Goal: Information Seeking & Learning: Learn about a topic

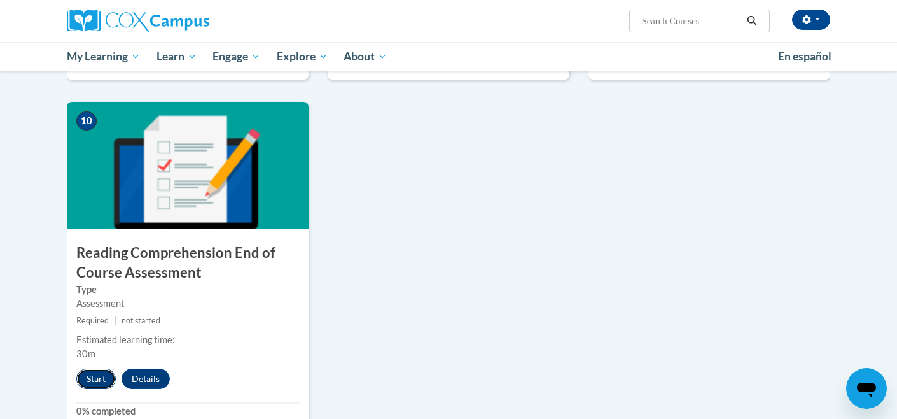
click at [92, 376] on button "Start" at bounding box center [95, 379] width 39 height 20
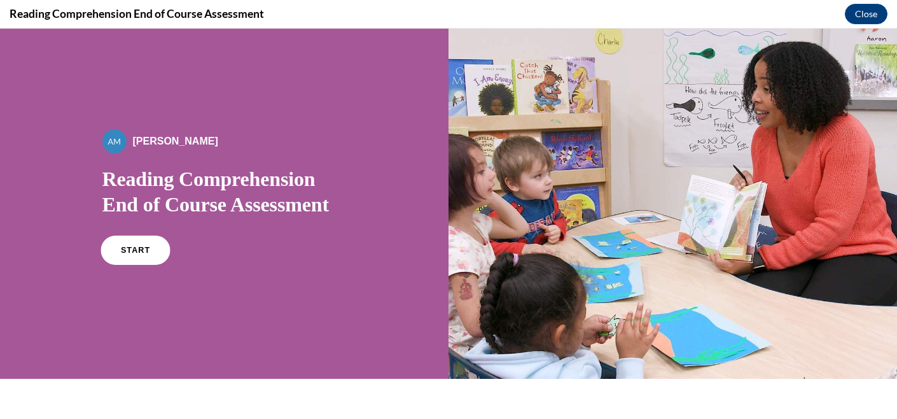
click at [134, 248] on span "START" at bounding box center [134, 251] width 29 height 10
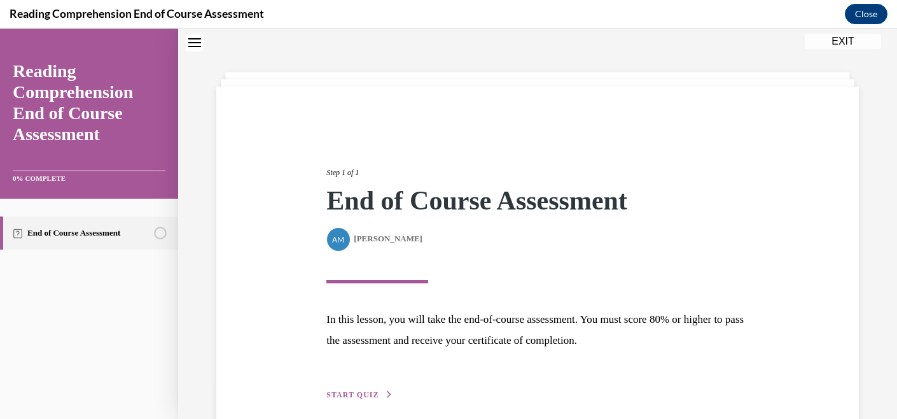
scroll to position [99, 0]
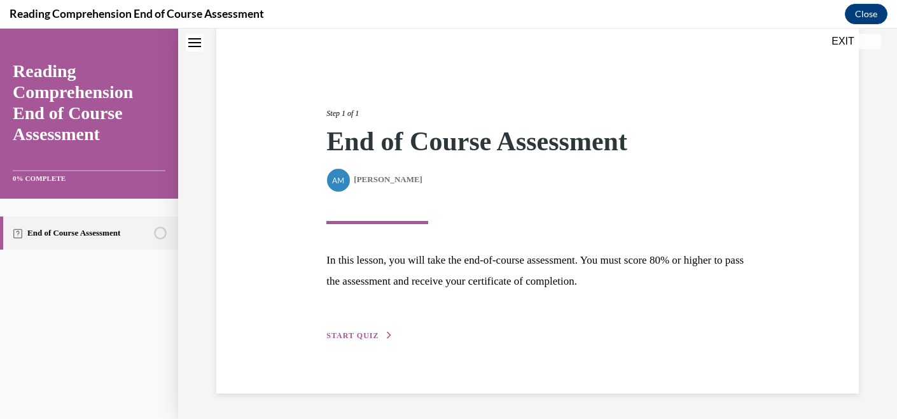
click at [339, 336] on span "START QUIZ" at bounding box center [353, 335] width 52 height 9
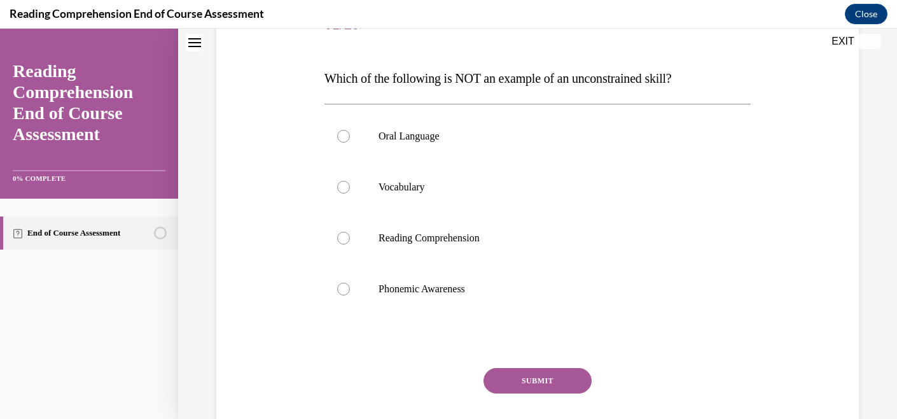
scroll to position [176, 0]
click at [467, 235] on p "Reading Comprehension" at bounding box center [549, 239] width 341 height 13
click at [350, 235] on input "Reading Comprehension" at bounding box center [343, 239] width 13 height 13
radio input "true"
click at [475, 160] on label "Oral Language" at bounding box center [538, 137] width 426 height 51
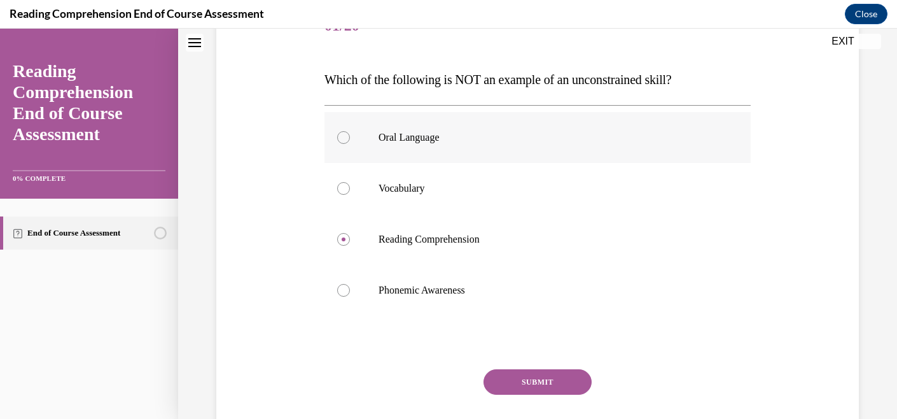
click at [350, 144] on input "Oral Language" at bounding box center [343, 137] width 13 height 13
radio input "true"
click at [514, 383] on button "SUBMIT" at bounding box center [538, 381] width 108 height 25
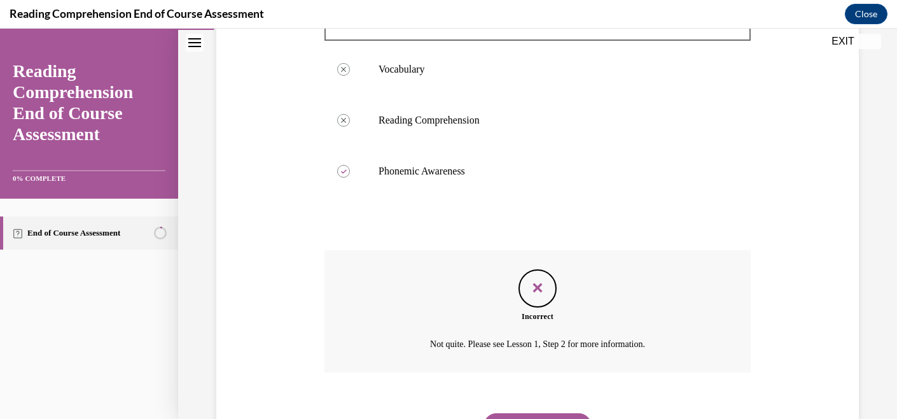
scroll to position [359, 0]
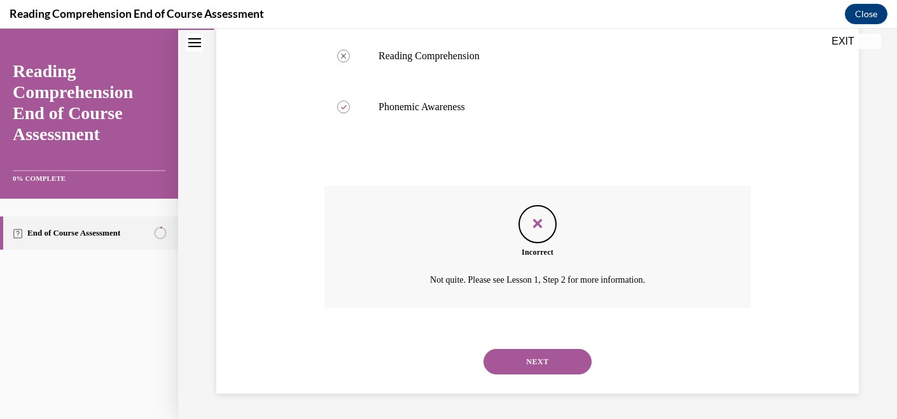
click at [547, 363] on button "NEXT" at bounding box center [538, 361] width 108 height 25
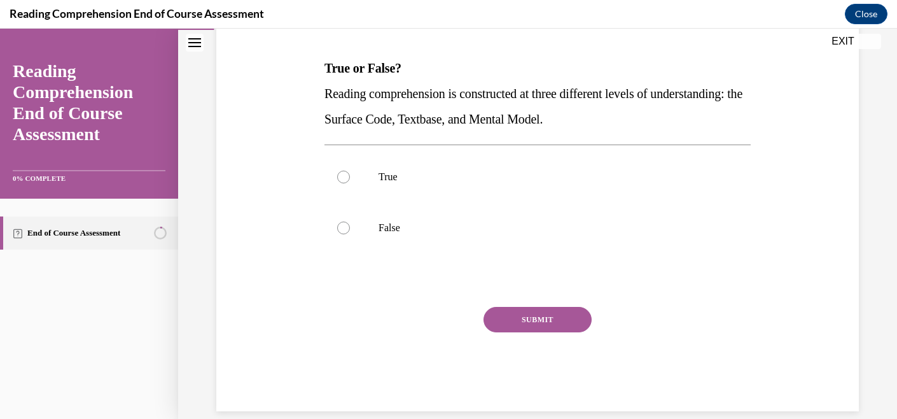
scroll to position [181, 0]
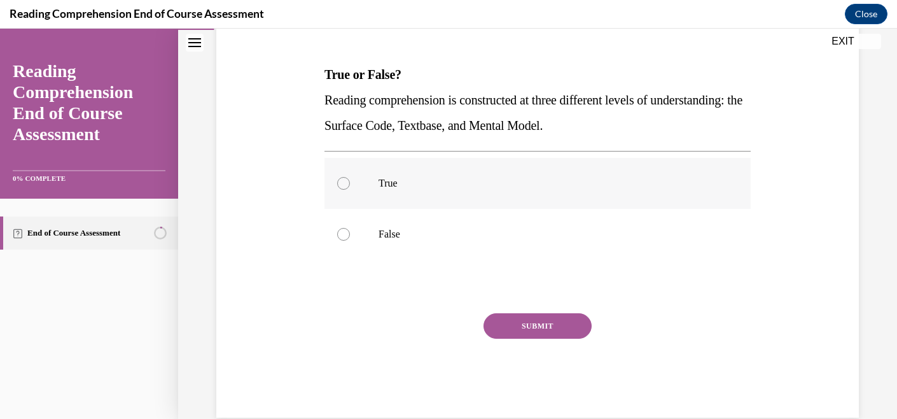
click at [402, 179] on p "True" at bounding box center [549, 183] width 341 height 13
click at [350, 179] on input "True" at bounding box center [343, 183] width 13 height 13
radio input "true"
click at [522, 317] on button "SUBMIT" at bounding box center [538, 325] width 108 height 25
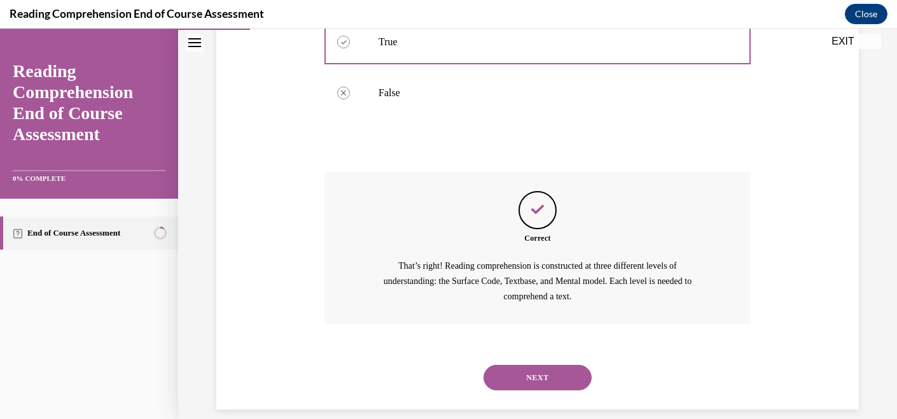
scroll to position [338, 0]
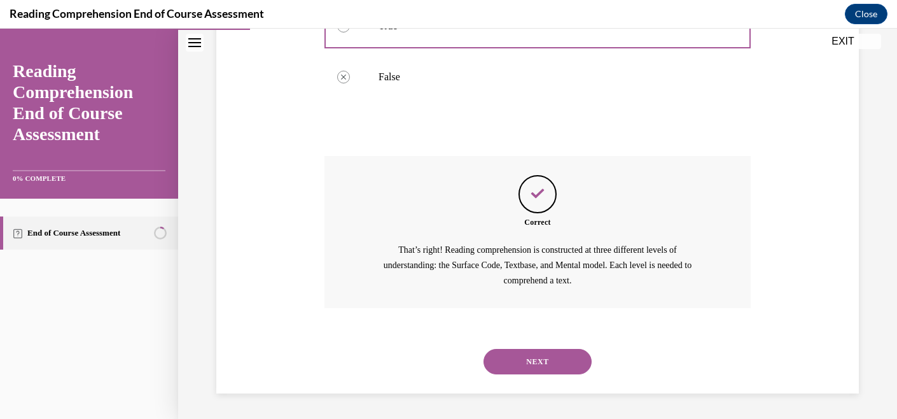
click at [532, 360] on button "NEXT" at bounding box center [538, 361] width 108 height 25
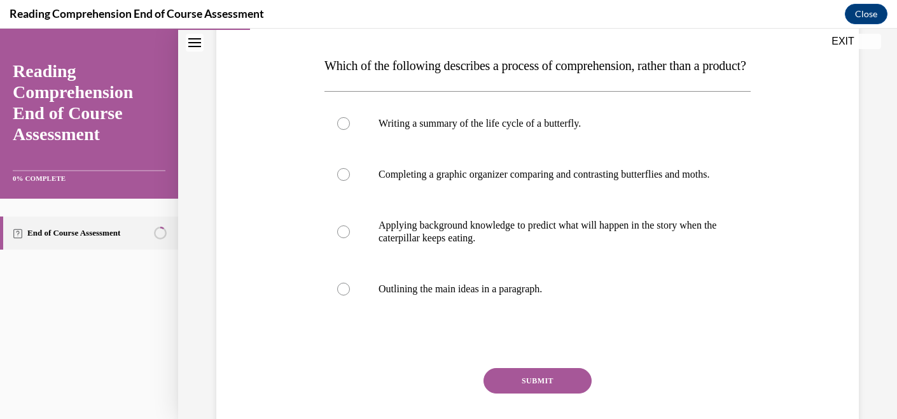
scroll to position [198, 0]
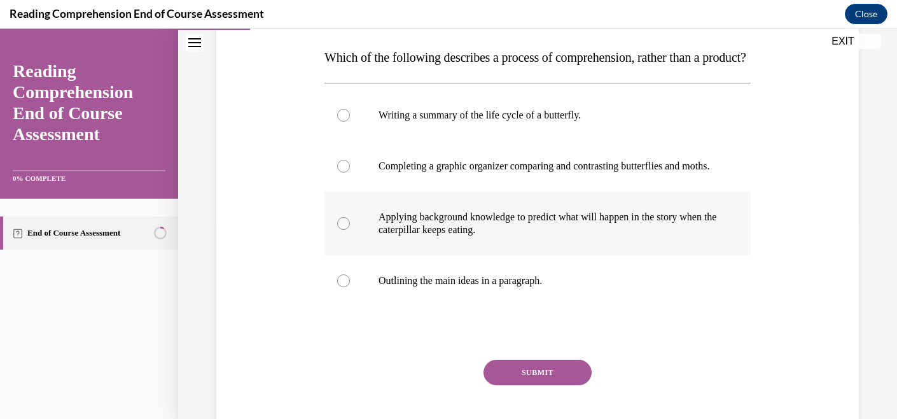
click at [549, 236] on p "Applying background knowledge to predict what will happen in the story when the…" at bounding box center [549, 223] width 341 height 25
click at [350, 230] on input "Applying background knowledge to predict what will happen in the story when the…" at bounding box center [343, 223] width 13 height 13
radio input "true"
click at [530, 385] on button "SUBMIT" at bounding box center [538, 372] width 108 height 25
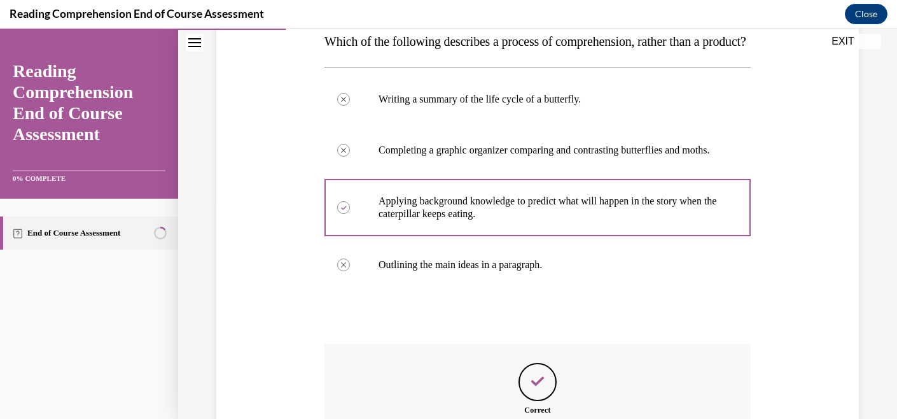
scroll to position [440, 0]
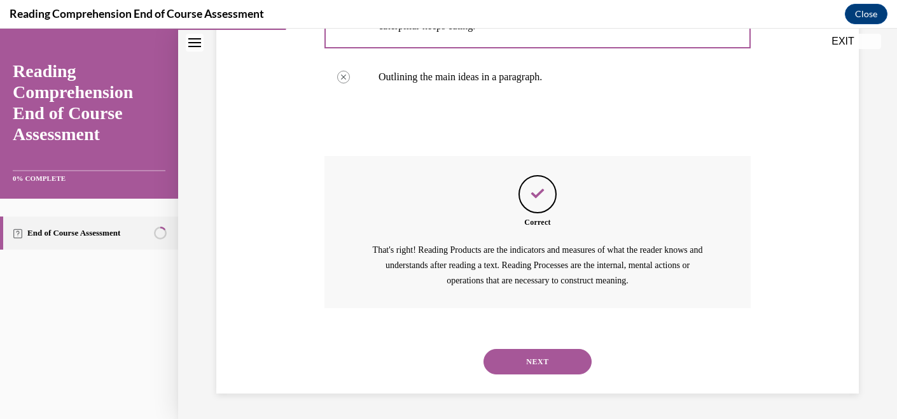
click at [524, 369] on button "NEXT" at bounding box center [538, 361] width 108 height 25
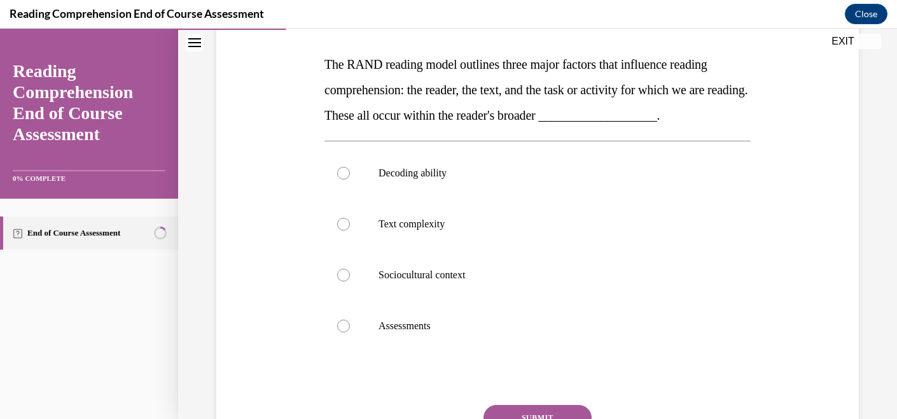
scroll to position [192, 0]
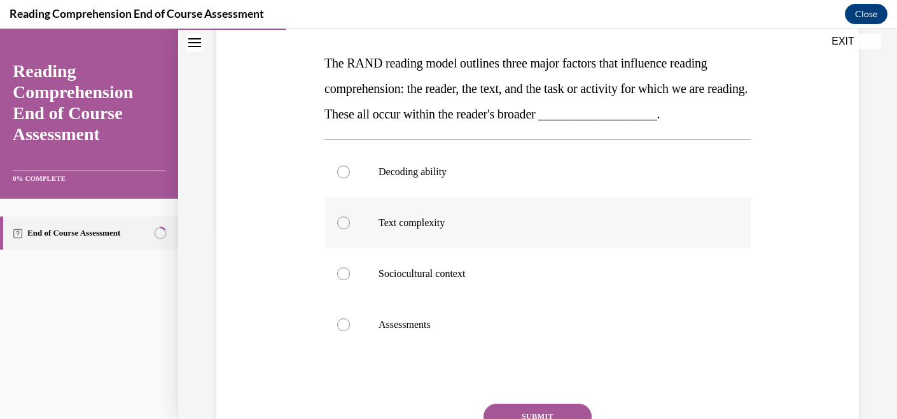
click at [565, 242] on label "Text complexity" at bounding box center [538, 222] width 426 height 51
click at [350, 229] on input "Text complexity" at bounding box center [343, 222] width 13 height 13
radio input "true"
click at [532, 412] on button "SUBMIT" at bounding box center [538, 416] width 108 height 25
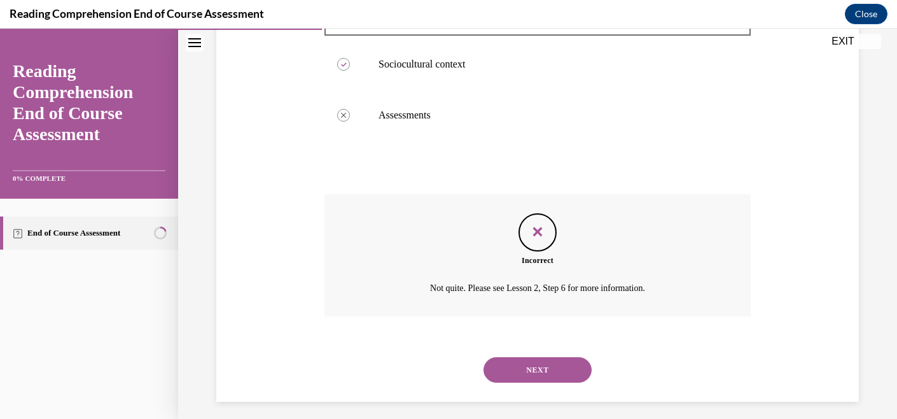
scroll to position [410, 0]
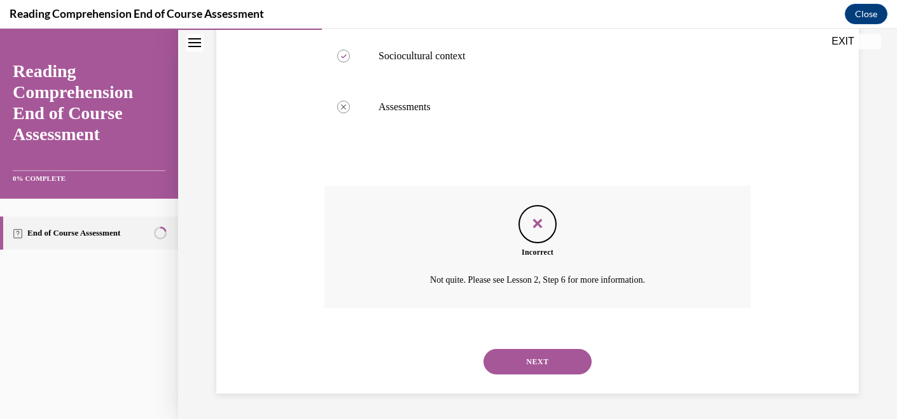
click at [548, 362] on button "NEXT" at bounding box center [538, 361] width 108 height 25
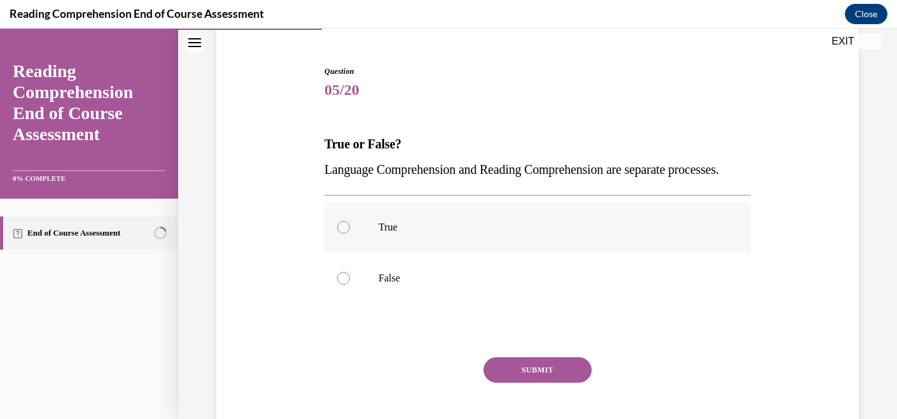
scroll to position [130, 0]
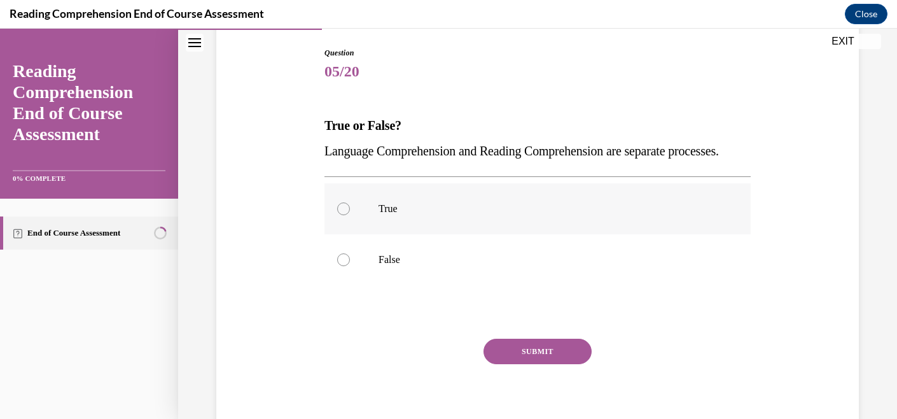
click at [526, 215] on p "True" at bounding box center [549, 208] width 341 height 13
click at [350, 215] on input "True" at bounding box center [343, 208] width 13 height 13
radio input "true"
click at [491, 266] on p "False" at bounding box center [549, 259] width 341 height 13
click at [350, 266] on input "False" at bounding box center [343, 259] width 13 height 13
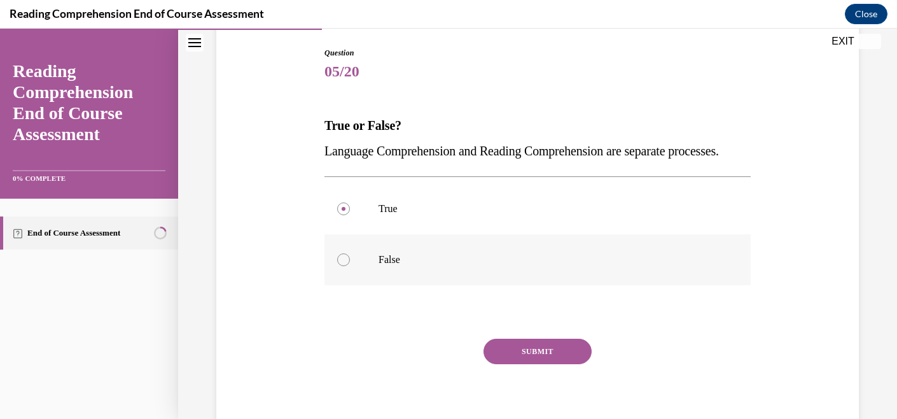
radio input "true"
click at [542, 364] on button "SUBMIT" at bounding box center [538, 351] width 108 height 25
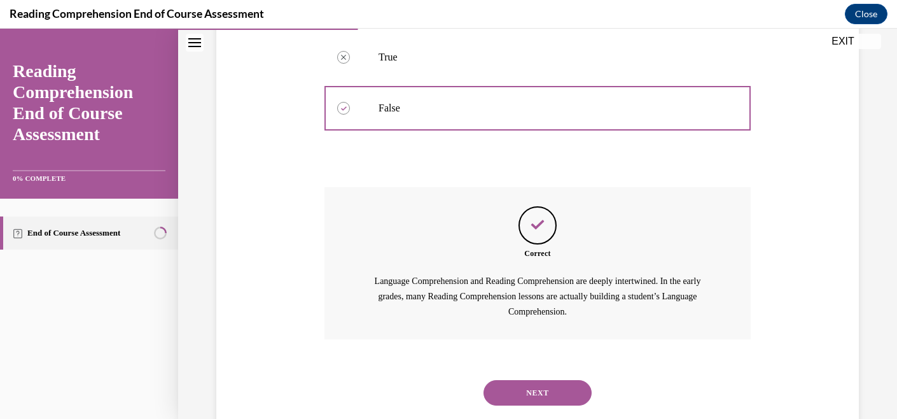
scroll to position [338, 0]
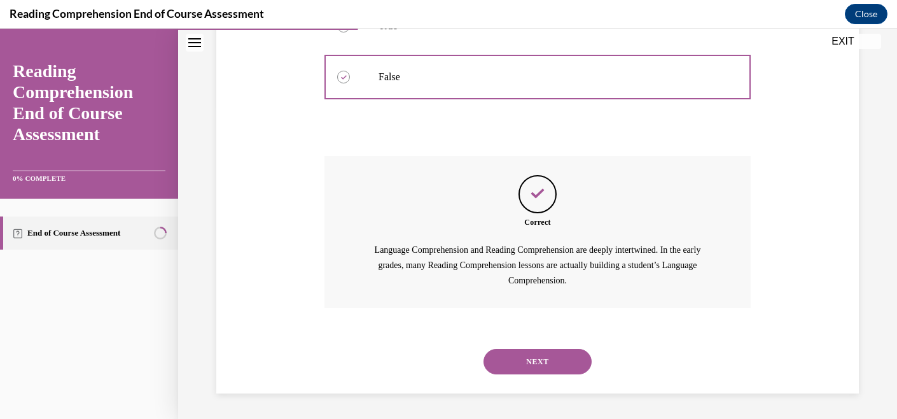
click at [551, 353] on button "NEXT" at bounding box center [538, 361] width 108 height 25
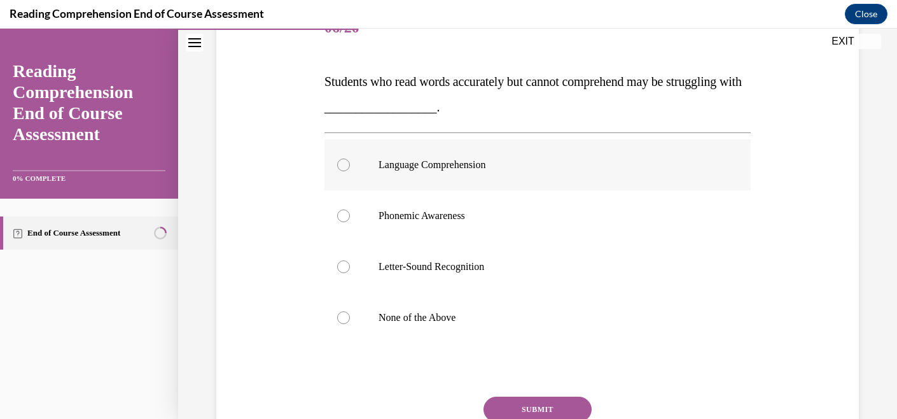
scroll to position [177, 0]
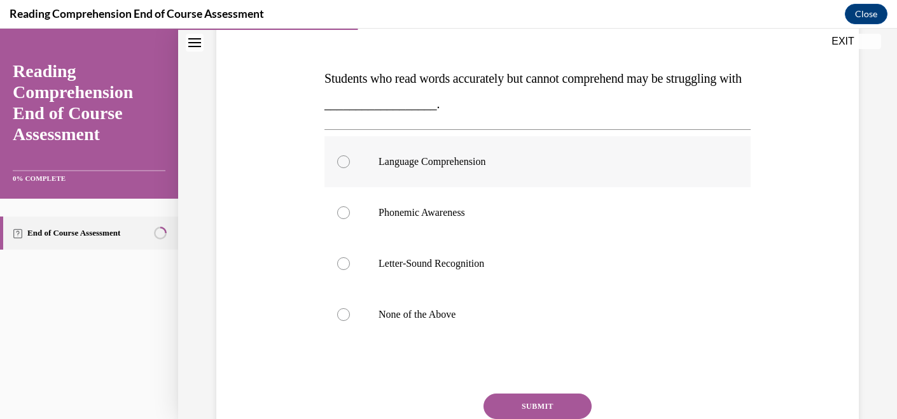
click at [580, 162] on p "Language Comprehension" at bounding box center [549, 161] width 341 height 13
click at [350, 162] on input "Language Comprehension" at bounding box center [343, 161] width 13 height 13
radio input "true"
click at [532, 406] on button "SUBMIT" at bounding box center [538, 405] width 108 height 25
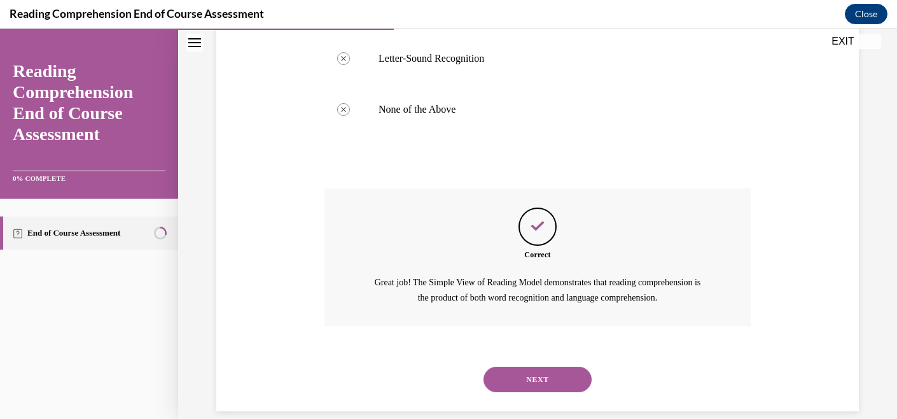
scroll to position [399, 0]
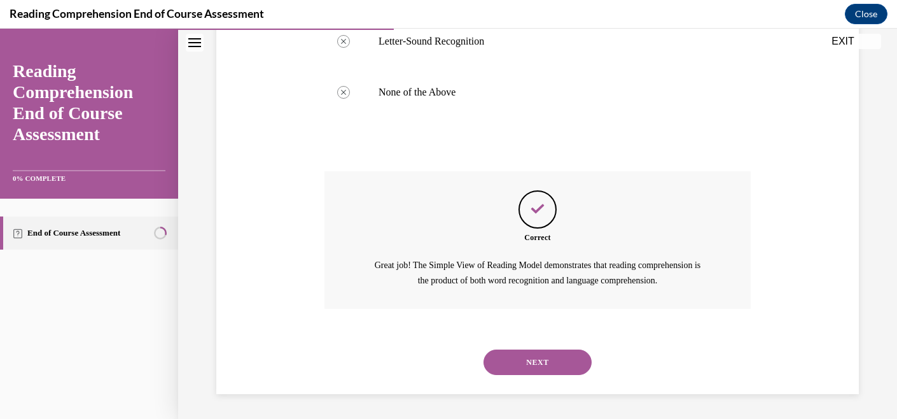
click at [535, 354] on button "NEXT" at bounding box center [538, 361] width 108 height 25
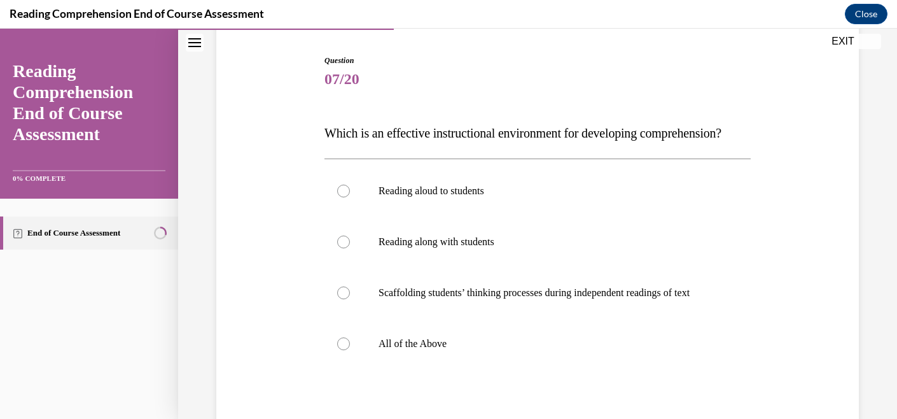
scroll to position [123, 0]
click at [444, 369] on label "All of the Above" at bounding box center [538, 343] width 426 height 51
click at [350, 349] on input "All of the Above" at bounding box center [343, 343] width 13 height 13
radio input "true"
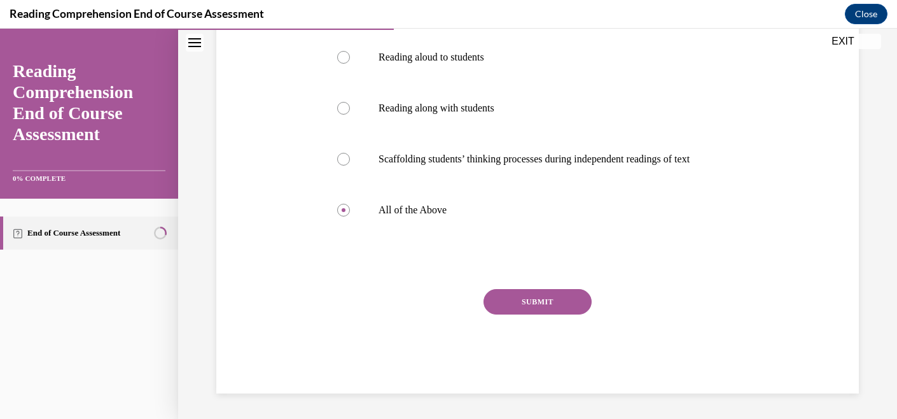
click at [530, 302] on button "SUBMIT" at bounding box center [538, 301] width 108 height 25
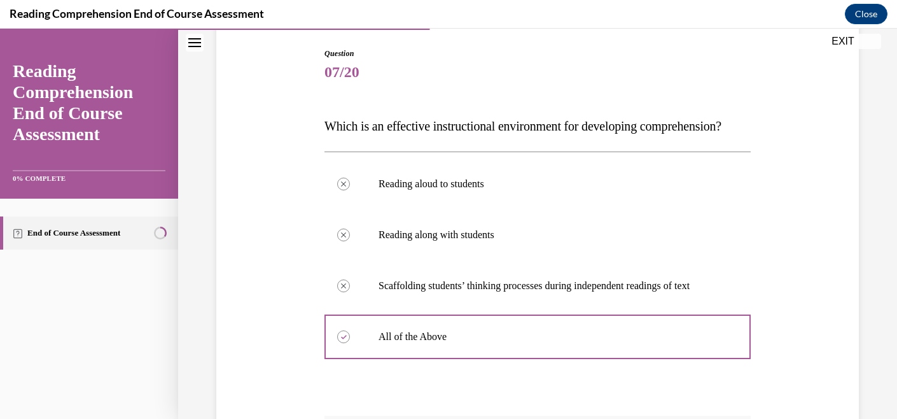
scroll to position [399, 0]
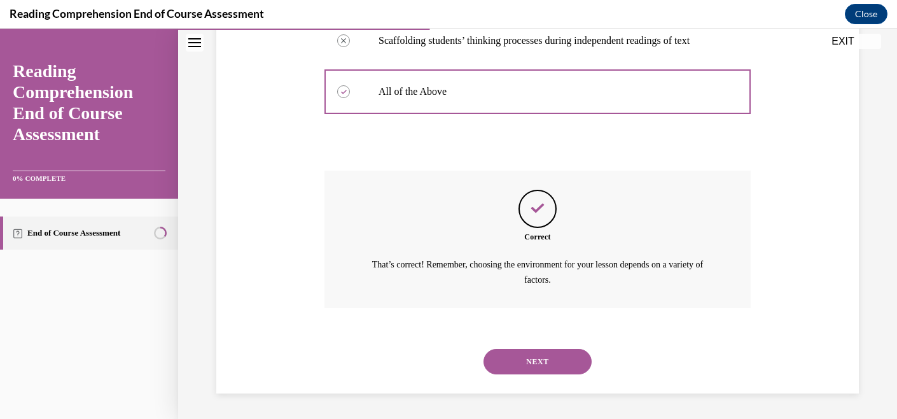
click at [564, 358] on button "NEXT" at bounding box center [538, 361] width 108 height 25
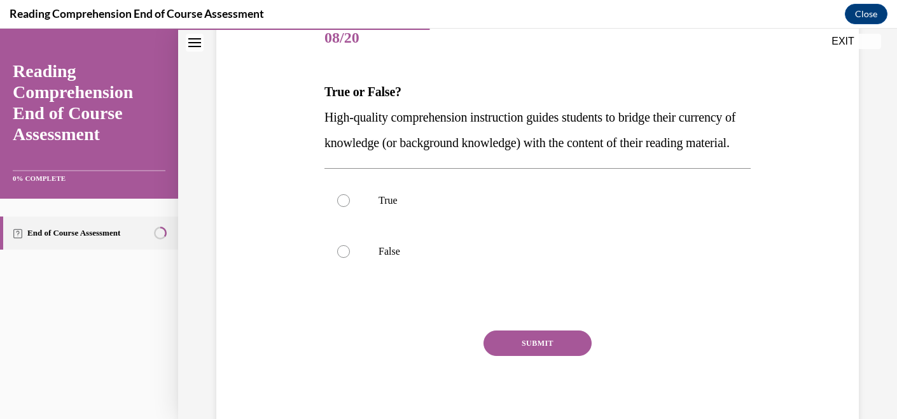
scroll to position [168, 0]
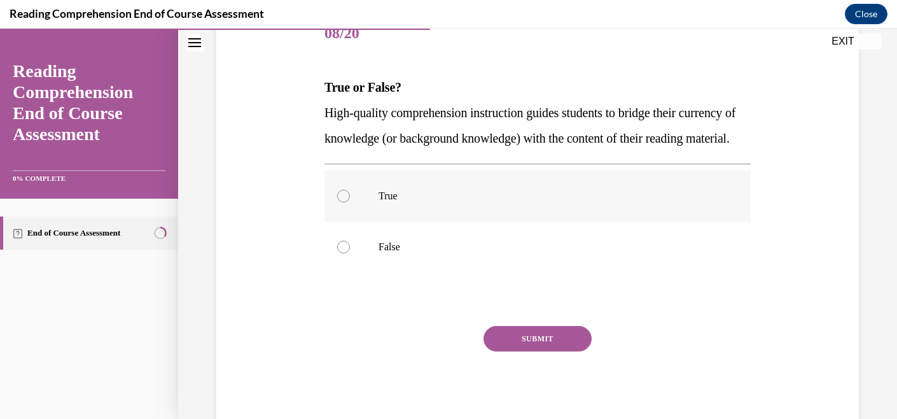
click at [629, 221] on label "True" at bounding box center [538, 196] width 426 height 51
click at [350, 202] on input "True" at bounding box center [343, 196] width 13 height 13
radio input "true"
click at [545, 351] on button "SUBMIT" at bounding box center [538, 338] width 108 height 25
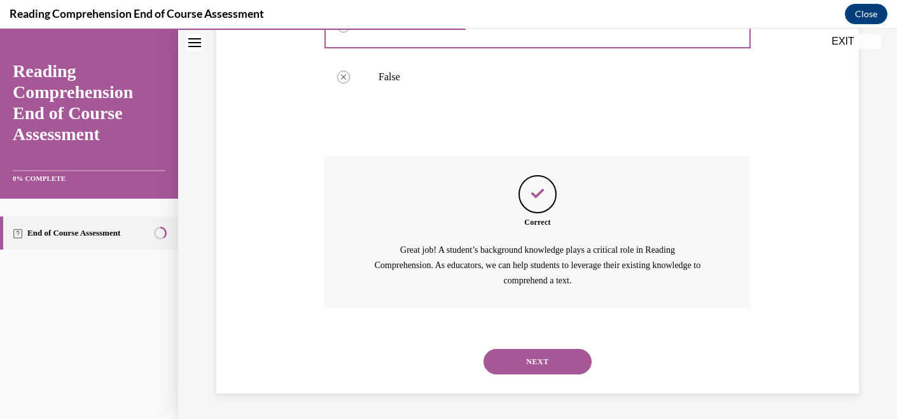
scroll to position [363, 0]
click at [534, 366] on button "NEXT" at bounding box center [538, 361] width 108 height 25
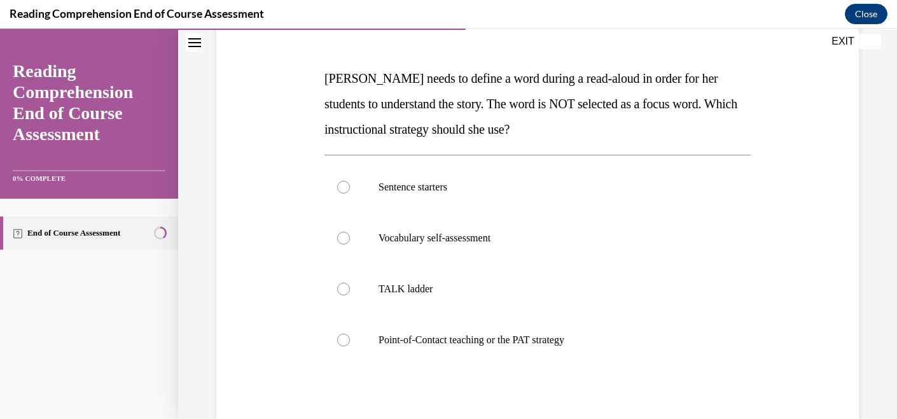
scroll to position [183, 0]
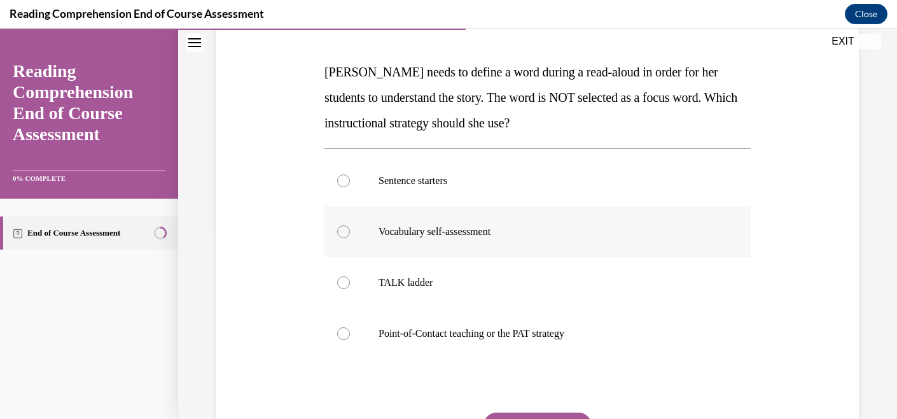
click at [534, 237] on p "Vocabulary self-assessment" at bounding box center [549, 231] width 341 height 13
click at [350, 237] on input "Vocabulary self-assessment" at bounding box center [343, 231] width 13 height 13
radio input "true"
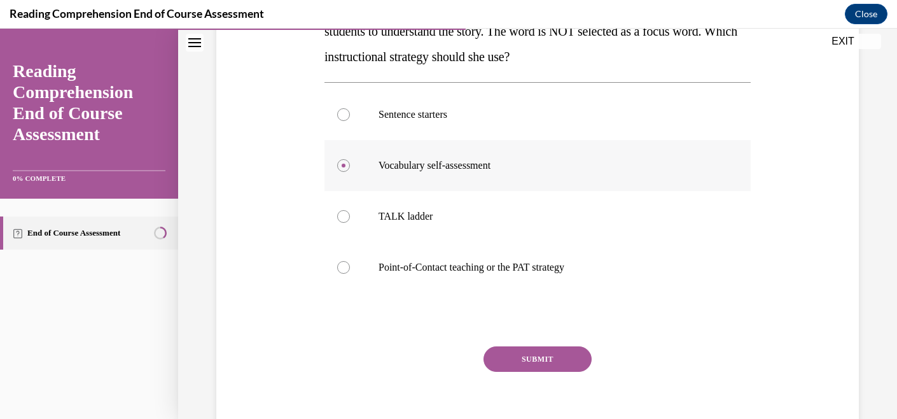
scroll to position [257, 0]
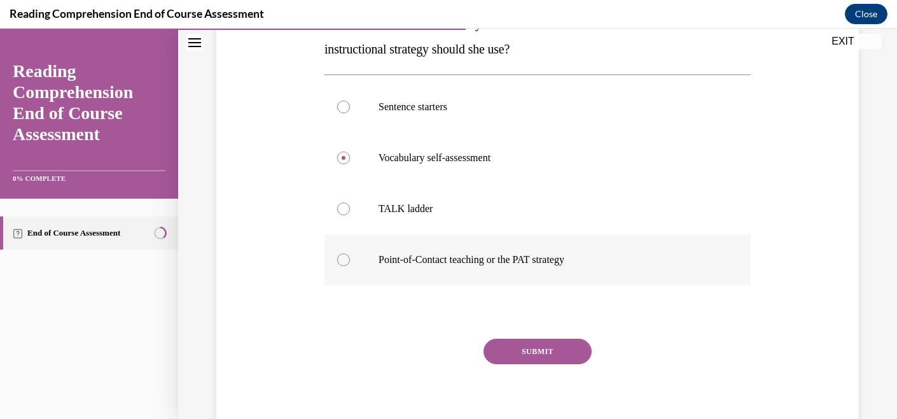
click at [544, 249] on label "Point-of-Contact teaching or the PAT strategy" at bounding box center [538, 259] width 426 height 51
click at [350, 253] on input "Point-of-Contact teaching or the PAT strategy" at bounding box center [343, 259] width 13 height 13
radio input "true"
click at [547, 352] on button "SUBMIT" at bounding box center [538, 351] width 108 height 25
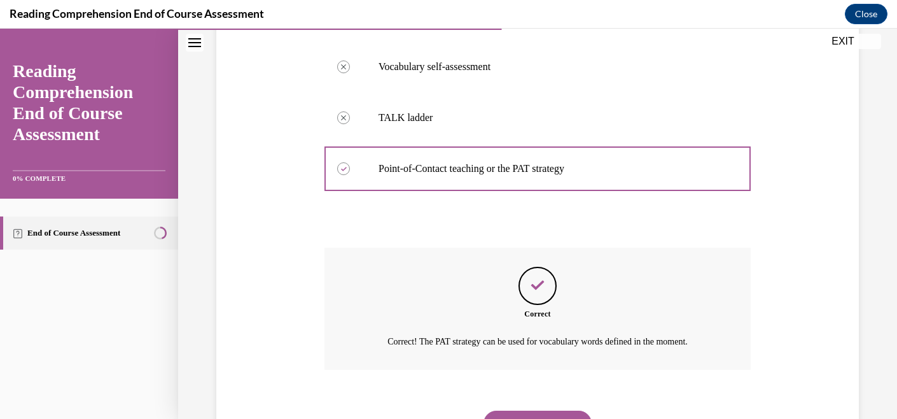
scroll to position [410, 0]
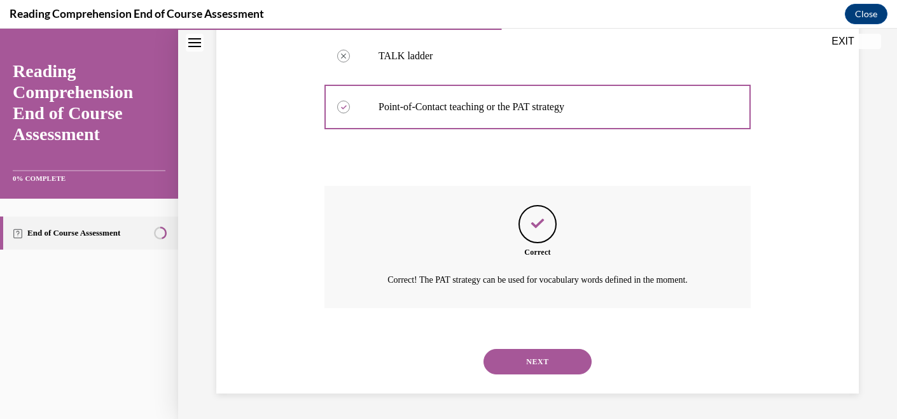
click at [570, 360] on button "NEXT" at bounding box center [538, 361] width 108 height 25
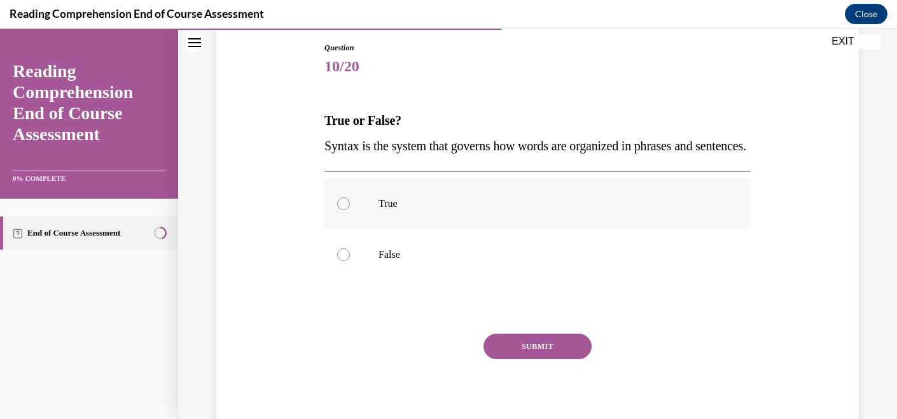
scroll to position [144, 0]
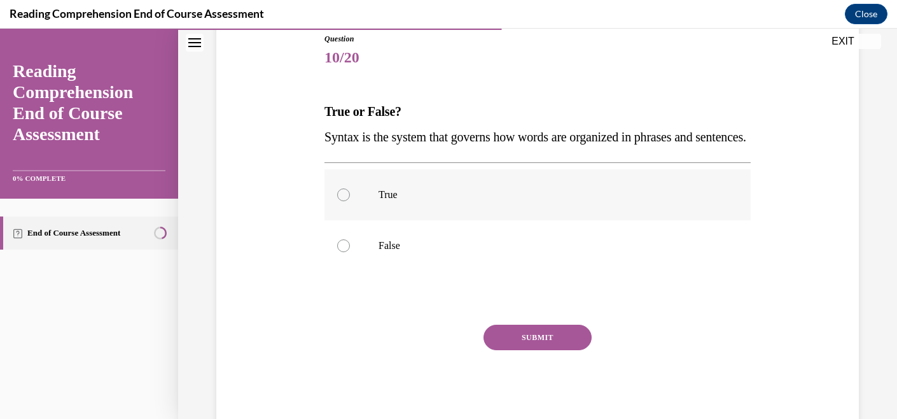
click at [618, 220] on label "True" at bounding box center [538, 194] width 426 height 51
click at [350, 201] on input "True" at bounding box center [343, 194] width 13 height 13
radio input "true"
click at [547, 350] on button "SUBMIT" at bounding box center [538, 337] width 108 height 25
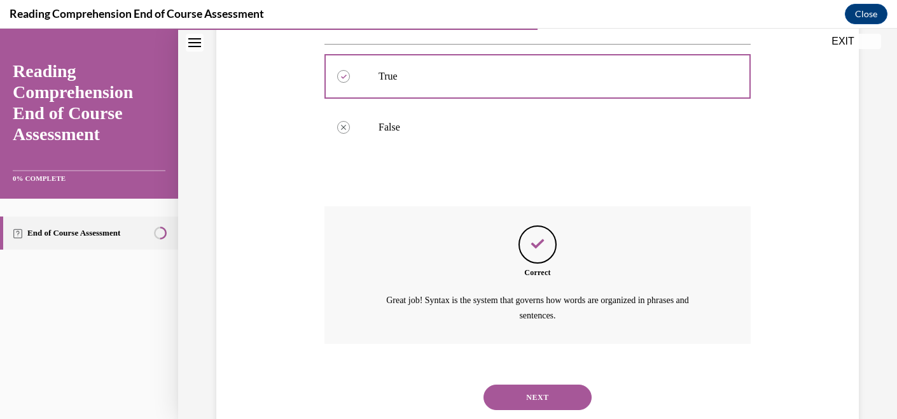
scroll to position [323, 0]
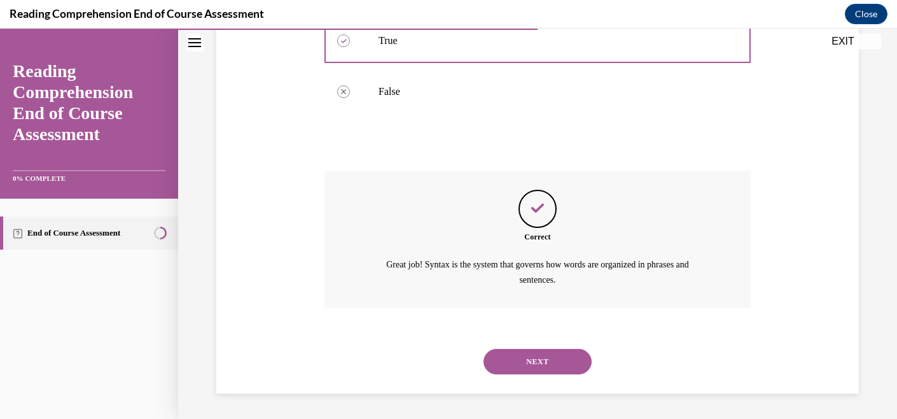
click at [536, 354] on button "NEXT" at bounding box center [538, 361] width 108 height 25
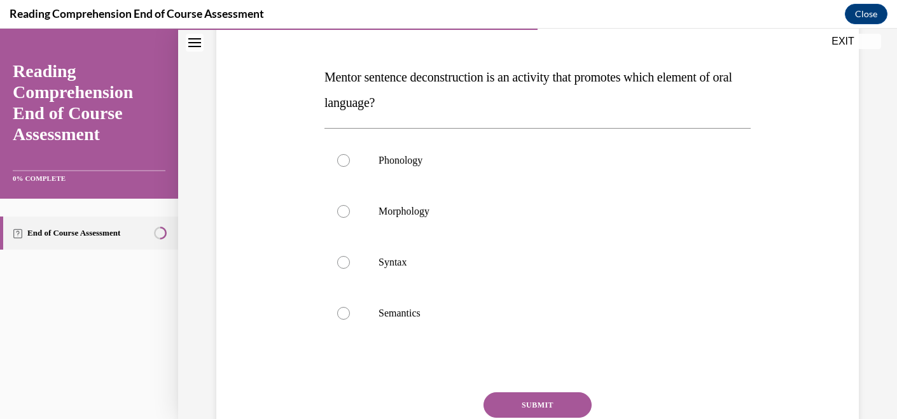
scroll to position [180, 0]
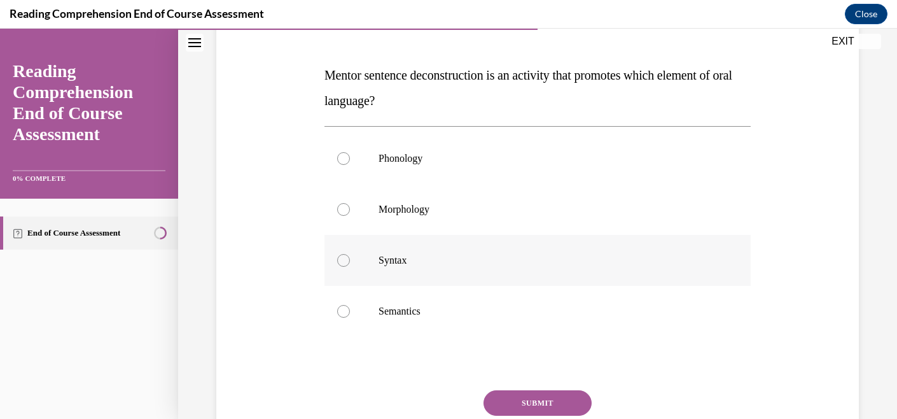
click at [470, 254] on p "Syntax" at bounding box center [549, 260] width 341 height 13
click at [350, 254] on input "Syntax" at bounding box center [343, 260] width 13 height 13
radio input "true"
click at [444, 310] on p "Semantics" at bounding box center [549, 311] width 341 height 13
click at [350, 310] on input "Semantics" at bounding box center [343, 311] width 13 height 13
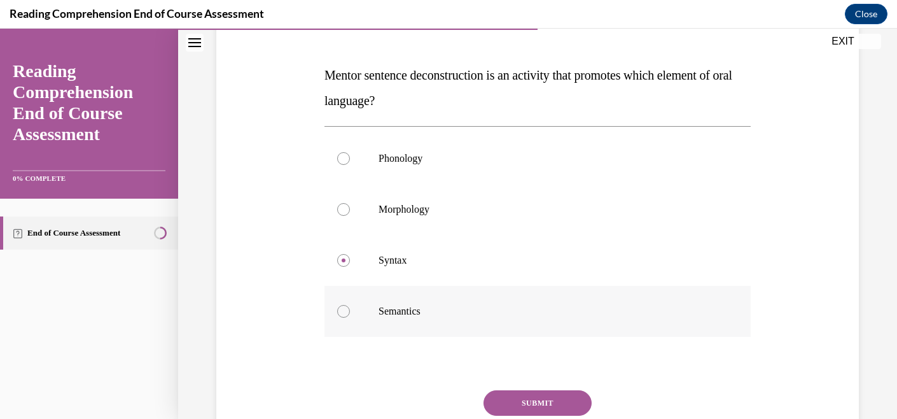
radio input "true"
click at [510, 396] on button "SUBMIT" at bounding box center [538, 402] width 108 height 25
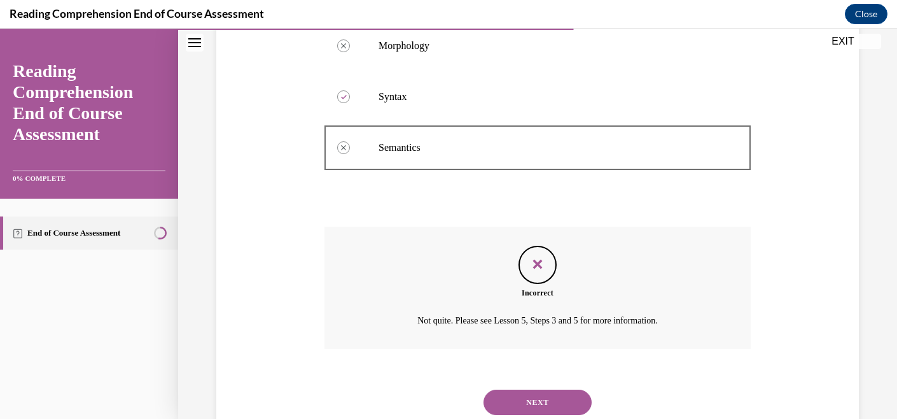
scroll to position [384, 0]
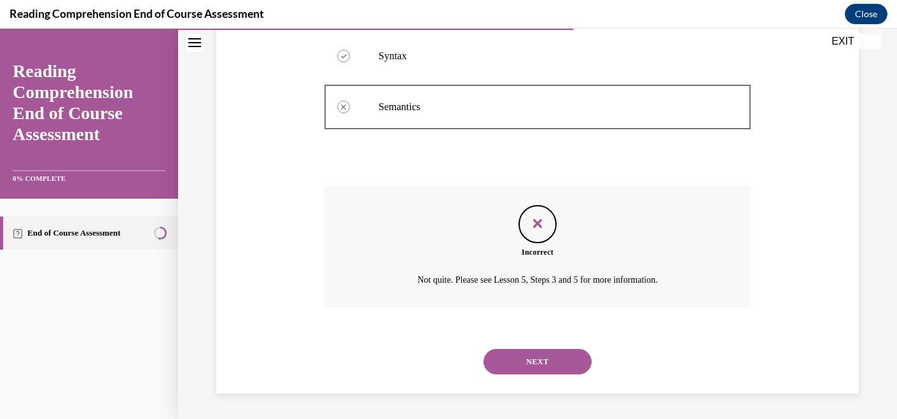
click at [540, 358] on button "NEXT" at bounding box center [538, 361] width 108 height 25
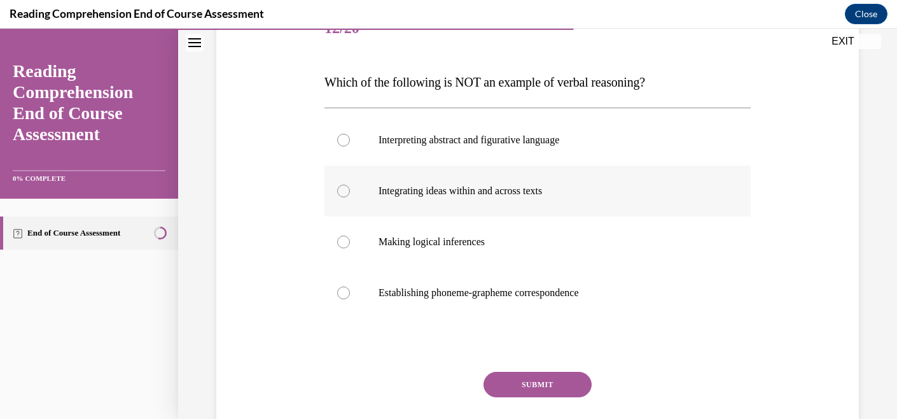
scroll to position [176, 0]
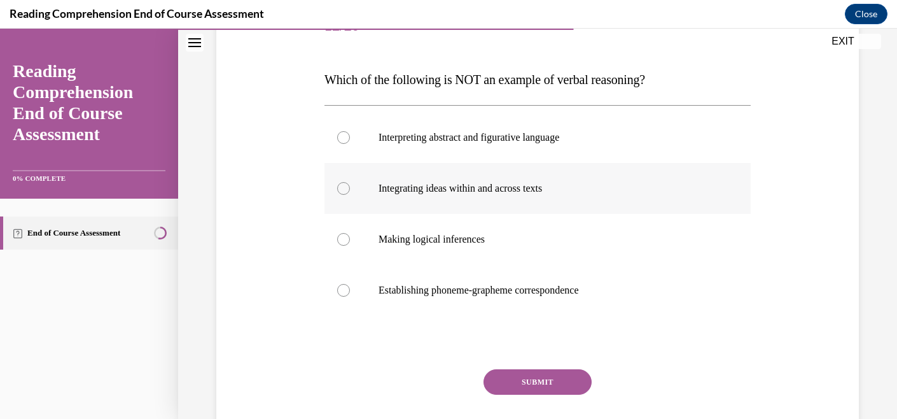
click at [537, 184] on p "Integrating ideas within and across texts" at bounding box center [549, 188] width 341 height 13
click at [350, 184] on input "Integrating ideas within and across texts" at bounding box center [343, 188] width 13 height 13
radio input "true"
click at [527, 377] on button "SUBMIT" at bounding box center [538, 381] width 108 height 25
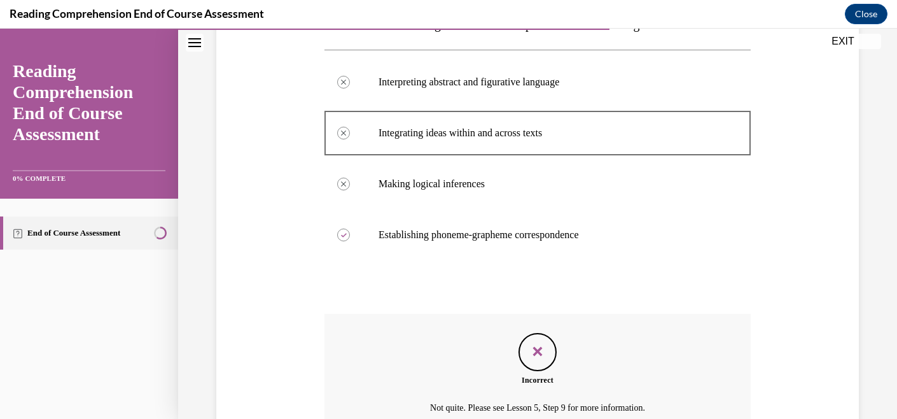
scroll to position [359, 0]
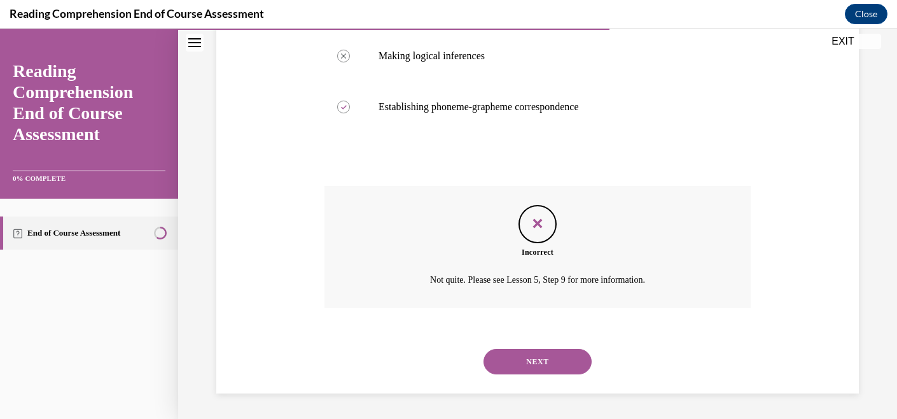
click at [520, 362] on button "NEXT" at bounding box center [538, 361] width 108 height 25
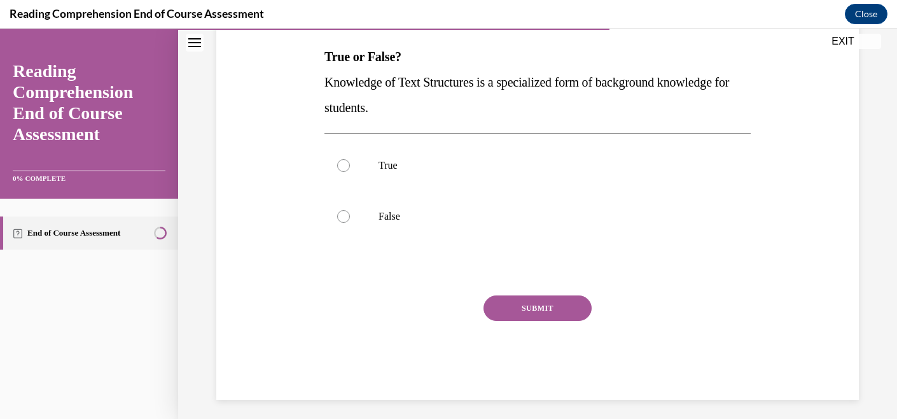
scroll to position [205, 0]
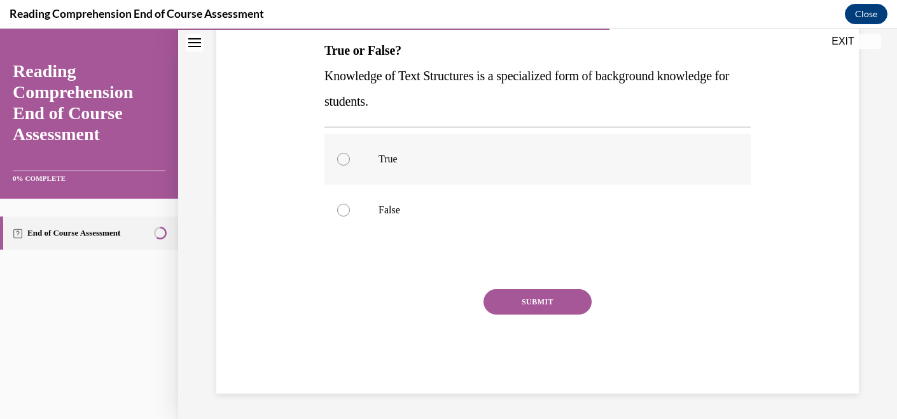
click at [610, 169] on label "True" at bounding box center [538, 159] width 426 height 51
click at [350, 165] on input "True" at bounding box center [343, 159] width 13 height 13
radio input "true"
click at [554, 300] on button "SUBMIT" at bounding box center [538, 301] width 108 height 25
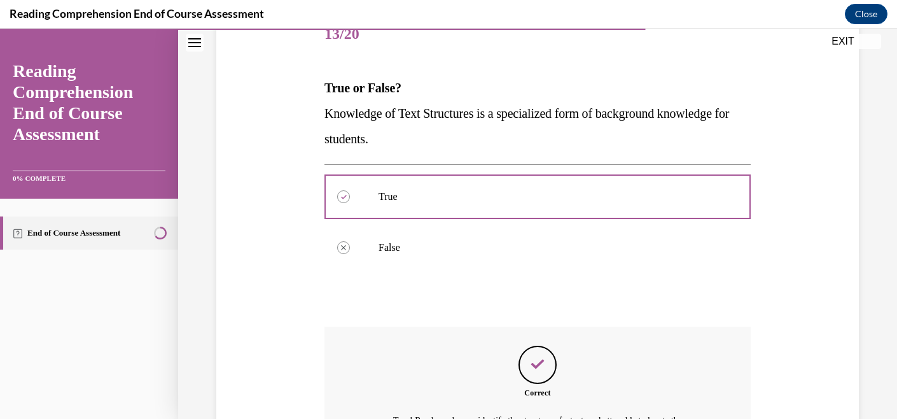
scroll to position [323, 0]
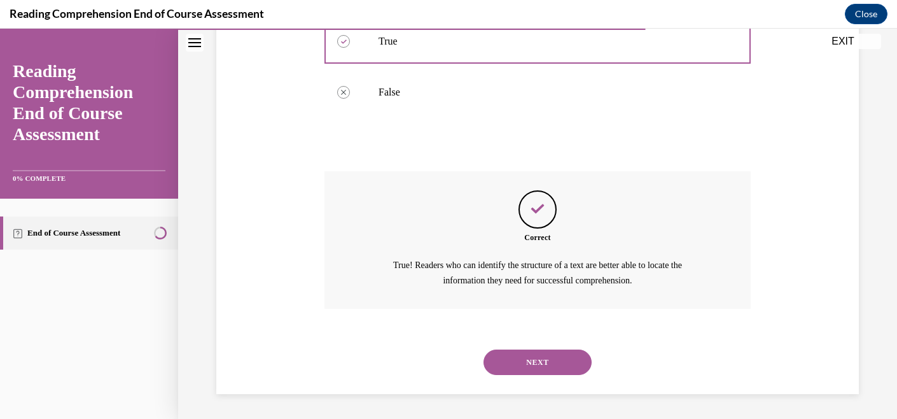
click at [551, 358] on button "NEXT" at bounding box center [538, 361] width 108 height 25
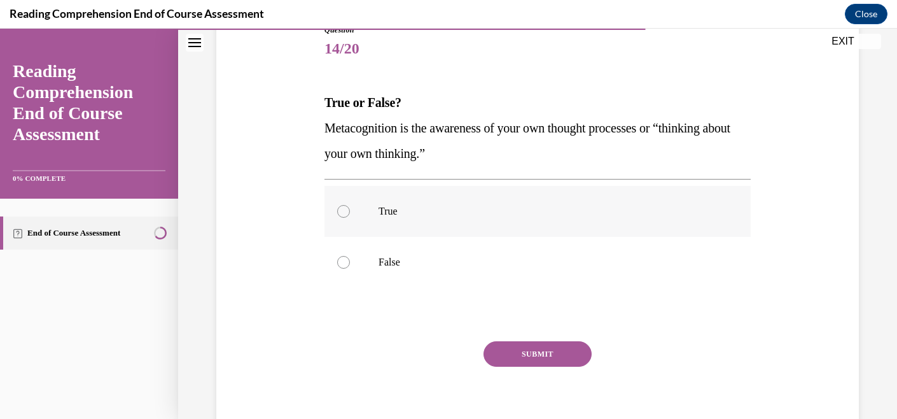
scroll to position [153, 0]
click at [614, 205] on p "True" at bounding box center [549, 210] width 341 height 13
click at [350, 205] on input "True" at bounding box center [343, 210] width 13 height 13
radio input "true"
click at [550, 356] on button "SUBMIT" at bounding box center [538, 353] width 108 height 25
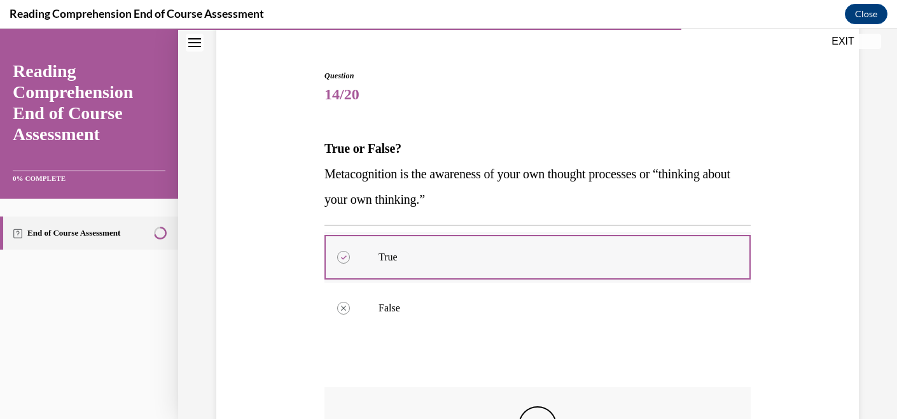
scroll to position [323, 0]
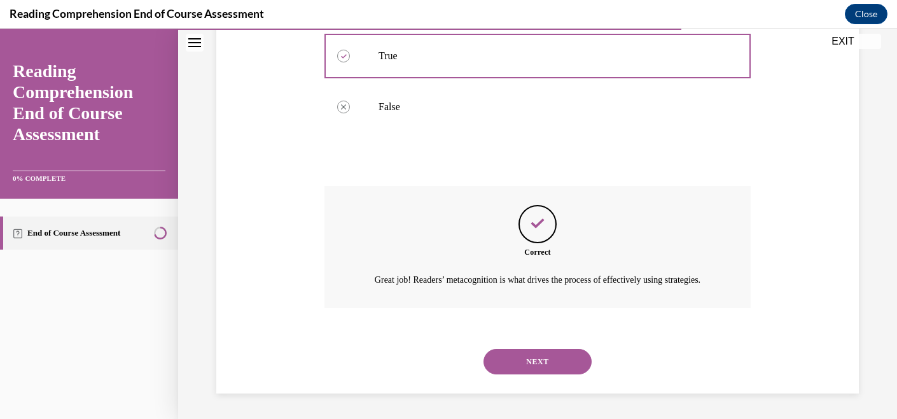
click at [564, 351] on button "NEXT" at bounding box center [538, 361] width 108 height 25
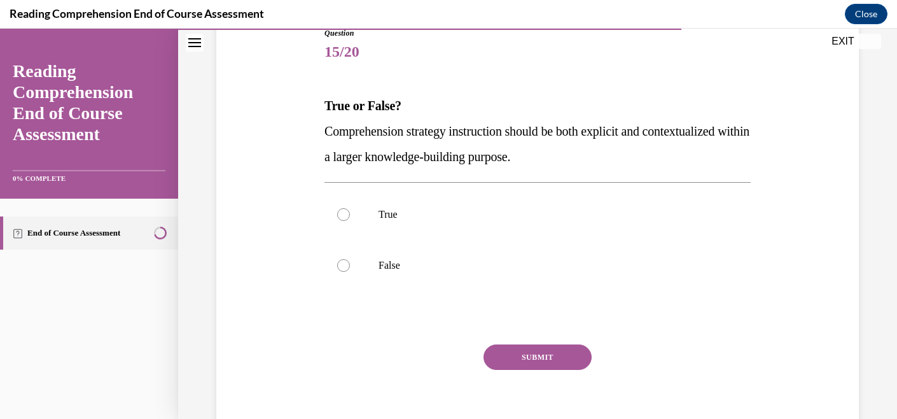
scroll to position [149, 0]
click at [509, 230] on label "True" at bounding box center [538, 215] width 426 height 51
click at [350, 221] on input "True" at bounding box center [343, 215] width 13 height 13
radio input "true"
click at [509, 351] on button "SUBMIT" at bounding box center [538, 357] width 108 height 25
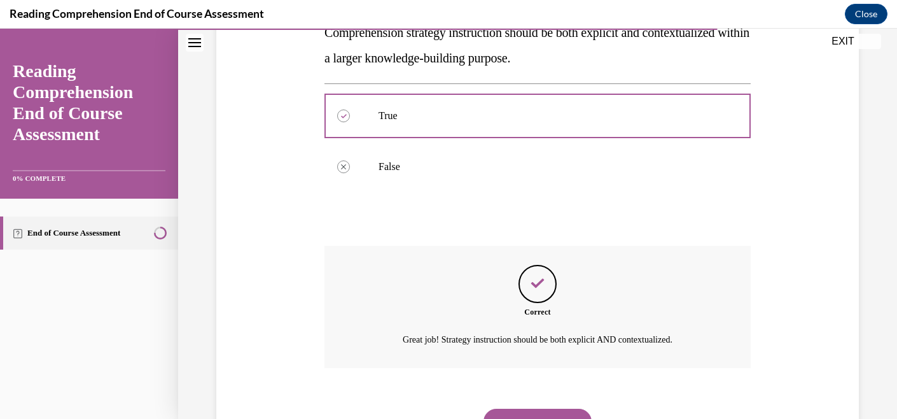
scroll to position [308, 0]
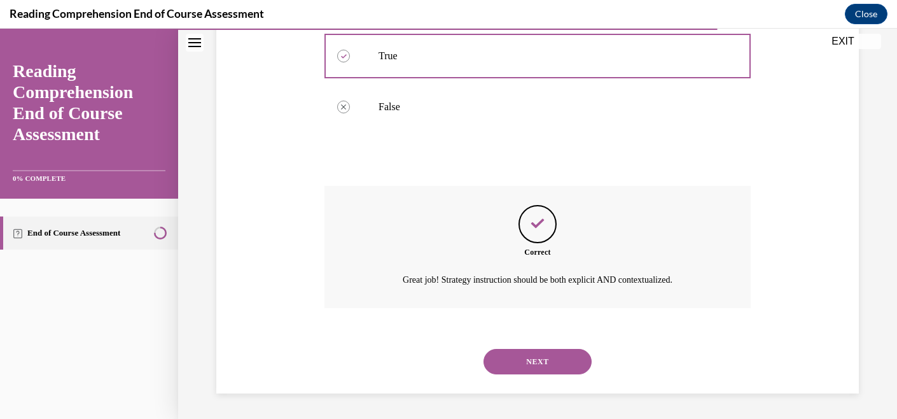
click at [547, 370] on button "NEXT" at bounding box center [538, 361] width 108 height 25
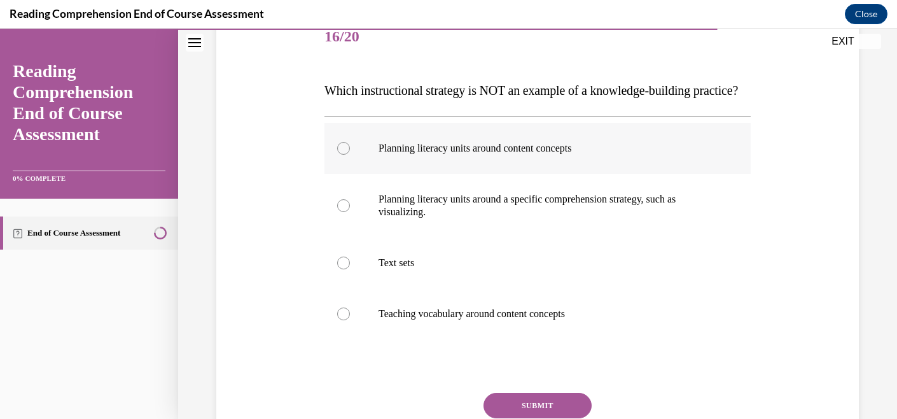
scroll to position [165, 0]
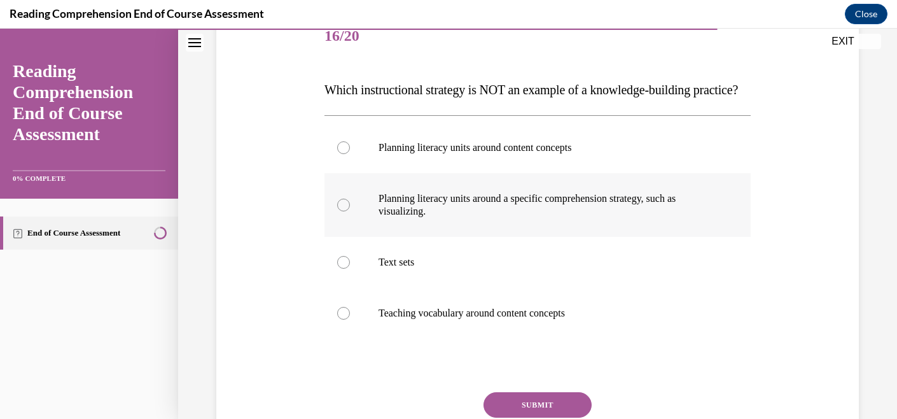
click at [500, 218] on p "Planning literacy units around a specific comprehension strategy, such as visua…" at bounding box center [549, 204] width 341 height 25
click at [350, 211] on input "Planning literacy units around a specific comprehension strategy, such as visua…" at bounding box center [343, 205] width 13 height 13
radio input "true"
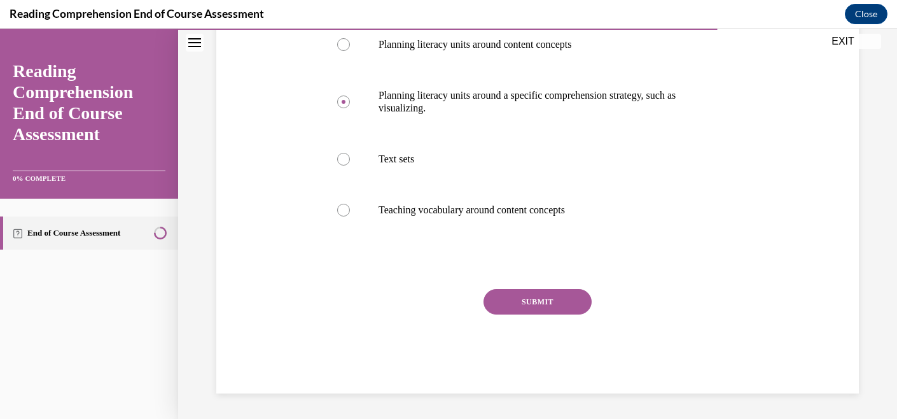
click at [537, 297] on button "SUBMIT" at bounding box center [538, 301] width 108 height 25
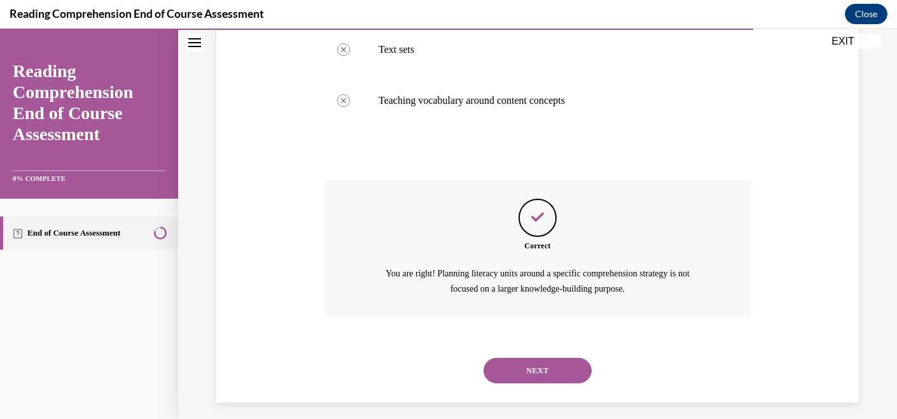
scroll to position [412, 0]
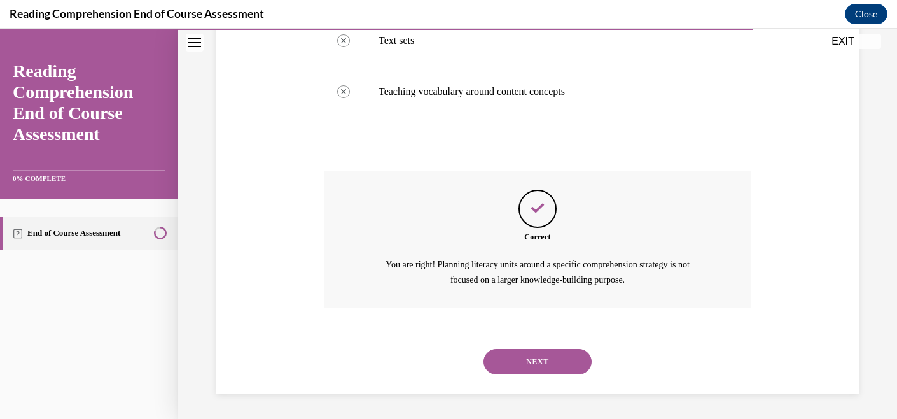
click at [526, 363] on button "NEXT" at bounding box center [538, 361] width 108 height 25
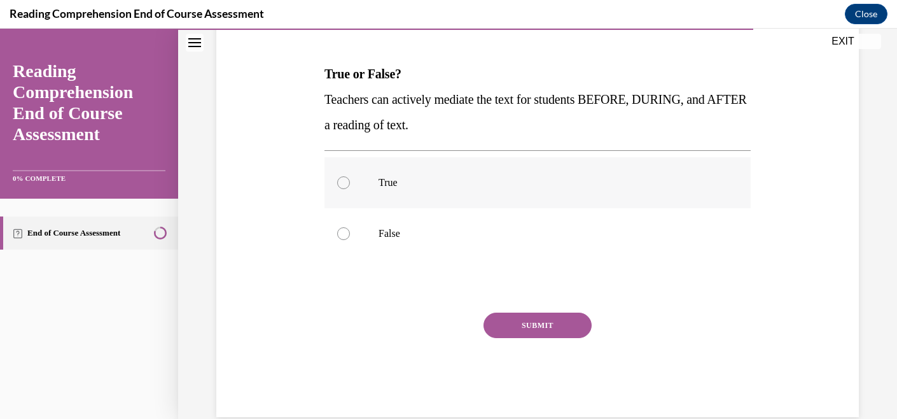
scroll to position [205, 0]
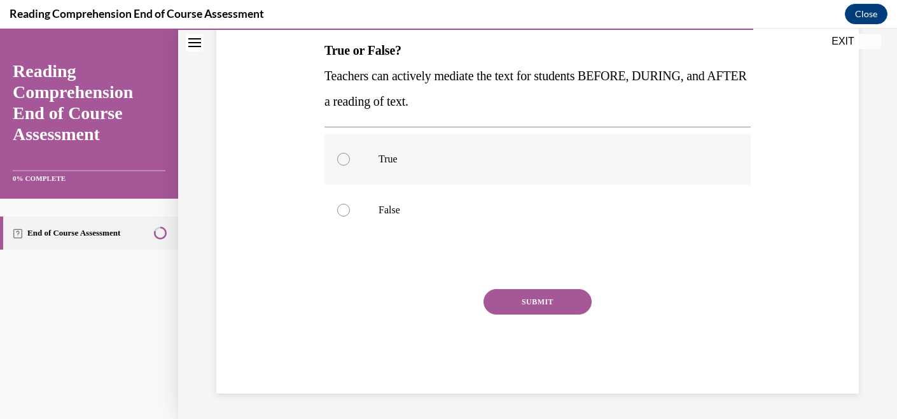
click at [561, 153] on p "True" at bounding box center [549, 159] width 341 height 13
click at [350, 153] on input "True" at bounding box center [343, 159] width 13 height 13
radio input "true"
click at [549, 303] on button "SUBMIT" at bounding box center [538, 301] width 108 height 25
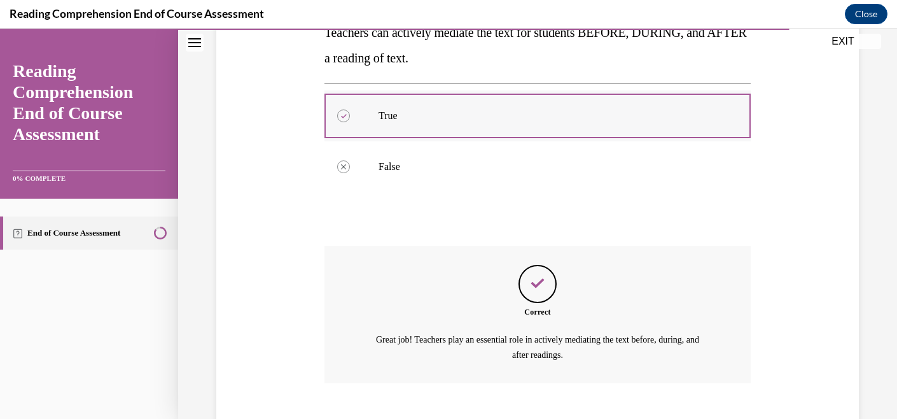
scroll to position [323, 0]
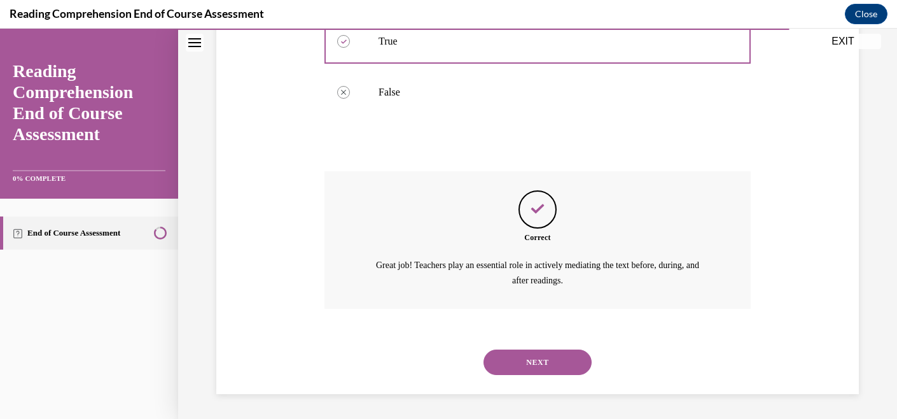
click at [556, 369] on button "NEXT" at bounding box center [538, 361] width 108 height 25
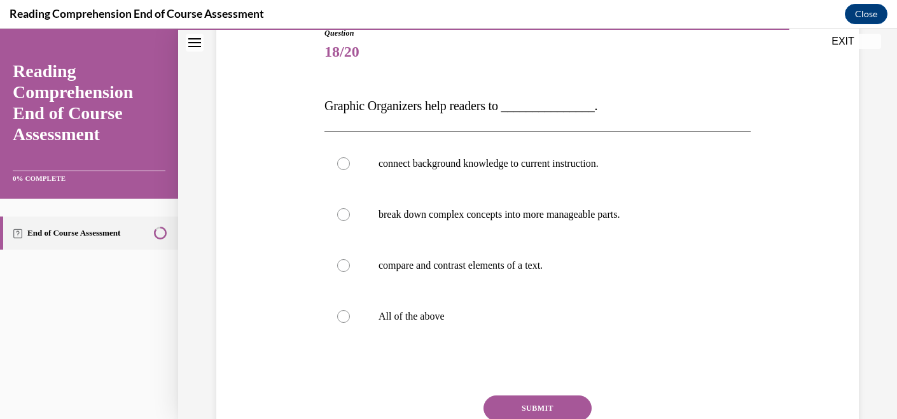
scroll to position [151, 0]
click at [580, 215] on p "break down complex concepts into more manageable parts." at bounding box center [549, 213] width 341 height 13
click at [350, 215] on input "break down complex concepts into more manageable parts." at bounding box center [343, 213] width 13 height 13
radio input "true"
click at [530, 311] on p "All of the above" at bounding box center [549, 315] width 341 height 13
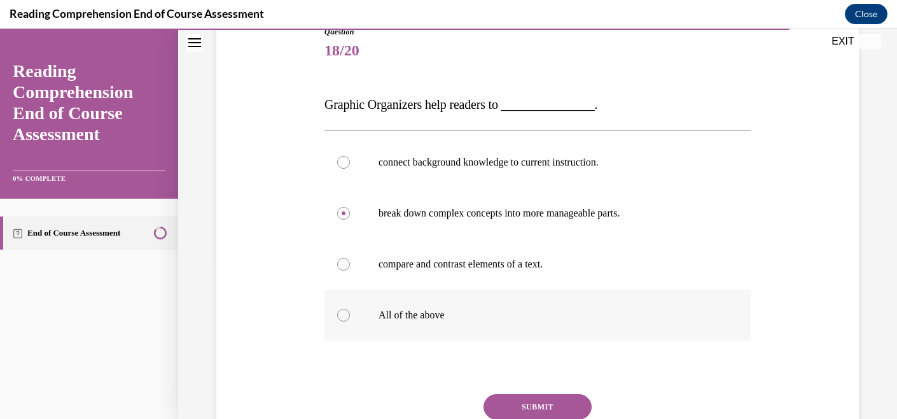
click at [350, 311] on input "All of the above" at bounding box center [343, 315] width 13 height 13
radio input "true"
click at [534, 405] on button "SUBMIT" at bounding box center [538, 406] width 108 height 25
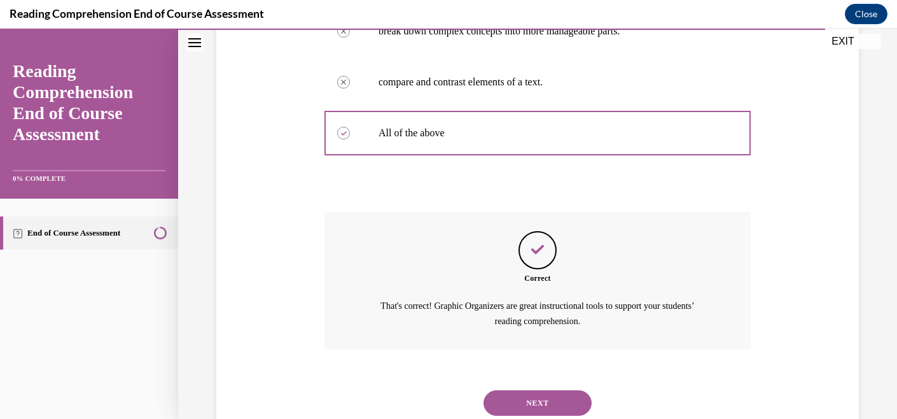
scroll to position [374, 0]
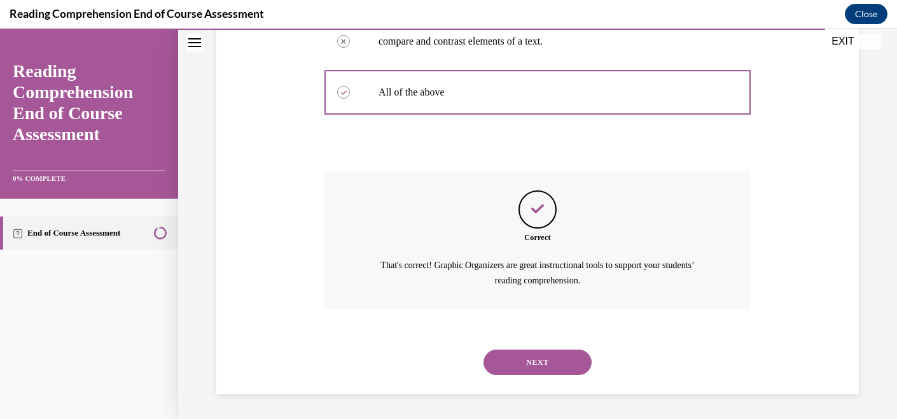
click at [551, 362] on button "NEXT" at bounding box center [538, 361] width 108 height 25
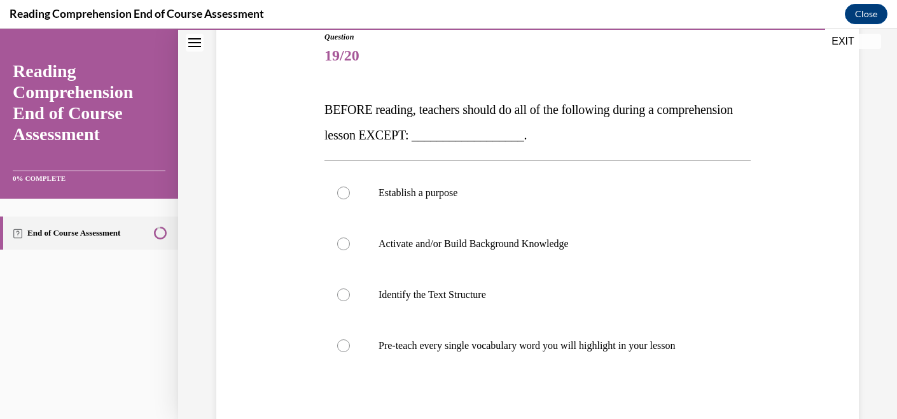
scroll to position [151, 0]
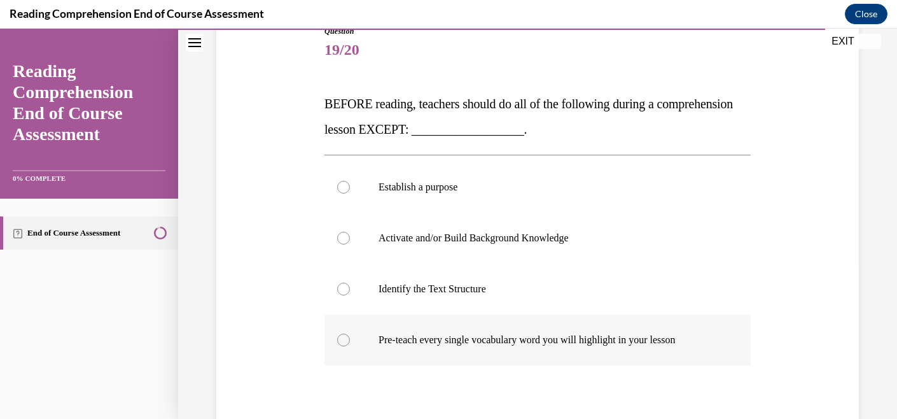
click at [506, 346] on label "Pre-teach every single vocabulary word you will highlight in your lesson" at bounding box center [538, 339] width 426 height 51
click at [350, 346] on input "Pre-teach every single vocabulary word you will highlight in your lesson" at bounding box center [343, 340] width 13 height 13
radio input "true"
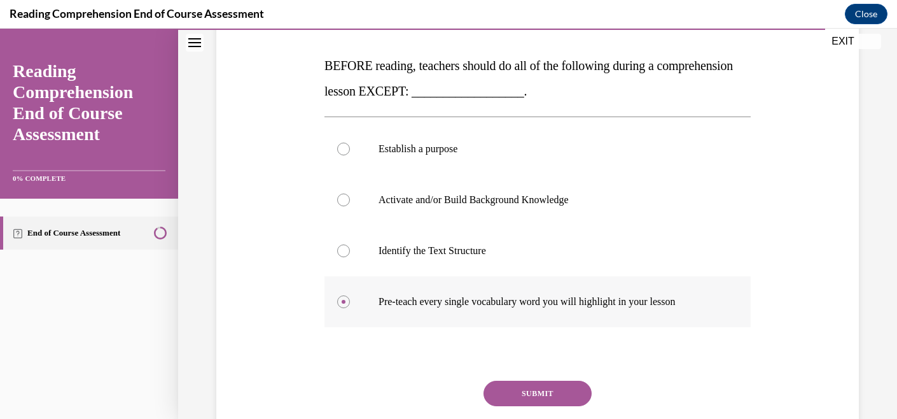
scroll to position [189, 0]
click at [490, 135] on label "Establish a purpose" at bounding box center [538, 149] width 426 height 51
click at [350, 143] on input "Establish a purpose" at bounding box center [343, 149] width 13 height 13
radio input "true"
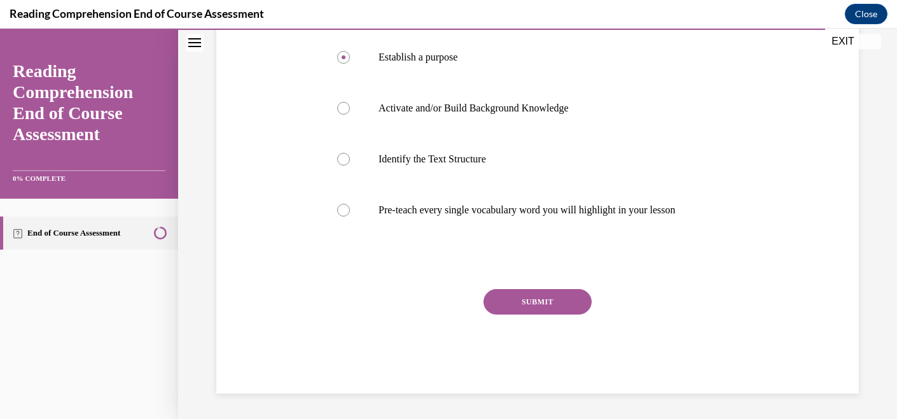
click at [538, 299] on button "SUBMIT" at bounding box center [538, 301] width 108 height 25
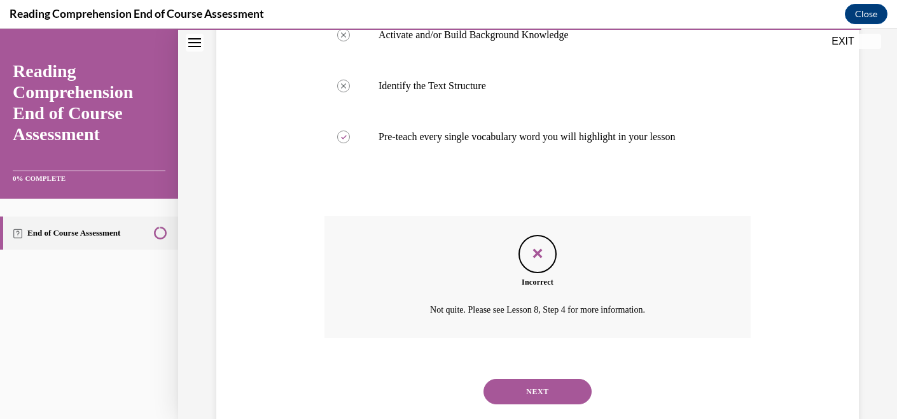
scroll to position [370, 0]
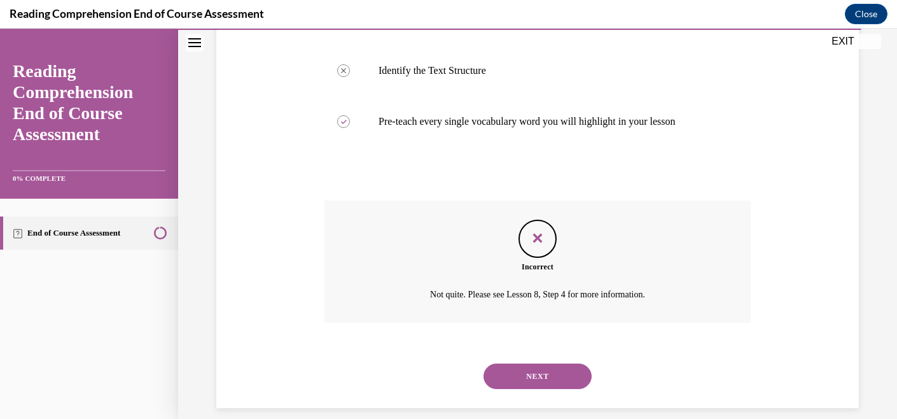
click at [552, 377] on button "NEXT" at bounding box center [538, 375] width 108 height 25
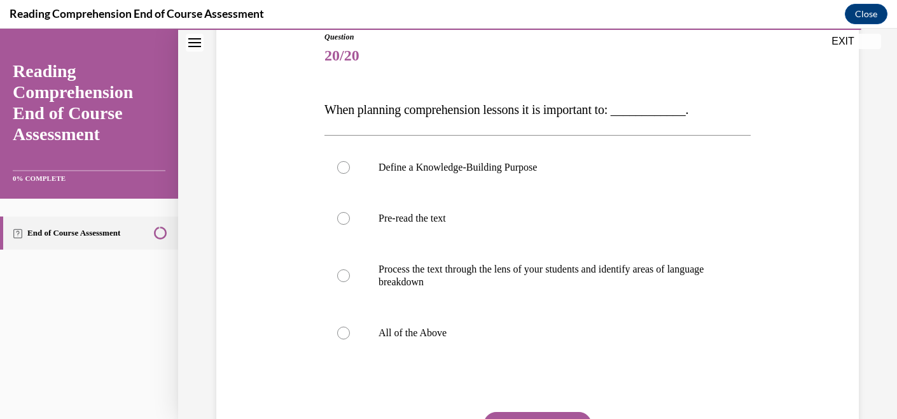
scroll to position [146, 0]
click at [502, 225] on label "Pre-read the text" at bounding box center [538, 217] width 426 height 51
click at [350, 224] on input "Pre-read the text" at bounding box center [343, 217] width 13 height 13
radio input "true"
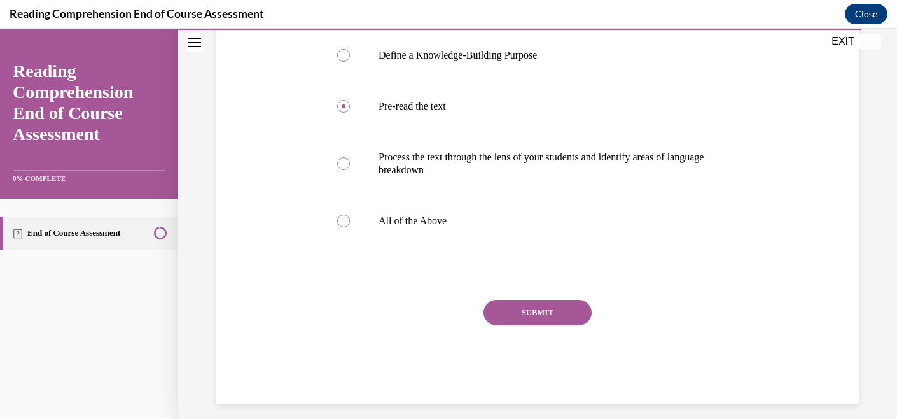
click at [554, 304] on button "SUBMIT" at bounding box center [538, 312] width 108 height 25
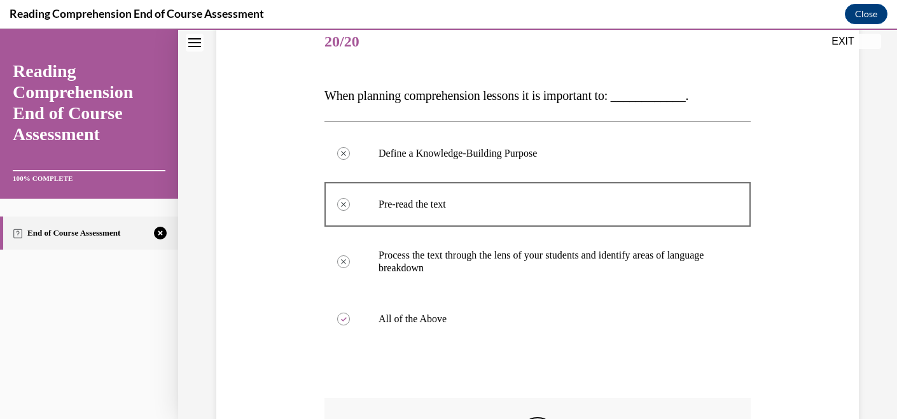
scroll to position [372, 0]
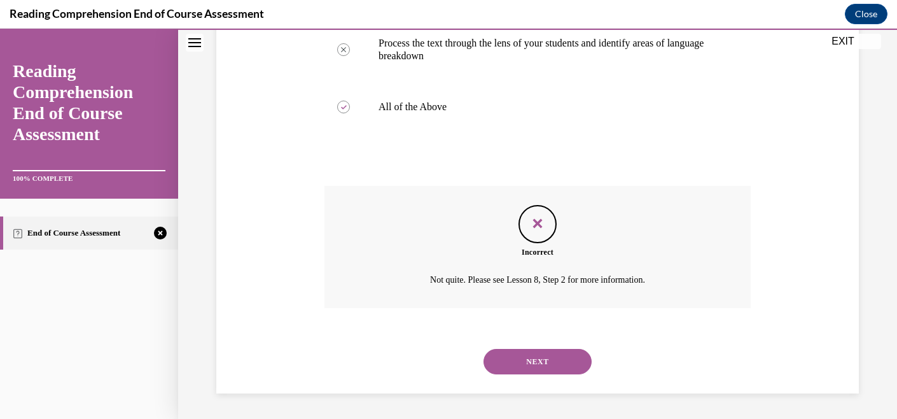
click at [533, 367] on button "NEXT" at bounding box center [538, 361] width 108 height 25
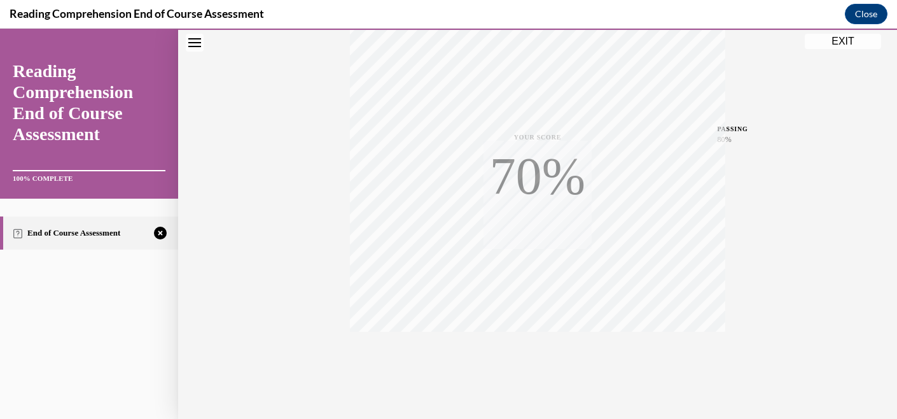
scroll to position [262, 0]
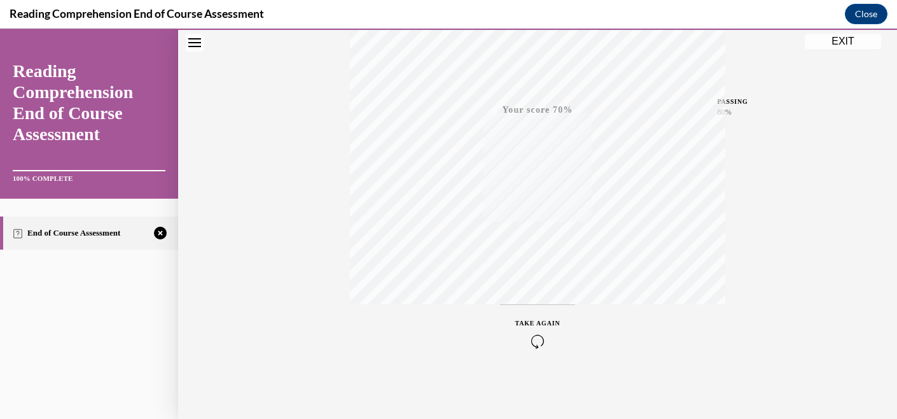
click at [535, 331] on div "TAKE AGAIN" at bounding box center [538, 333] width 45 height 30
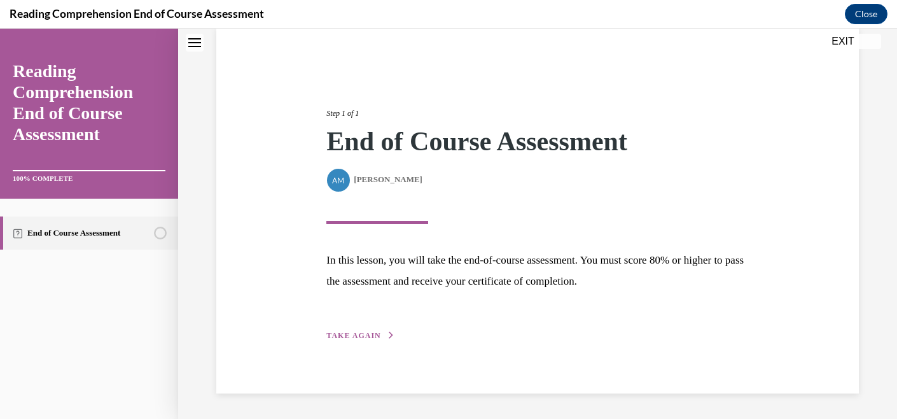
scroll to position [99, 0]
click at [353, 332] on span "TAKE AGAIN" at bounding box center [354, 335] width 54 height 9
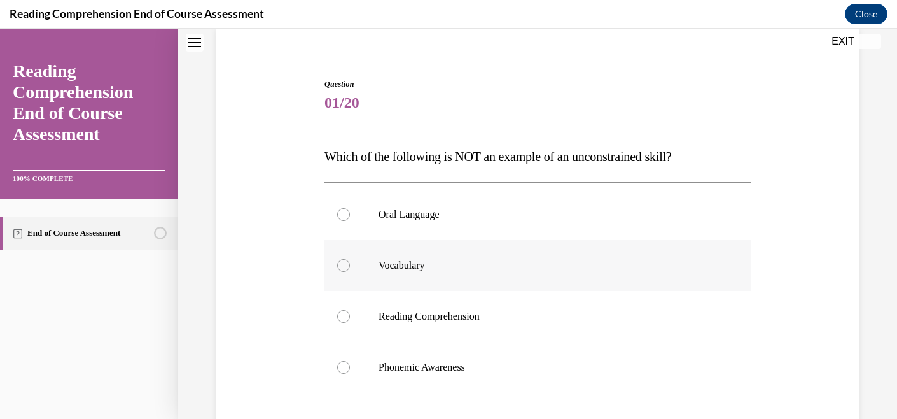
scroll to position [180, 0]
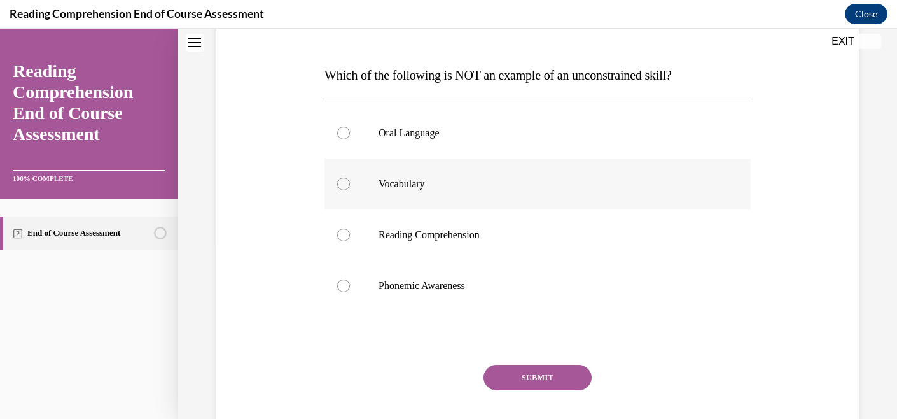
click at [528, 278] on label "Phonemic Awareness" at bounding box center [538, 285] width 426 height 51
click at [350, 279] on input "Phonemic Awareness" at bounding box center [343, 285] width 13 height 13
radio input "true"
click at [530, 377] on button "SUBMIT" at bounding box center [538, 377] width 108 height 25
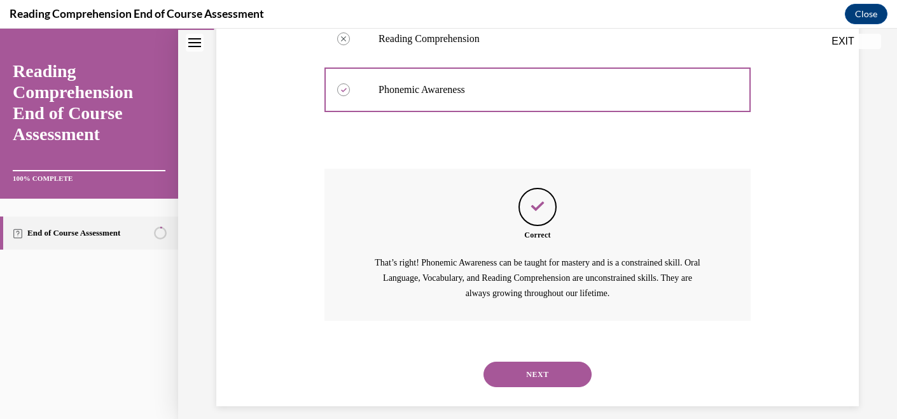
scroll to position [389, 0]
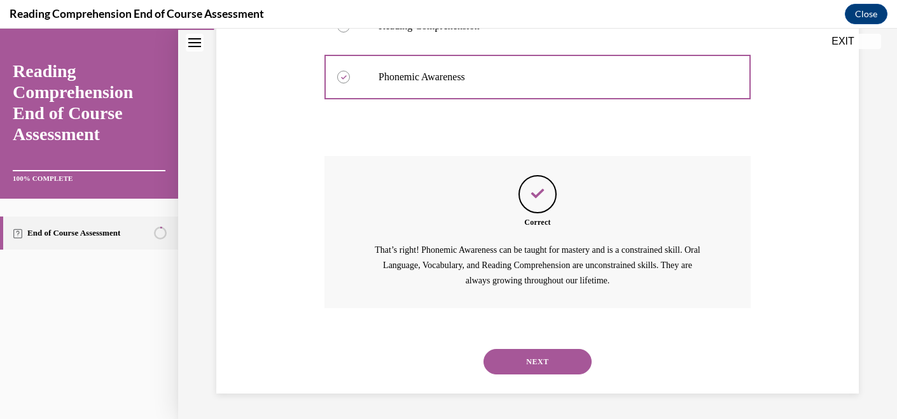
click at [530, 363] on button "NEXT" at bounding box center [538, 361] width 108 height 25
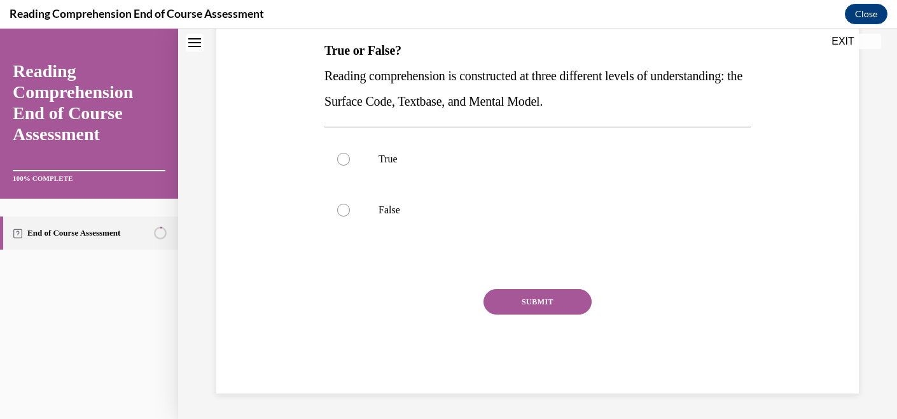
scroll to position [0, 0]
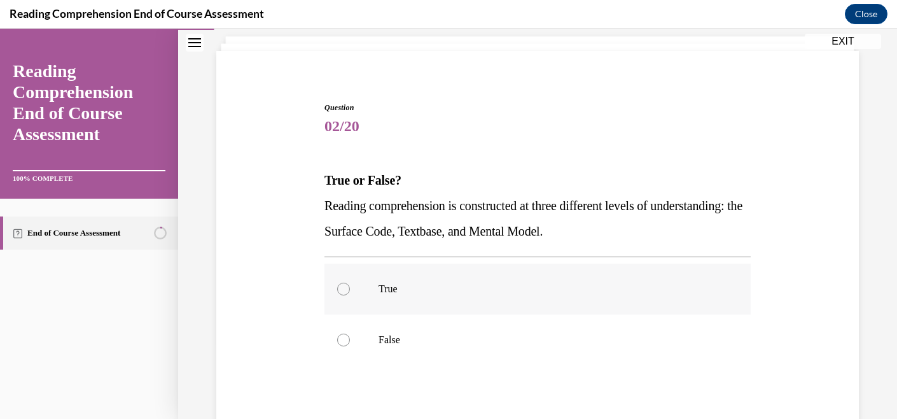
click at [515, 301] on label "True" at bounding box center [538, 289] width 426 height 51
click at [350, 295] on input "True" at bounding box center [343, 289] width 13 height 13
radio input "true"
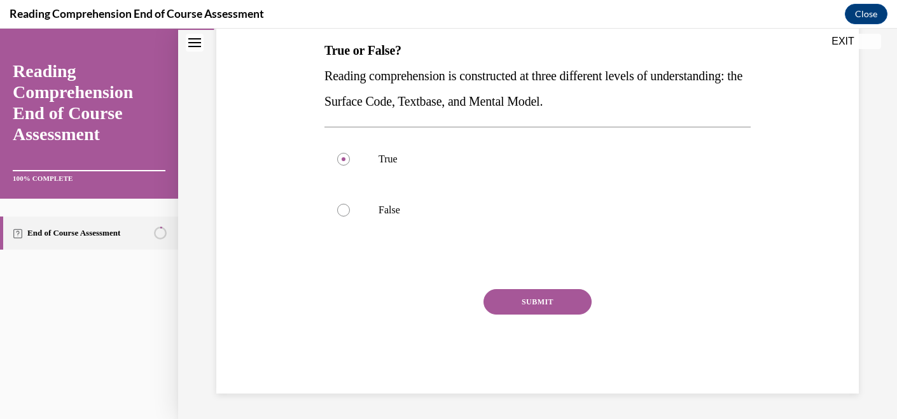
click at [521, 311] on button "SUBMIT" at bounding box center [538, 301] width 108 height 25
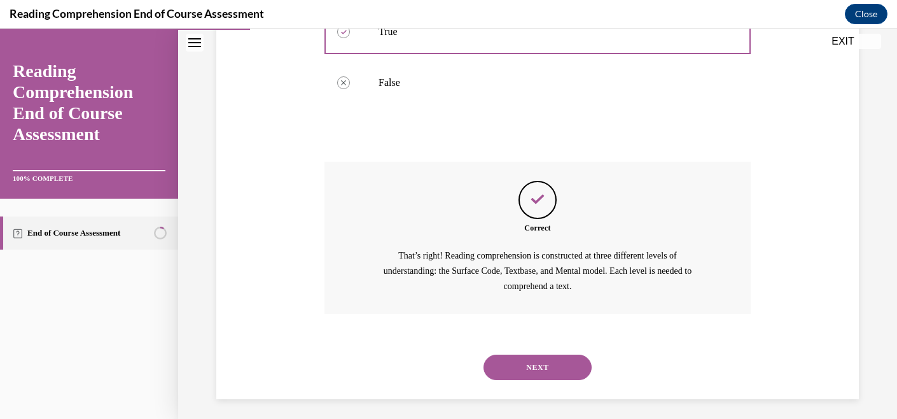
scroll to position [338, 0]
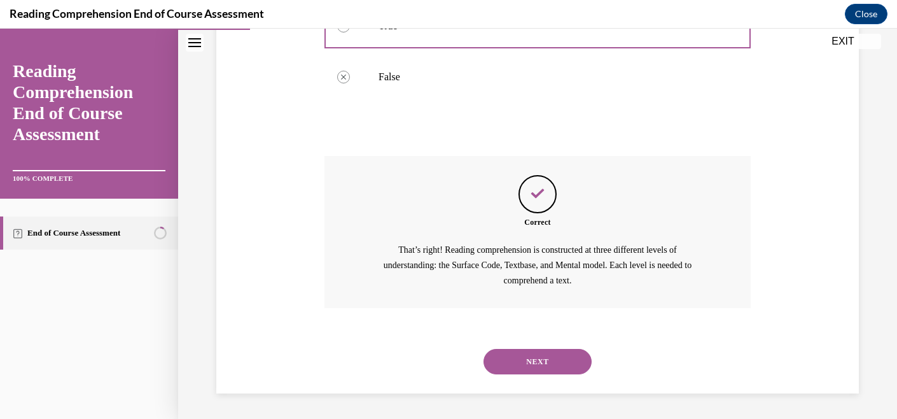
click at [526, 360] on button "NEXT" at bounding box center [538, 361] width 108 height 25
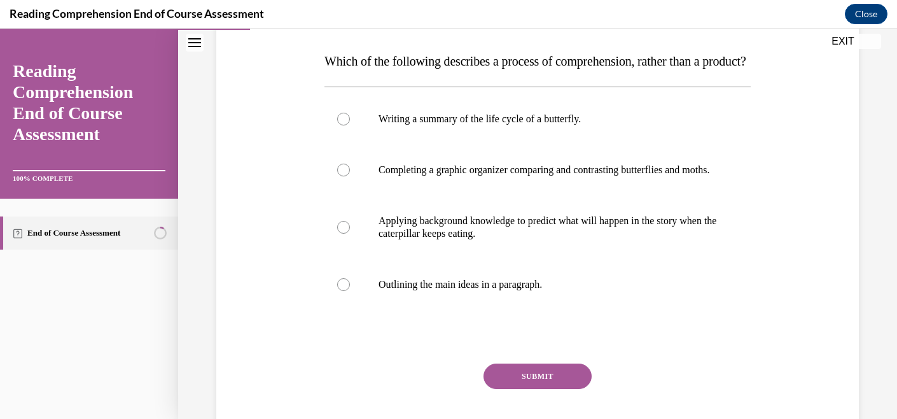
scroll to position [212, 0]
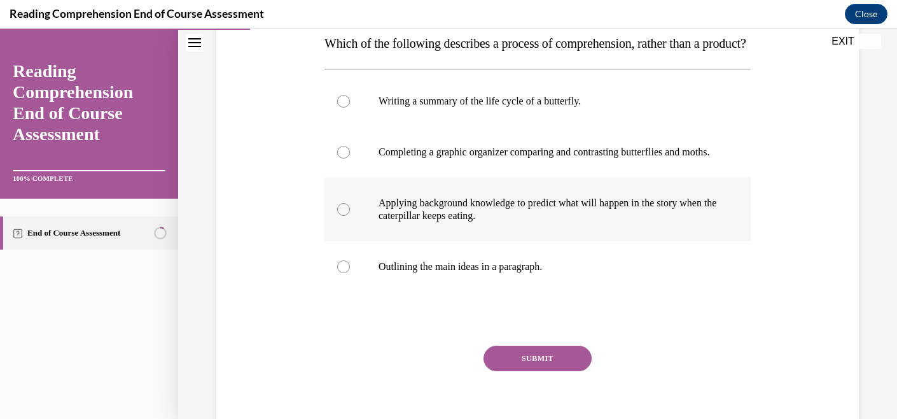
click at [531, 241] on label "Applying background knowledge to predict what will happen in the story when the…" at bounding box center [538, 210] width 426 height 64
click at [350, 216] on input "Applying background knowledge to predict what will happen in the story when the…" at bounding box center [343, 209] width 13 height 13
radio input "true"
click at [520, 371] on button "SUBMIT" at bounding box center [538, 358] width 108 height 25
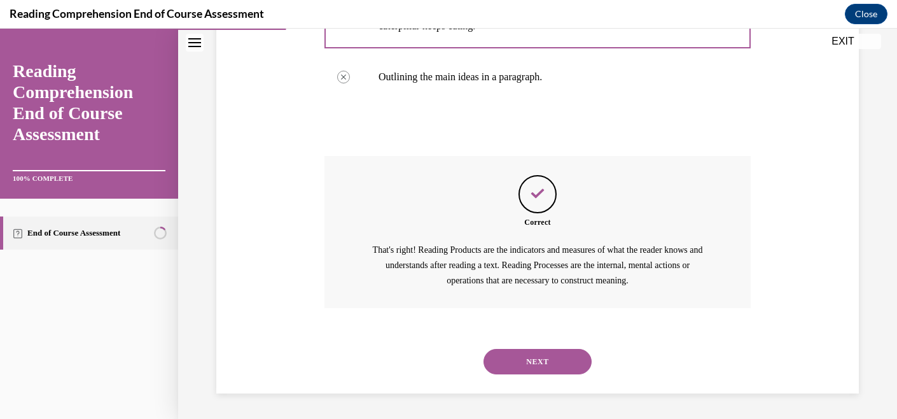
scroll to position [440, 0]
click at [533, 359] on button "NEXT" at bounding box center [538, 361] width 108 height 25
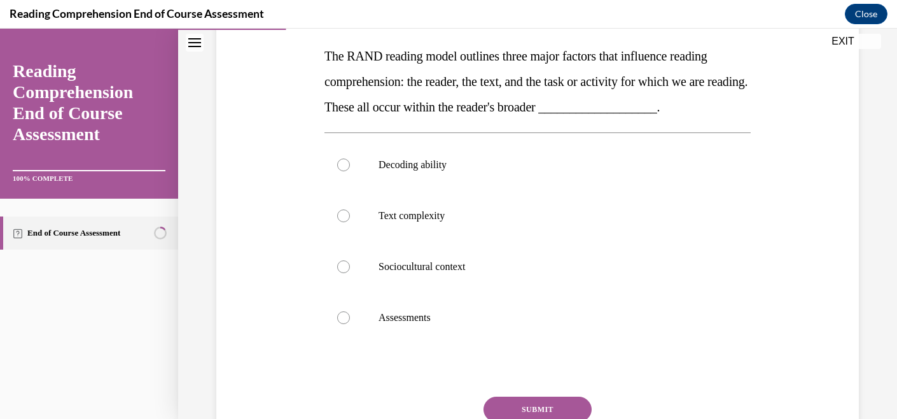
scroll to position [211, 0]
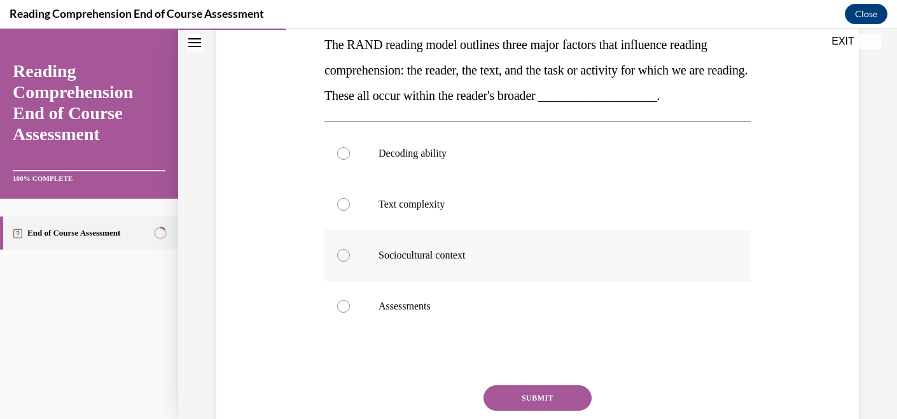
click at [526, 257] on p "Sociocultural context" at bounding box center [549, 255] width 341 height 13
click at [350, 257] on input "Sociocultural context" at bounding box center [343, 255] width 13 height 13
radio input "true"
click at [516, 398] on button "SUBMIT" at bounding box center [538, 397] width 108 height 25
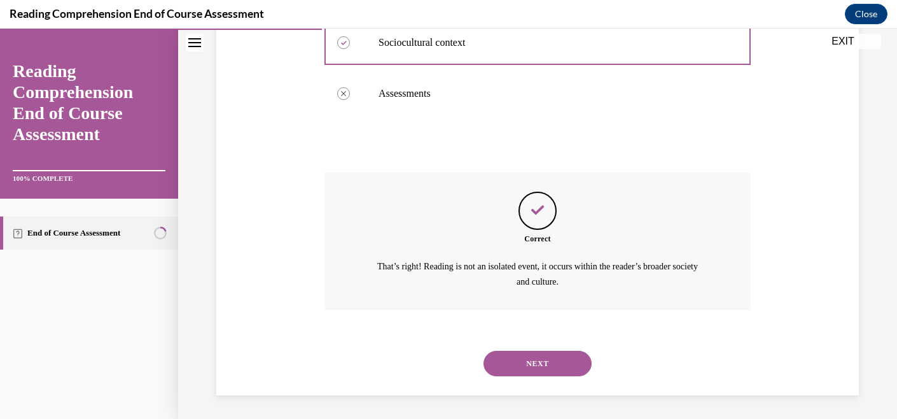
scroll to position [425, 0]
click at [530, 359] on button "NEXT" at bounding box center [538, 361] width 108 height 25
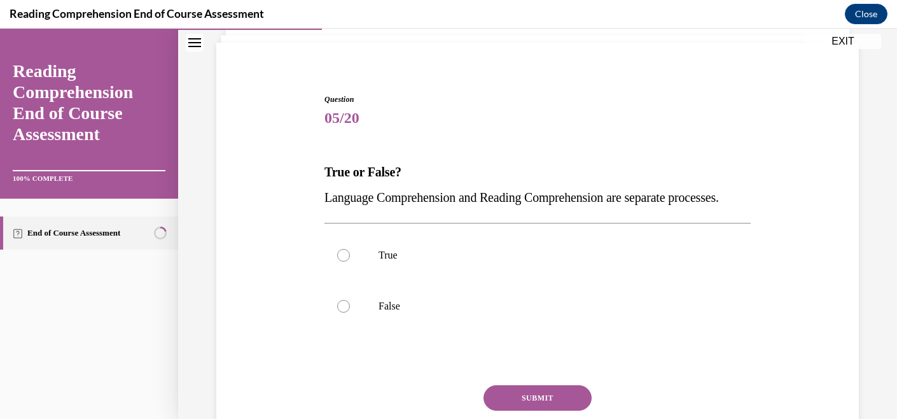
scroll to position [130, 0]
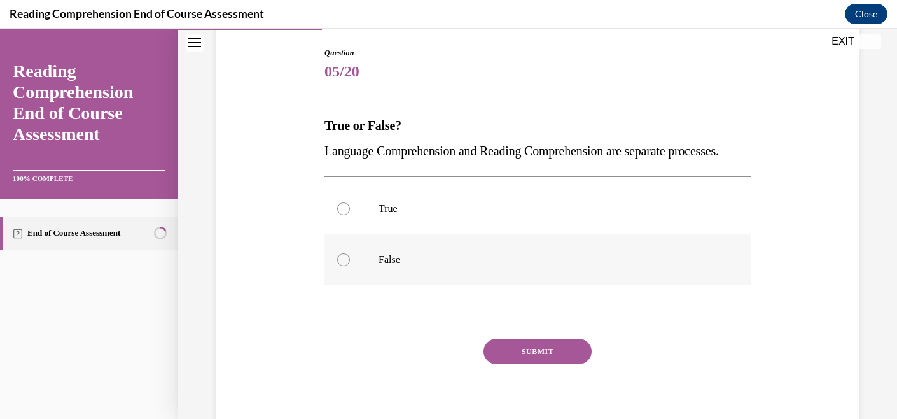
click at [514, 285] on label "False" at bounding box center [538, 259] width 426 height 51
click at [350, 266] on input "False" at bounding box center [343, 259] width 13 height 13
radio input "true"
click at [525, 364] on button "SUBMIT" at bounding box center [538, 351] width 108 height 25
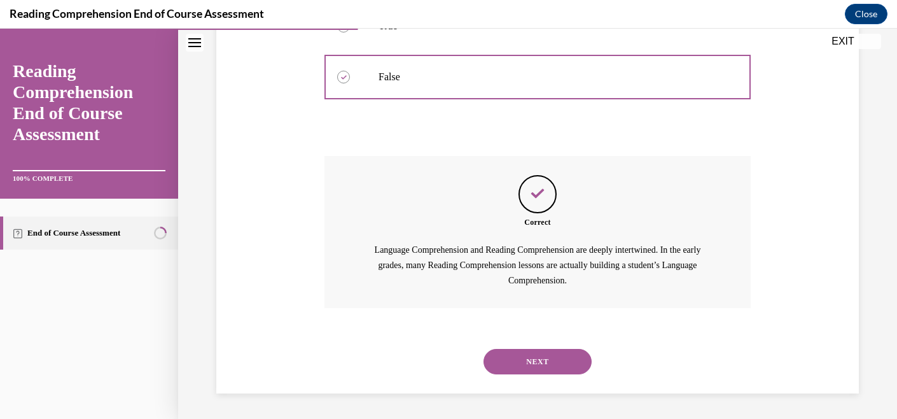
scroll to position [338, 0]
click at [526, 354] on button "NEXT" at bounding box center [538, 361] width 108 height 25
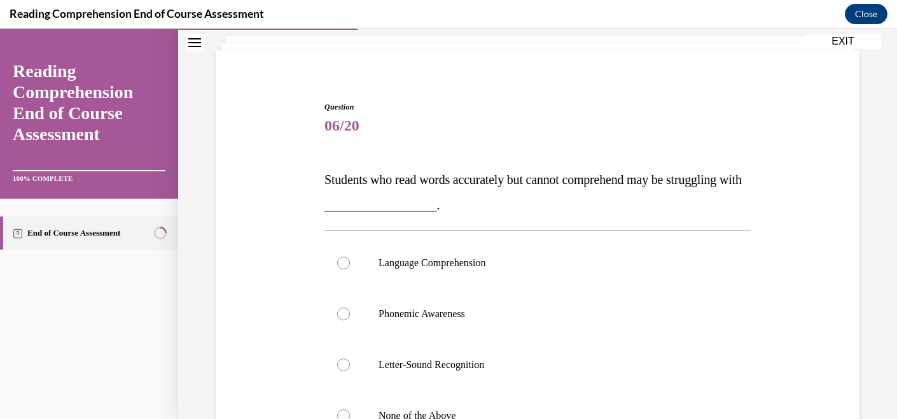
scroll to position [120, 0]
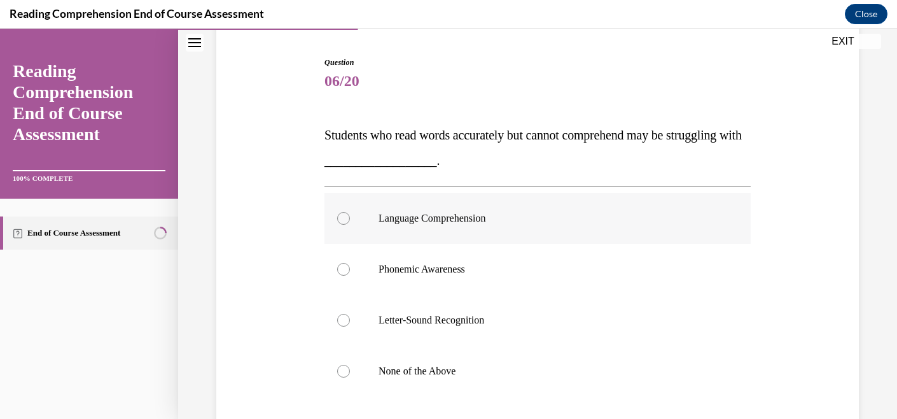
click at [543, 220] on p "Language Comprehension" at bounding box center [549, 218] width 341 height 13
click at [350, 220] on input "Language Comprehension" at bounding box center [343, 218] width 13 height 13
radio input "true"
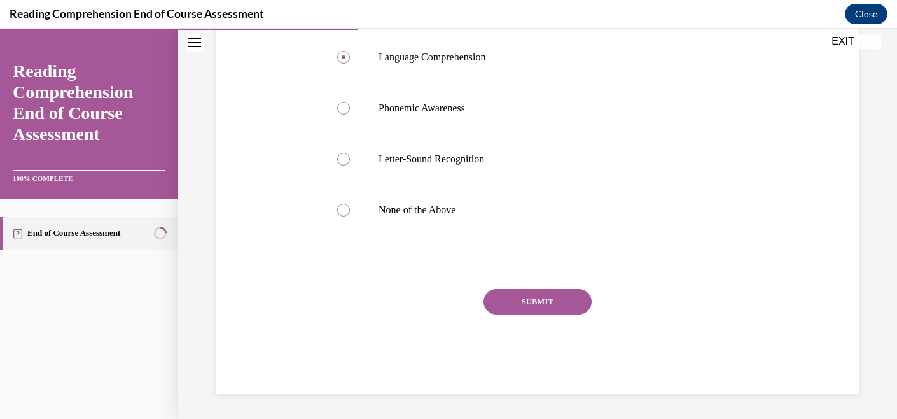
click at [527, 306] on button "SUBMIT" at bounding box center [538, 301] width 108 height 25
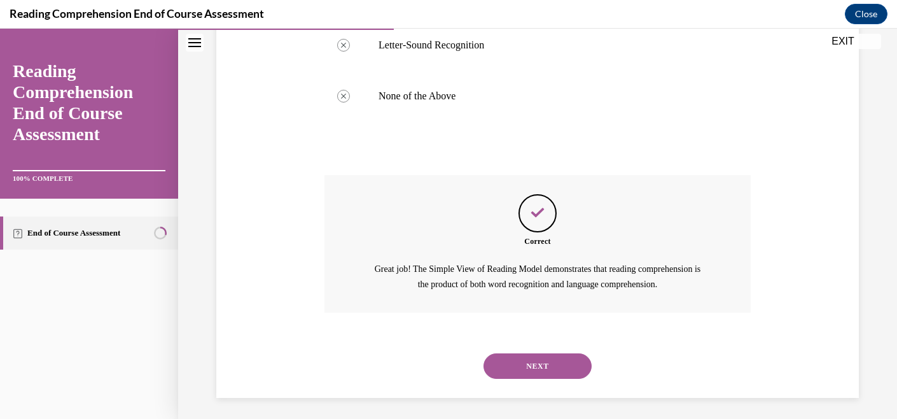
scroll to position [399, 0]
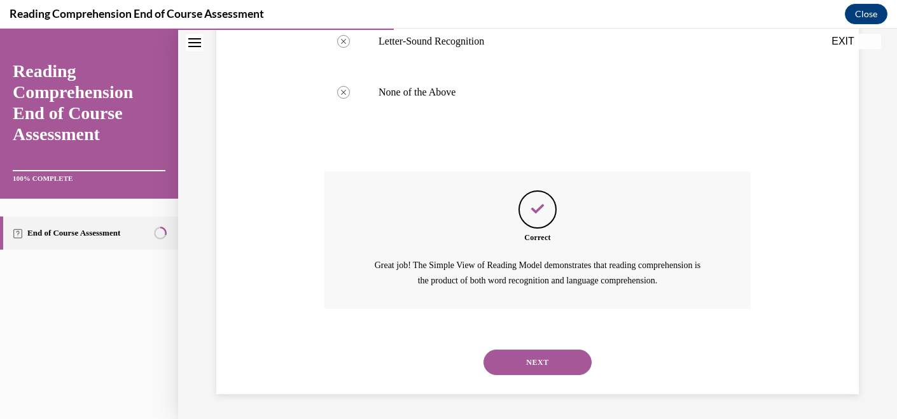
click at [524, 355] on button "NEXT" at bounding box center [538, 361] width 108 height 25
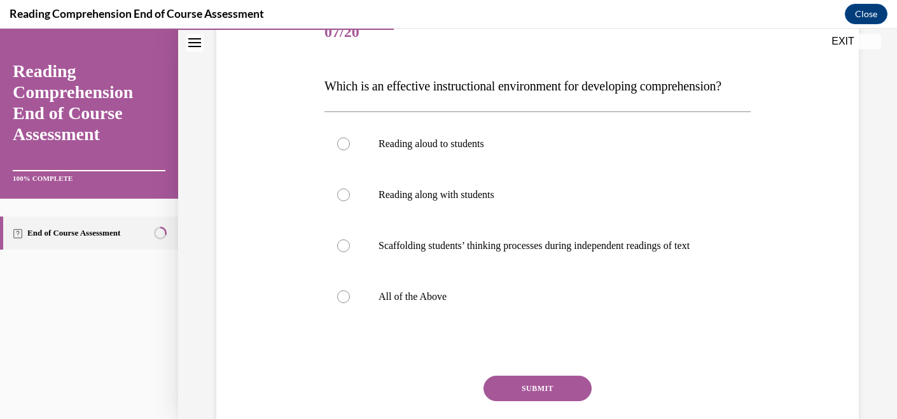
scroll to position [172, 0]
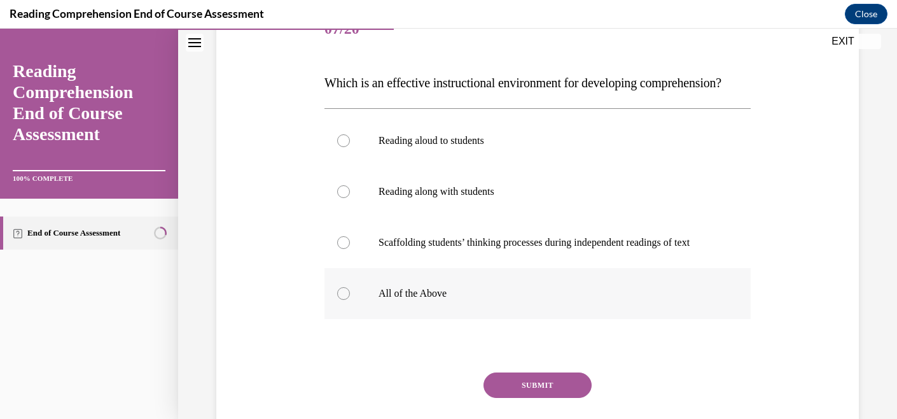
click at [524, 319] on label "All of the Above" at bounding box center [538, 293] width 426 height 51
click at [350, 300] on input "All of the Above" at bounding box center [343, 293] width 13 height 13
radio input "true"
click at [523, 398] on button "SUBMIT" at bounding box center [538, 384] width 108 height 25
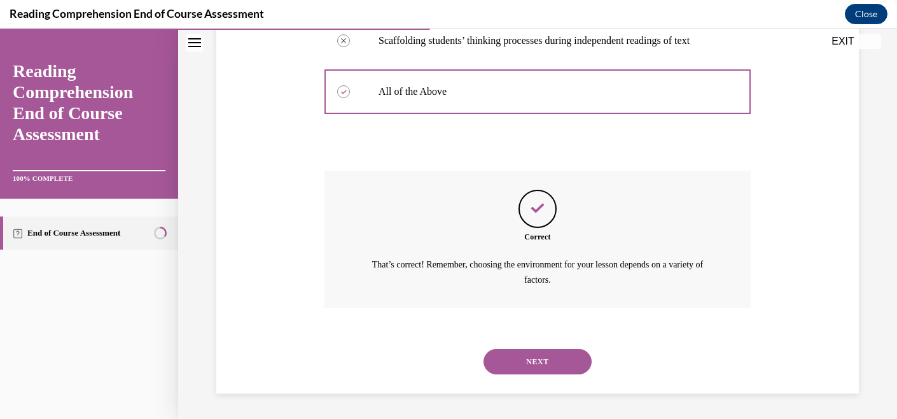
scroll to position [399, 0]
click at [544, 349] on button "NEXT" at bounding box center [538, 361] width 108 height 25
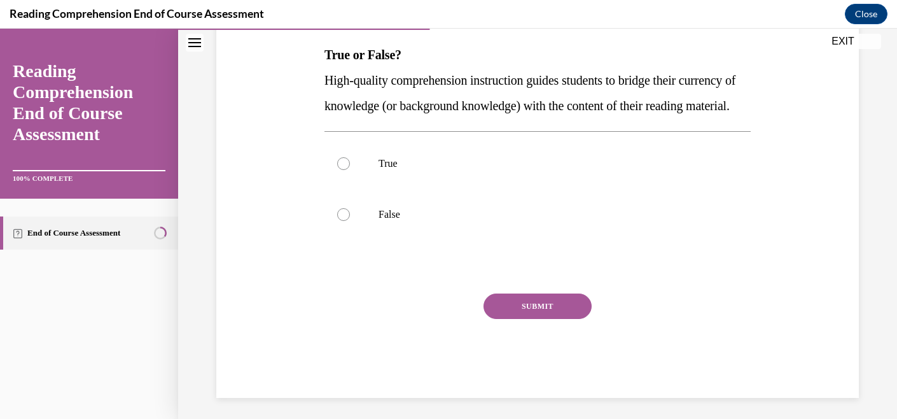
scroll to position [230, 0]
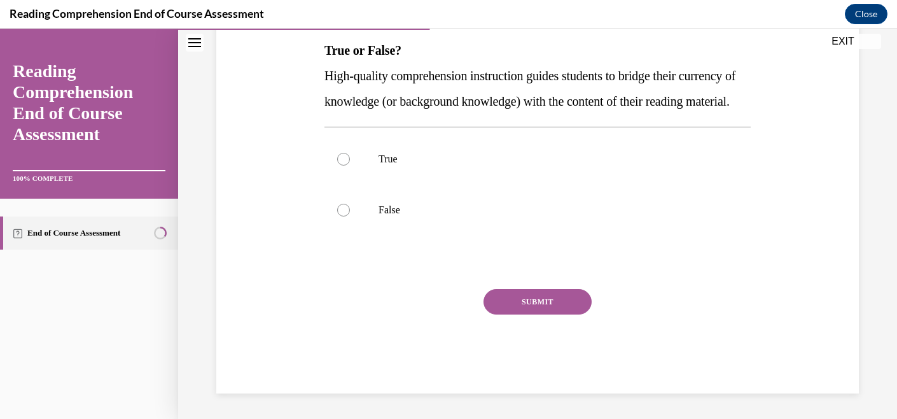
click at [560, 132] on div "True False" at bounding box center [538, 184] width 426 height 115
click at [560, 151] on label "True" at bounding box center [538, 159] width 426 height 51
click at [350, 153] on input "True" at bounding box center [343, 159] width 13 height 13
radio input "true"
click at [542, 303] on button "SUBMIT" at bounding box center [538, 301] width 108 height 25
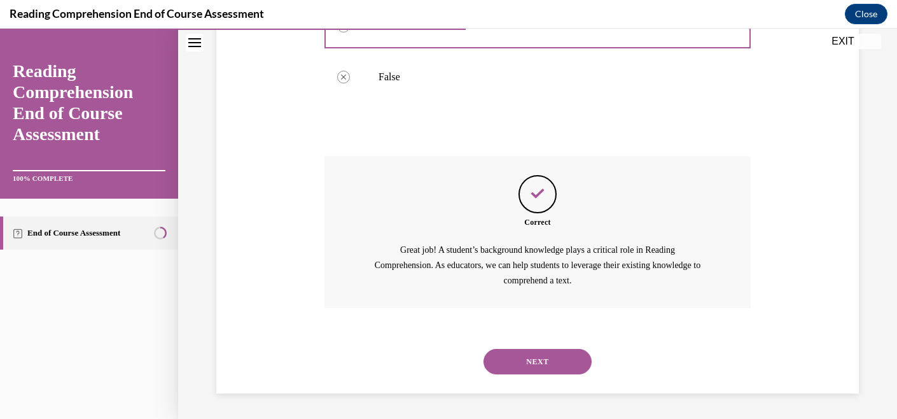
scroll to position [363, 0]
click at [539, 351] on button "NEXT" at bounding box center [538, 361] width 108 height 25
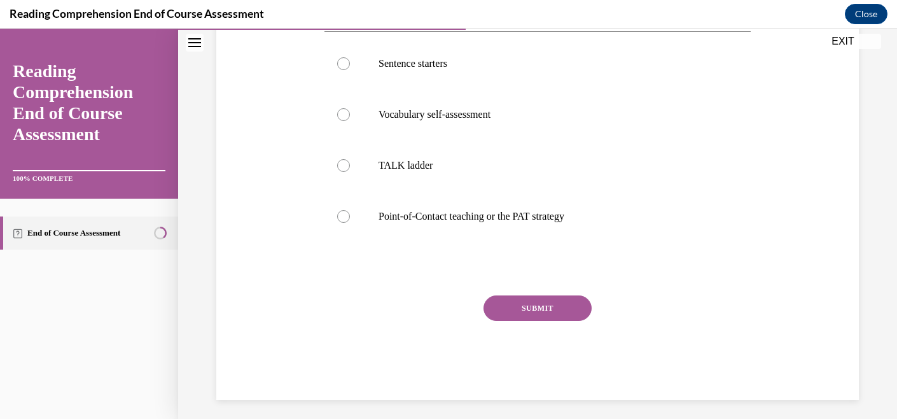
scroll to position [304, 0]
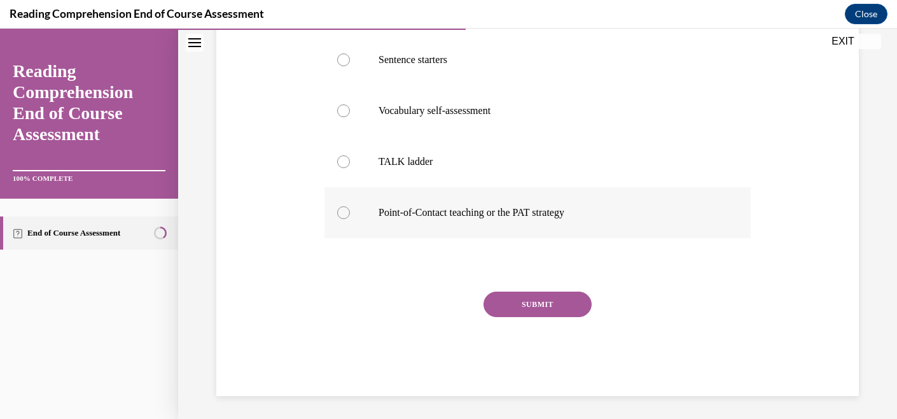
click at [541, 210] on p "Point-of-Contact teaching or the PAT strategy" at bounding box center [549, 212] width 341 height 13
click at [350, 210] on input "Point-of-Contact teaching or the PAT strategy" at bounding box center [343, 212] width 13 height 13
radio input "true"
click at [530, 305] on button "SUBMIT" at bounding box center [538, 304] width 108 height 25
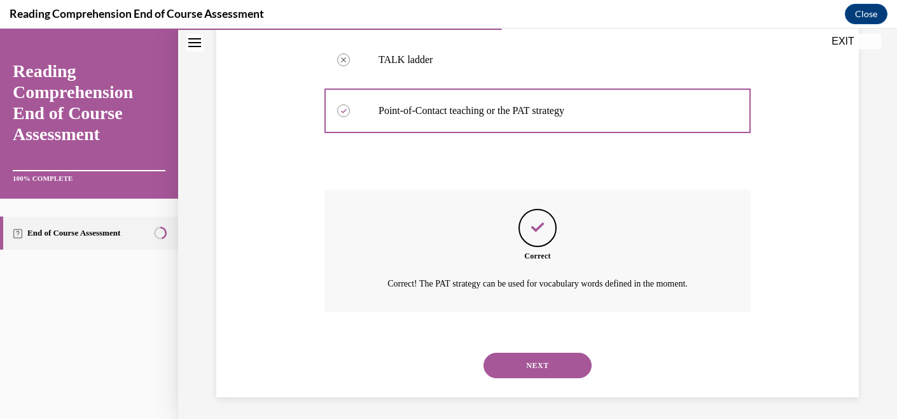
scroll to position [410, 0]
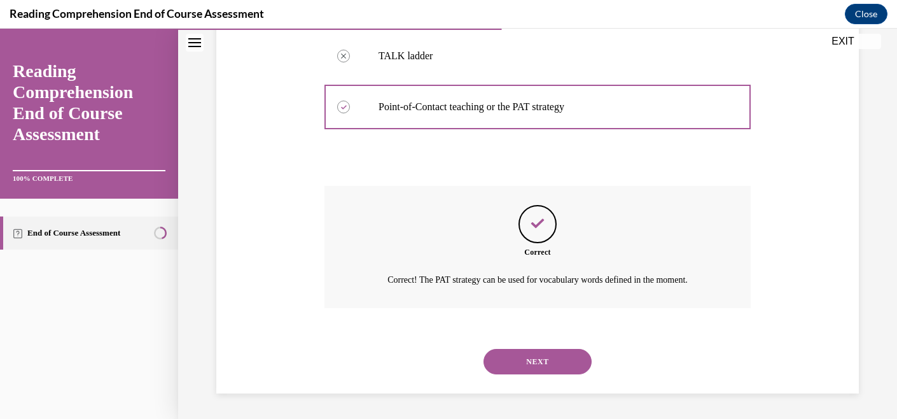
click at [538, 358] on button "NEXT" at bounding box center [538, 361] width 108 height 25
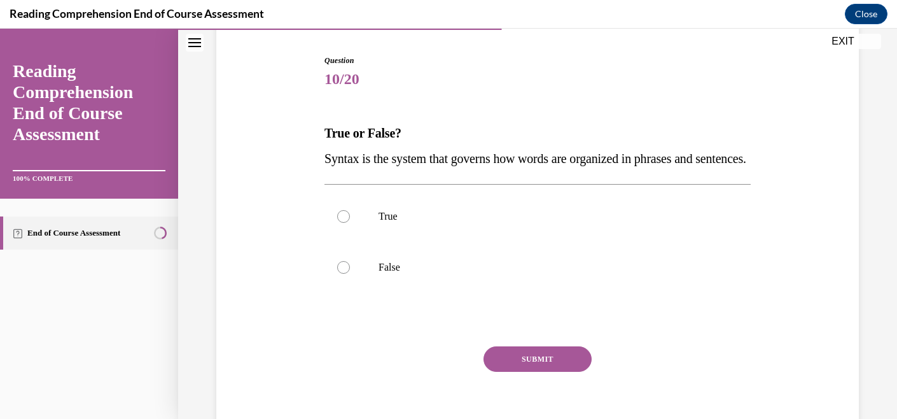
scroll to position [124, 0]
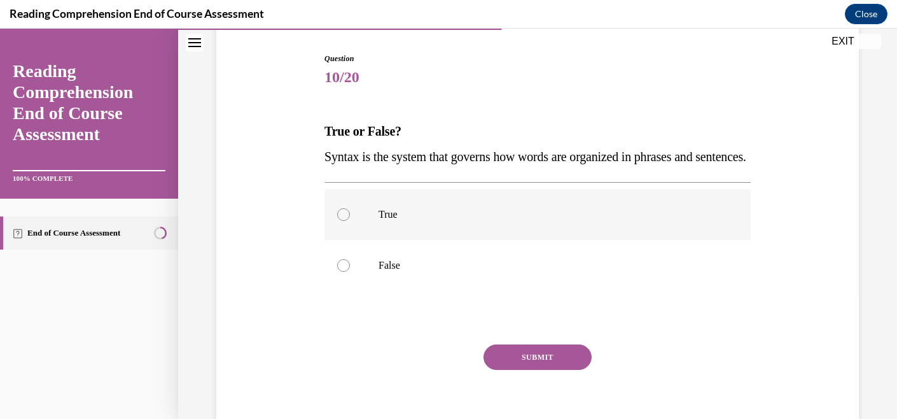
click at [531, 221] on p "True" at bounding box center [549, 214] width 341 height 13
click at [350, 221] on input "True" at bounding box center [343, 214] width 13 height 13
radio input "true"
click at [537, 370] on button "SUBMIT" at bounding box center [538, 356] width 108 height 25
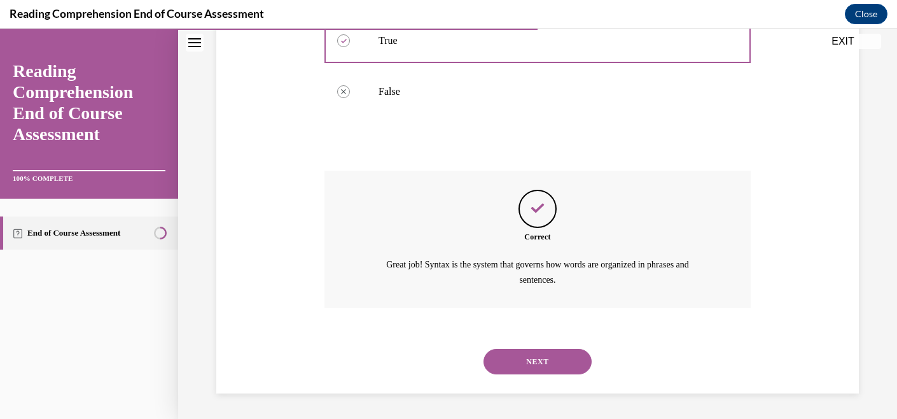
scroll to position [323, 0]
click at [549, 366] on button "NEXT" at bounding box center [538, 361] width 108 height 25
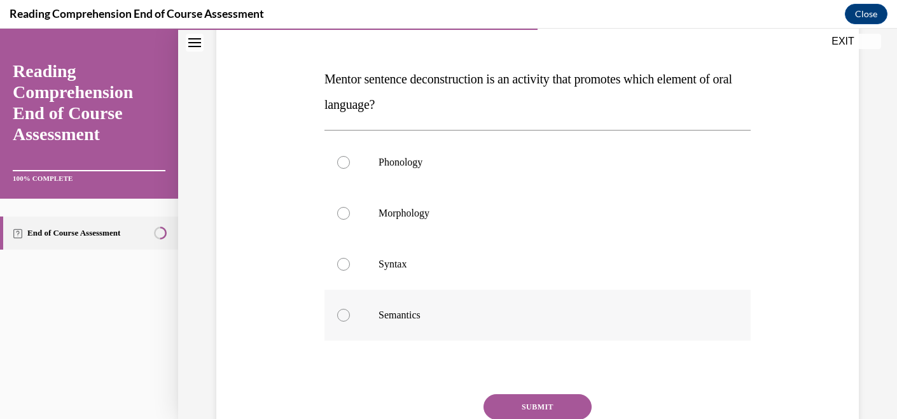
scroll to position [183, 0]
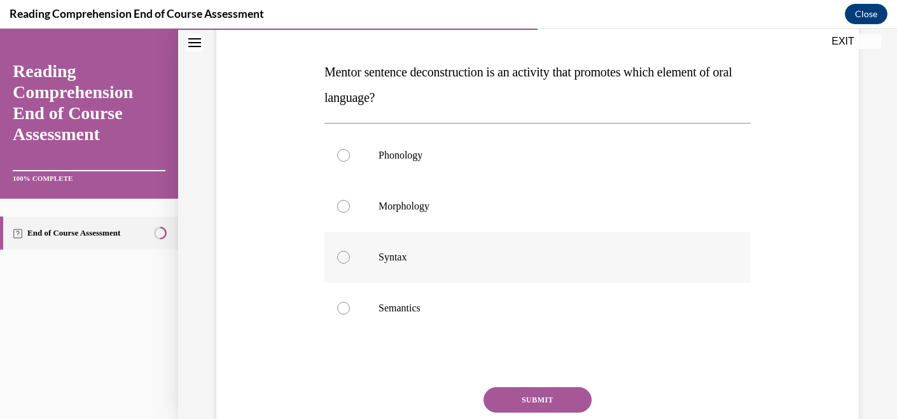
click at [539, 255] on p "Syntax" at bounding box center [549, 257] width 341 height 13
click at [350, 255] on input "Syntax" at bounding box center [343, 257] width 13 height 13
radio input "true"
click at [541, 402] on button "SUBMIT" at bounding box center [538, 399] width 108 height 25
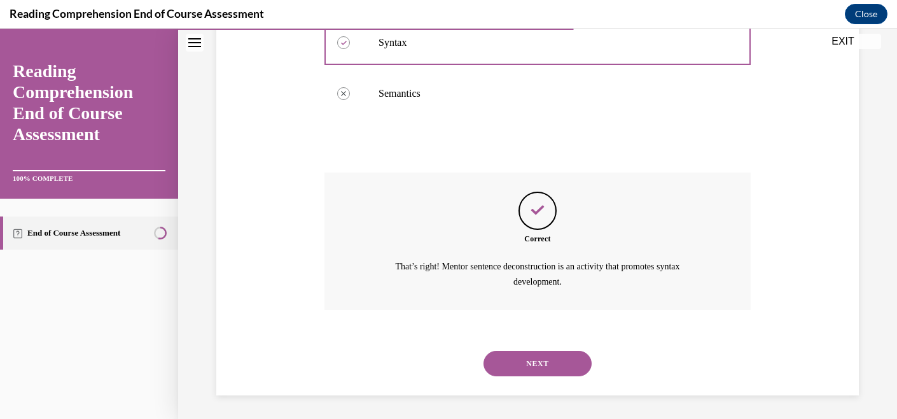
scroll to position [399, 0]
click at [531, 356] on button "NEXT" at bounding box center [538, 361] width 108 height 25
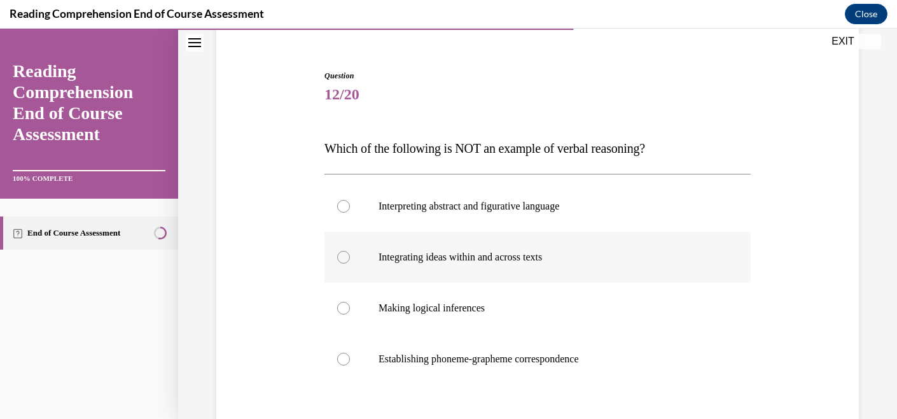
scroll to position [197, 0]
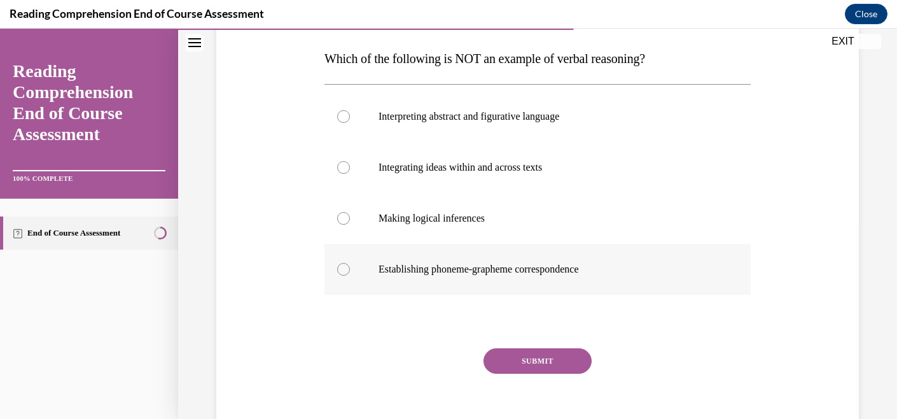
click at [514, 262] on label "Establishing phoneme-grapheme correspondence" at bounding box center [538, 269] width 426 height 51
click at [350, 263] on input "Establishing phoneme-grapheme correspondence" at bounding box center [343, 269] width 13 height 13
radio input "true"
click at [514, 372] on button "SUBMIT" at bounding box center [538, 360] width 108 height 25
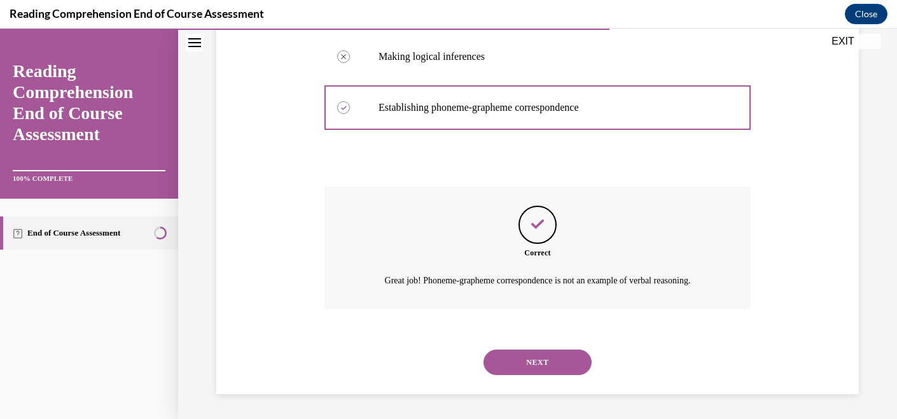
scroll to position [359, 0]
click at [518, 363] on button "NEXT" at bounding box center [538, 361] width 108 height 25
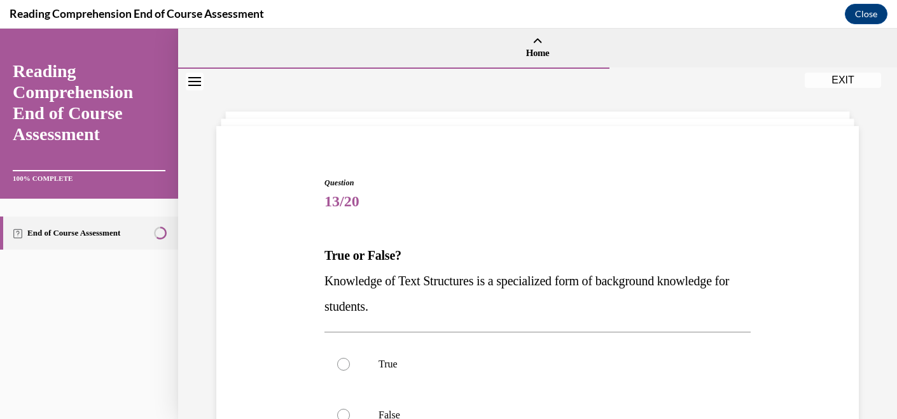
click at [518, 363] on p "True" at bounding box center [549, 364] width 341 height 13
click at [350, 363] on input "True" at bounding box center [343, 364] width 13 height 13
radio input "true"
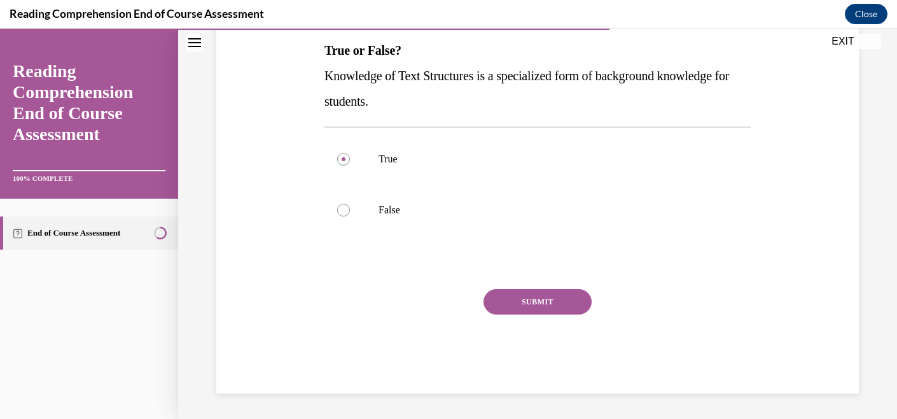
click at [542, 299] on button "SUBMIT" at bounding box center [538, 301] width 108 height 25
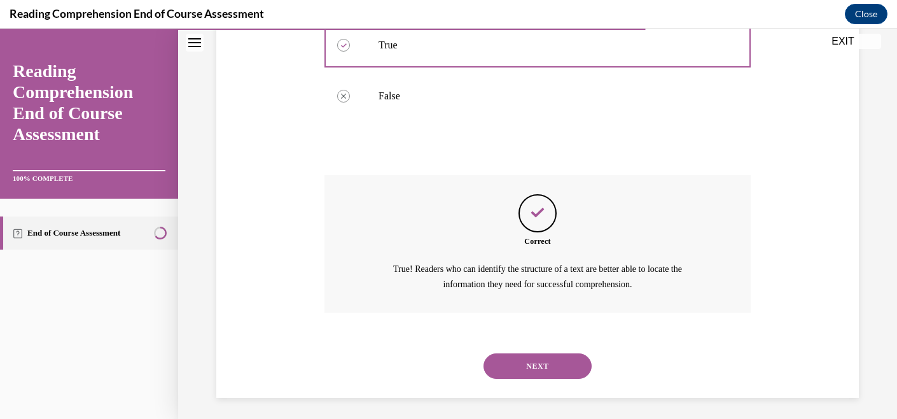
scroll to position [323, 0]
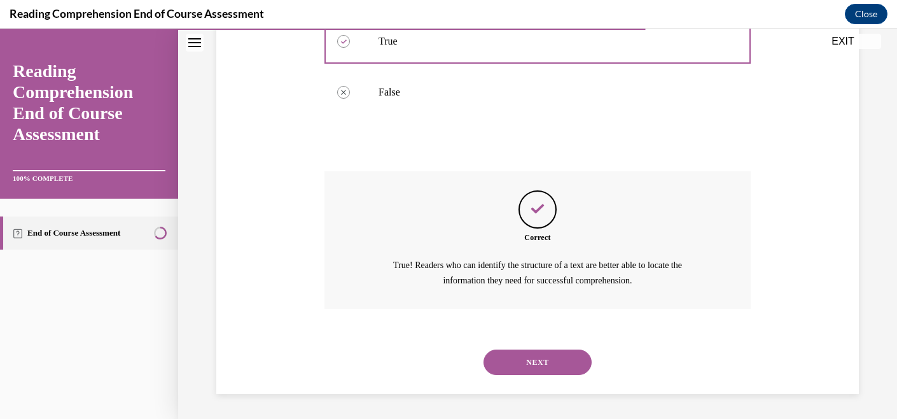
click at [543, 365] on button "NEXT" at bounding box center [538, 361] width 108 height 25
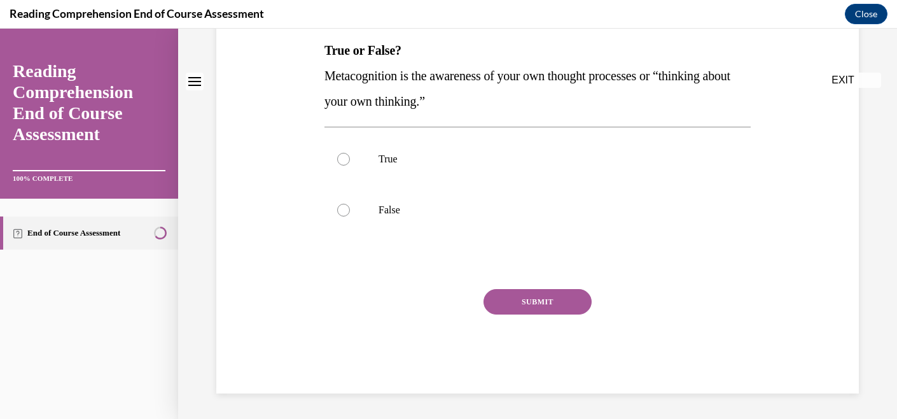
scroll to position [0, 0]
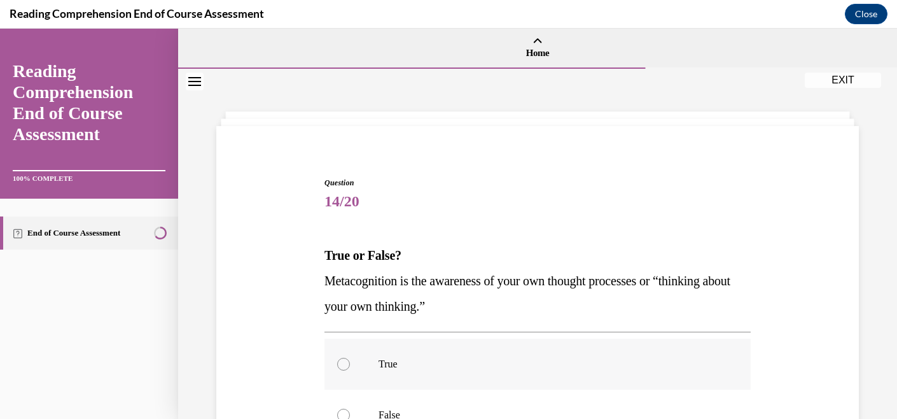
click at [542, 363] on p "True" at bounding box center [549, 364] width 341 height 13
click at [350, 363] on input "True" at bounding box center [343, 364] width 13 height 13
radio input "true"
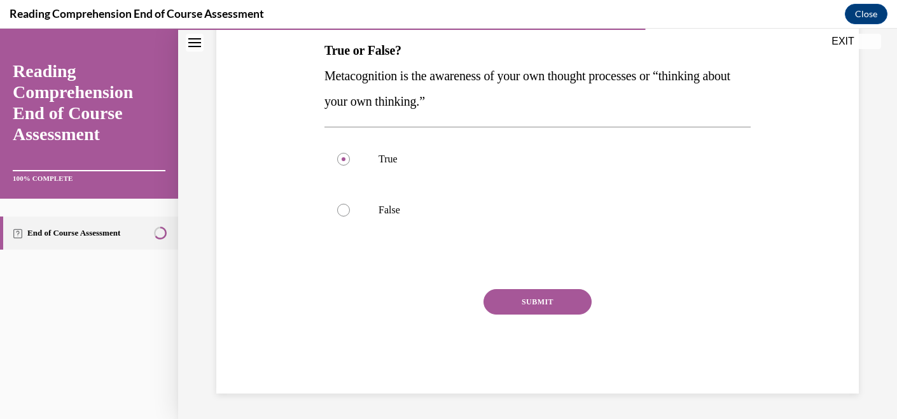
click at [559, 297] on button "SUBMIT" at bounding box center [538, 301] width 108 height 25
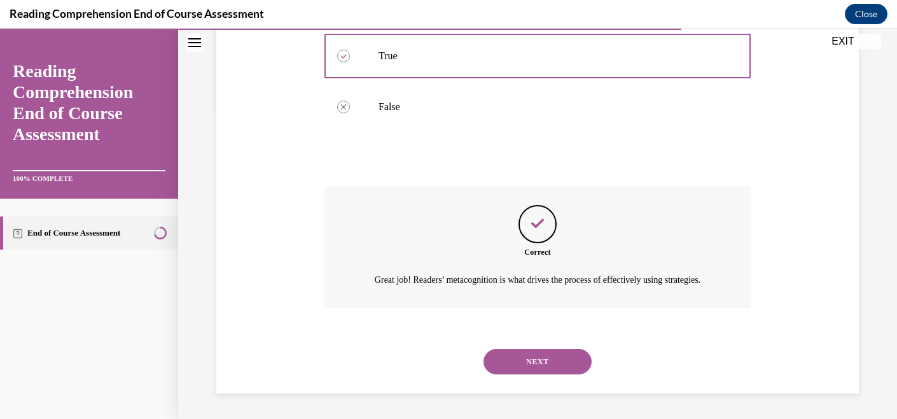
scroll to position [323, 0]
click at [555, 357] on button "NEXT" at bounding box center [538, 361] width 108 height 25
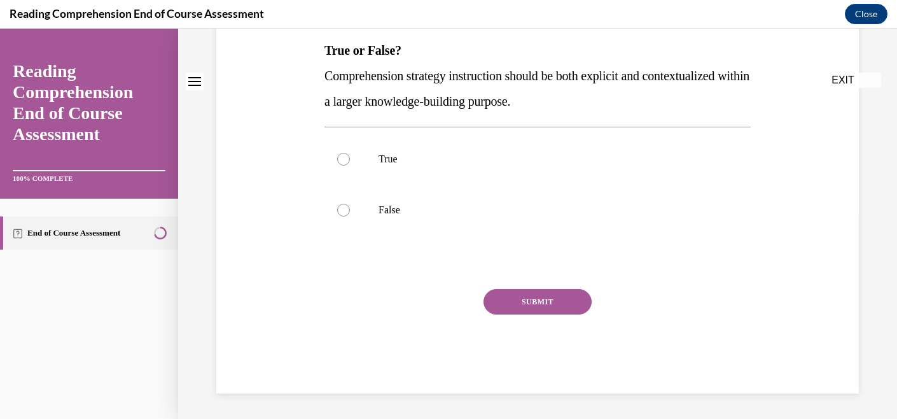
scroll to position [0, 0]
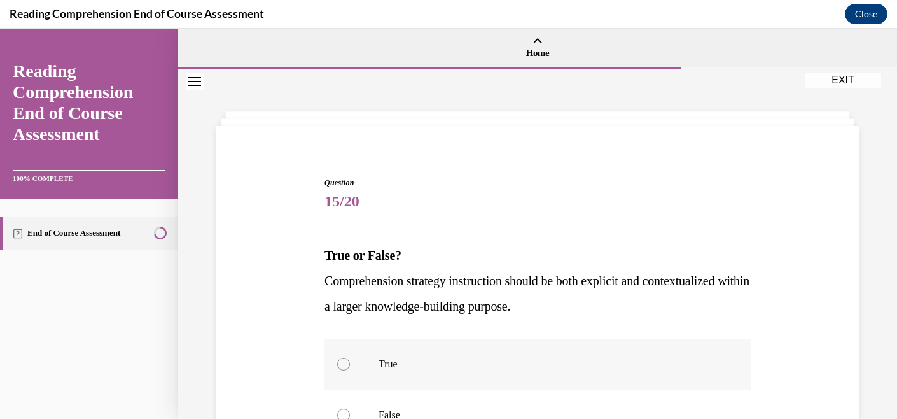
click at [554, 355] on label "True" at bounding box center [538, 364] width 426 height 51
click at [350, 358] on input "True" at bounding box center [343, 364] width 13 height 13
radio input "true"
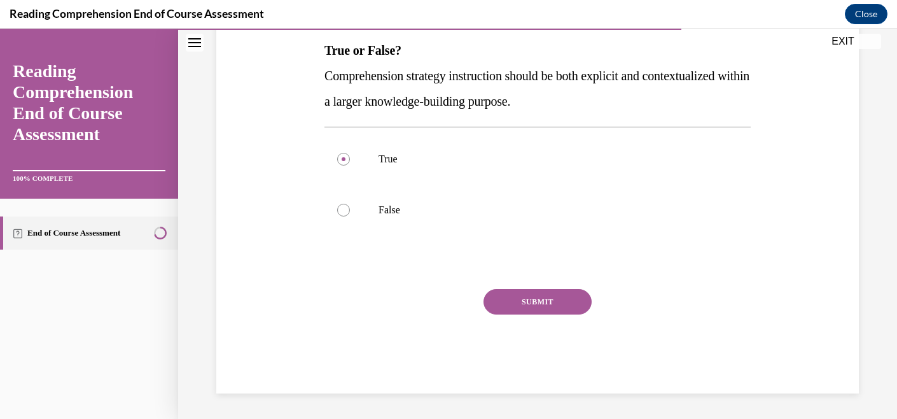
click at [547, 306] on button "SUBMIT" at bounding box center [538, 301] width 108 height 25
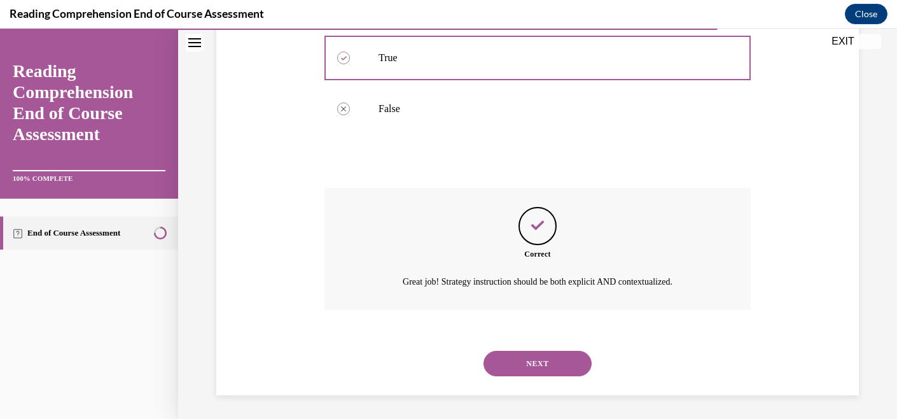
scroll to position [308, 0]
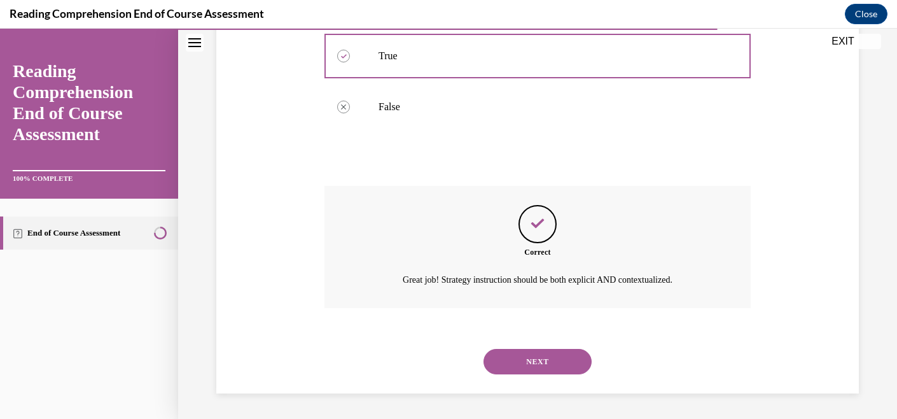
click at [535, 361] on button "NEXT" at bounding box center [538, 361] width 108 height 25
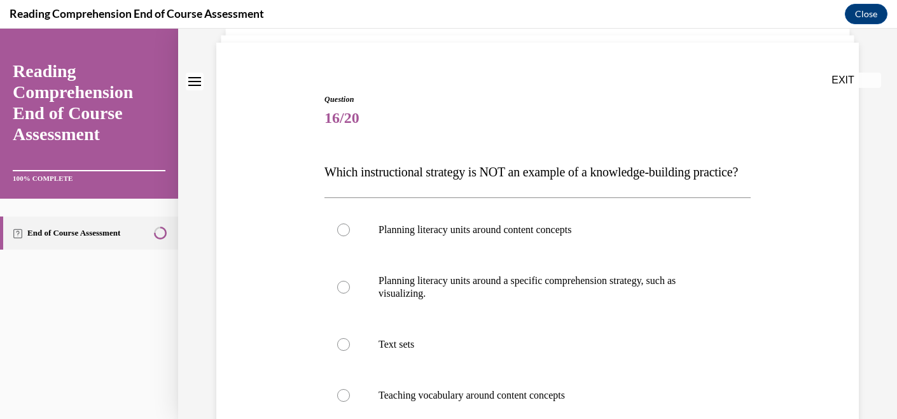
scroll to position [150, 0]
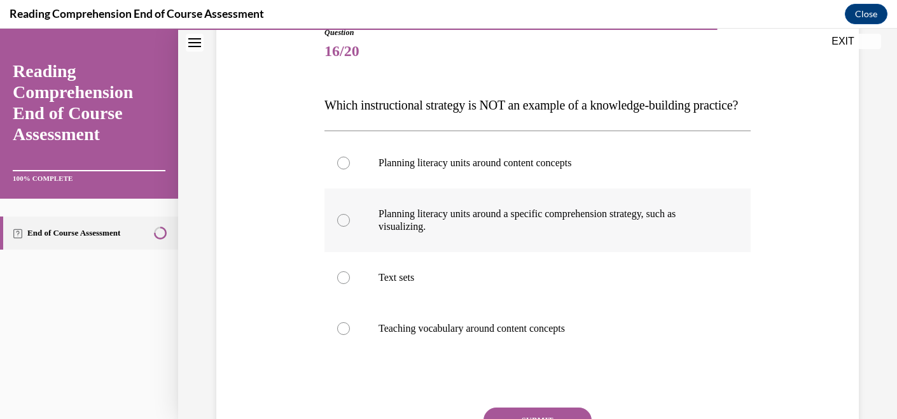
click at [526, 233] on p "Planning literacy units around a specific comprehension strategy, such as visua…" at bounding box center [549, 219] width 341 height 25
click at [350, 227] on input "Planning literacy units around a specific comprehension strategy, such as visua…" at bounding box center [343, 220] width 13 height 13
radio input "true"
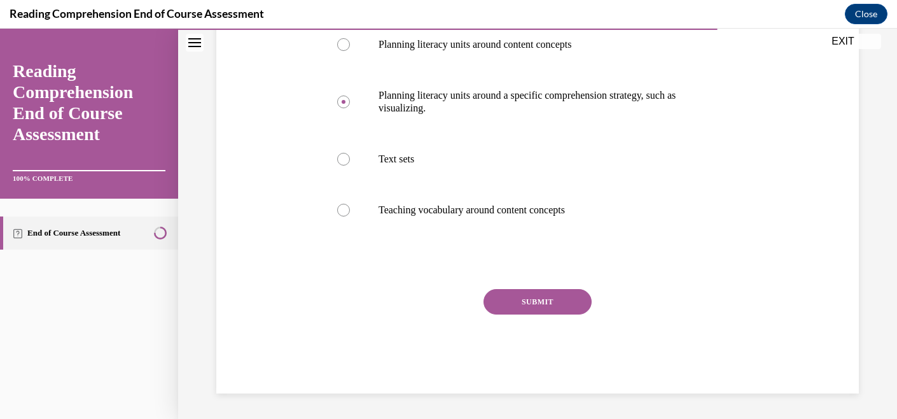
click at [532, 301] on button "SUBMIT" at bounding box center [538, 301] width 108 height 25
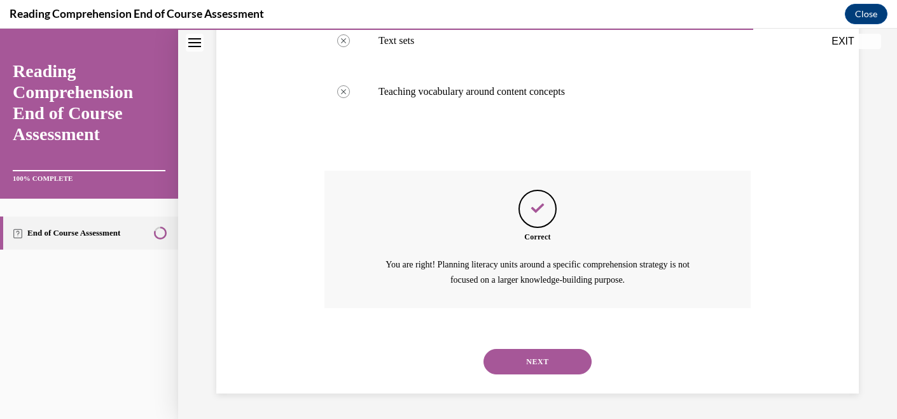
scroll to position [412, 0]
click at [552, 355] on button "NEXT" at bounding box center [538, 361] width 108 height 25
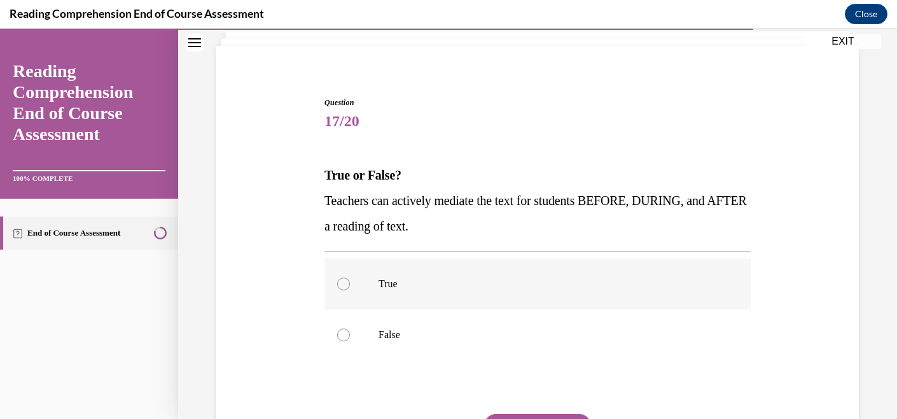
scroll to position [110, 0]
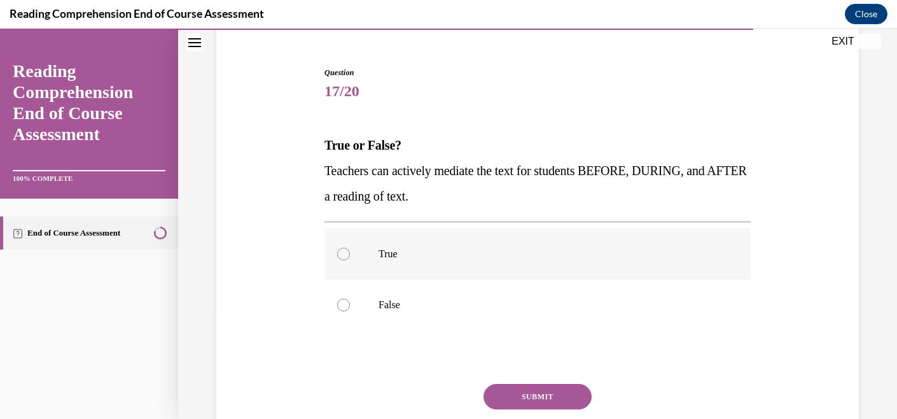
click at [565, 246] on label "True" at bounding box center [538, 253] width 426 height 51
click at [350, 248] on input "True" at bounding box center [343, 254] width 13 height 13
radio input "true"
click at [552, 395] on button "SUBMIT" at bounding box center [538, 396] width 108 height 25
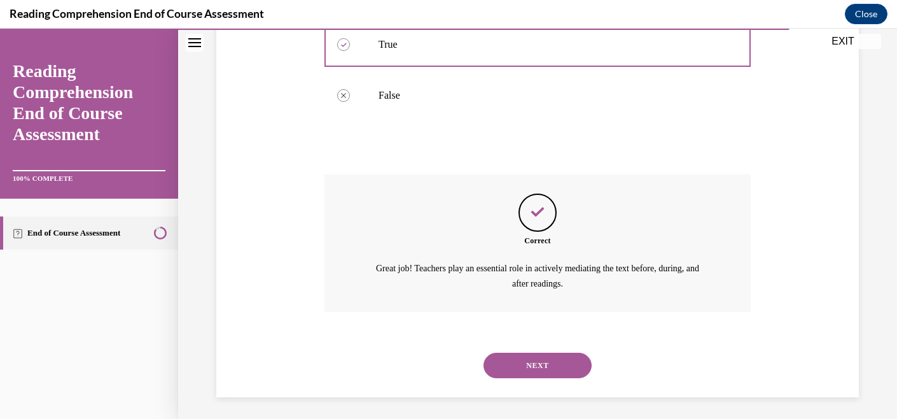
scroll to position [323, 0]
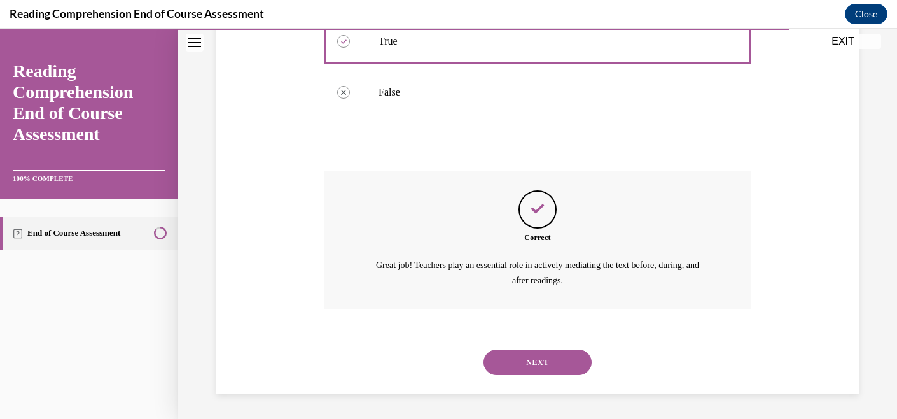
click at [545, 361] on button "NEXT" at bounding box center [538, 361] width 108 height 25
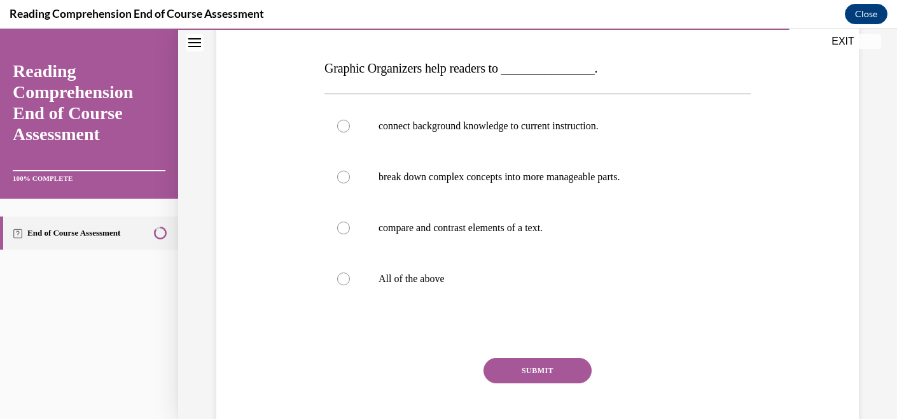
scroll to position [190, 0]
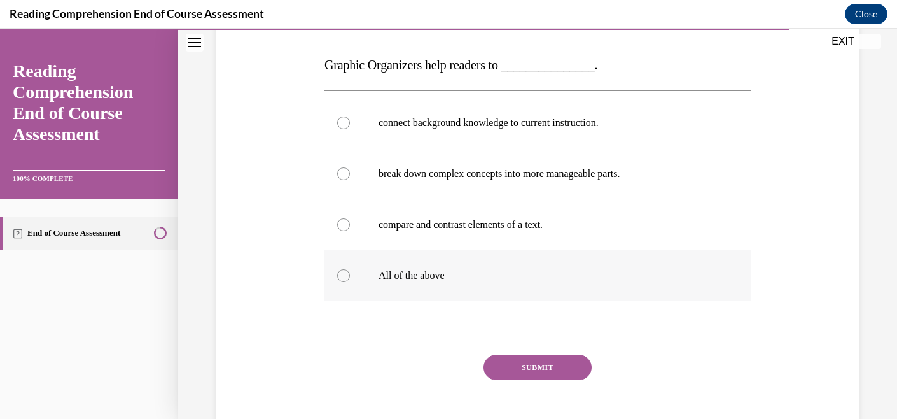
click at [518, 287] on label "All of the above" at bounding box center [538, 275] width 426 height 51
click at [350, 282] on input "All of the above" at bounding box center [343, 275] width 13 height 13
radio input "true"
click at [520, 365] on button "SUBMIT" at bounding box center [538, 367] width 108 height 25
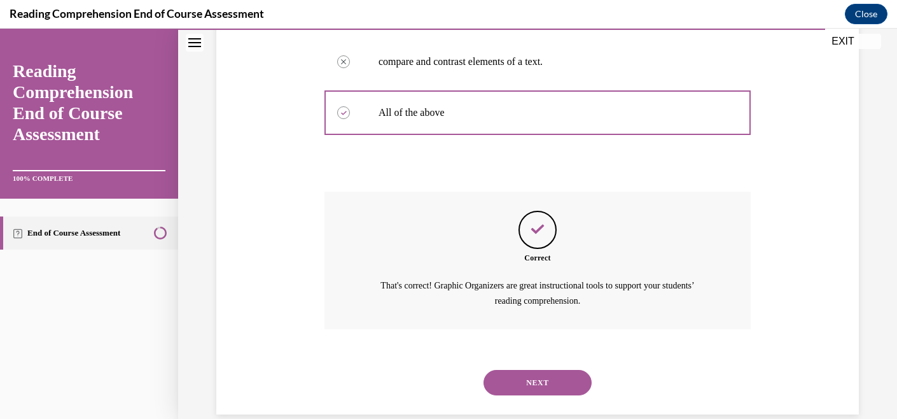
scroll to position [374, 0]
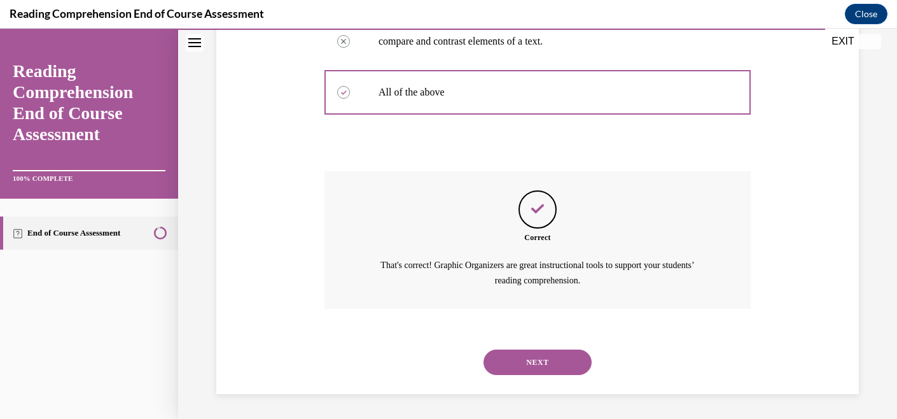
click at [524, 368] on button "NEXT" at bounding box center [538, 361] width 108 height 25
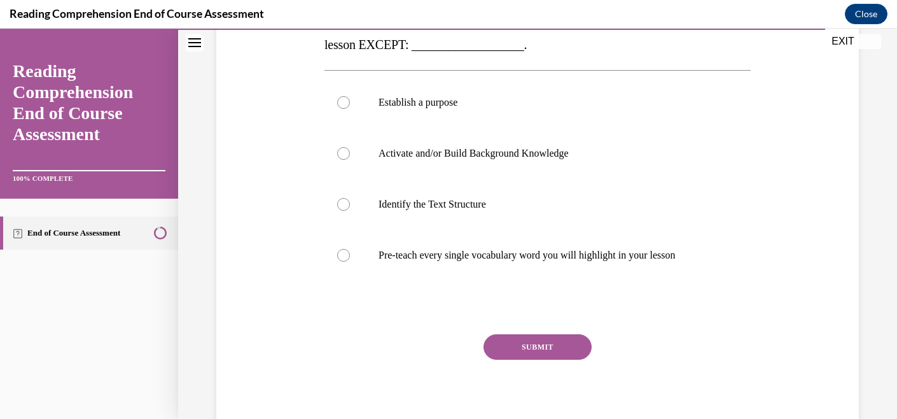
scroll to position [248, 0]
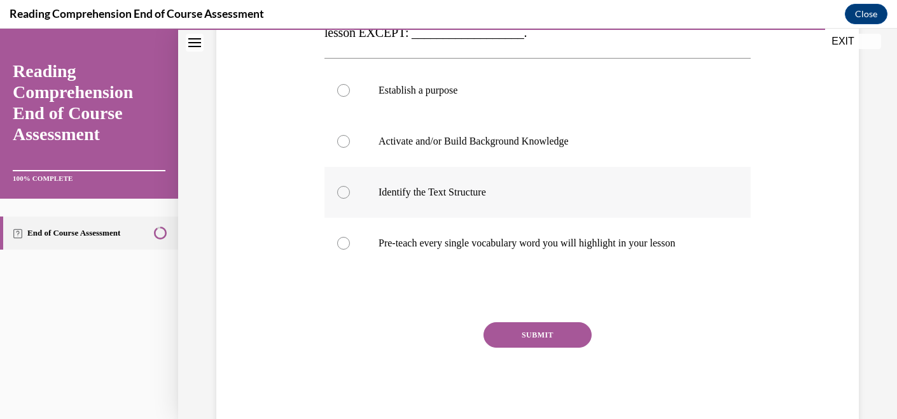
click at [506, 216] on label "Identify the Text Structure" at bounding box center [538, 192] width 426 height 51
click at [350, 199] on input "Identify the Text Structure" at bounding box center [343, 192] width 13 height 13
radio input "true"
click at [506, 237] on p "Pre-teach every single vocabulary word you will highlight in your lesson" at bounding box center [549, 243] width 341 height 13
click at [350, 237] on input "Pre-teach every single vocabulary word you will highlight in your lesson" at bounding box center [343, 243] width 13 height 13
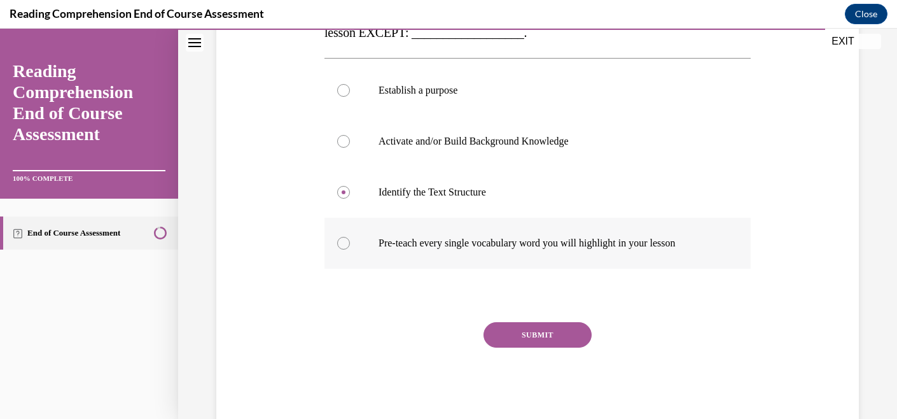
radio input "true"
click at [511, 339] on button "SUBMIT" at bounding box center [538, 334] width 108 height 25
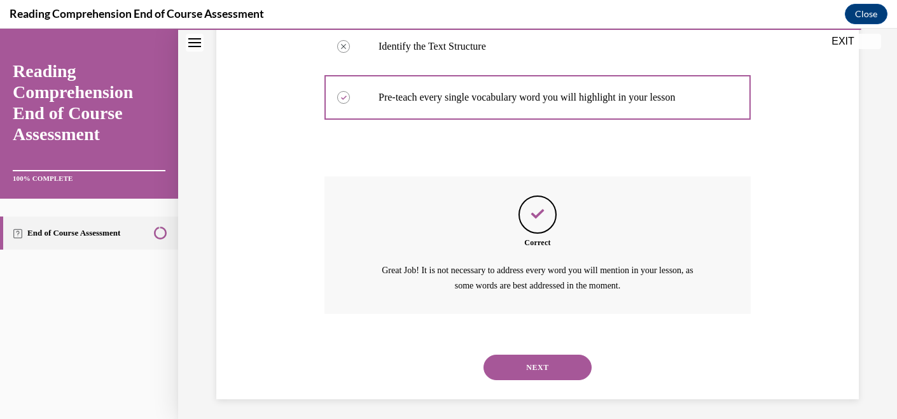
scroll to position [399, 0]
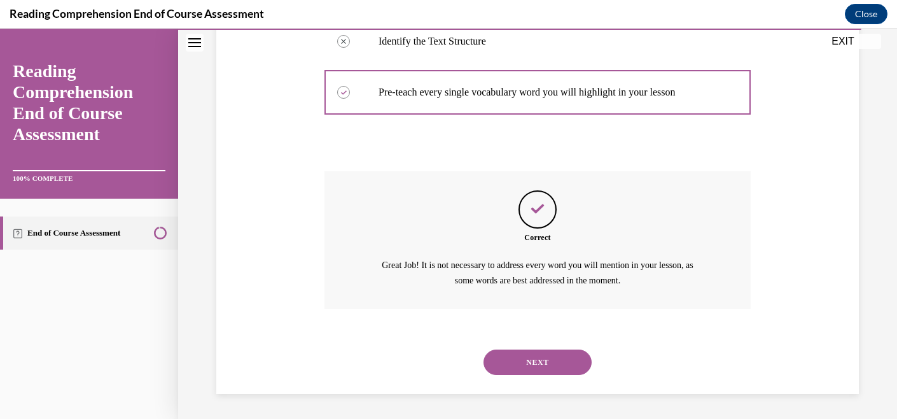
click at [523, 368] on button "NEXT" at bounding box center [538, 361] width 108 height 25
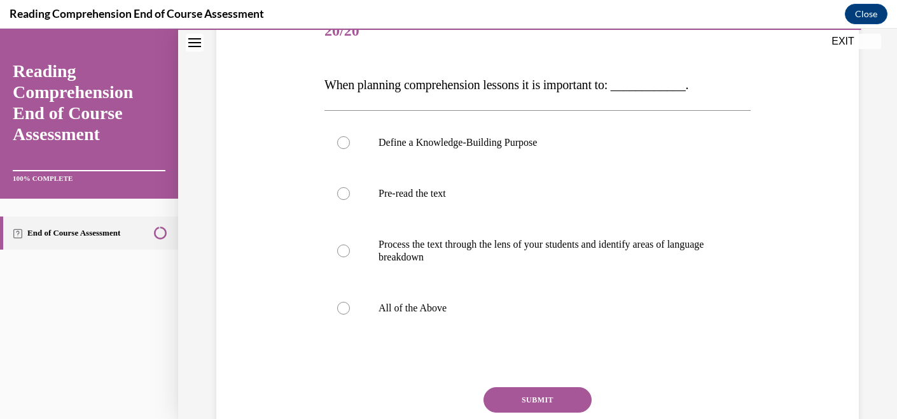
scroll to position [207, 0]
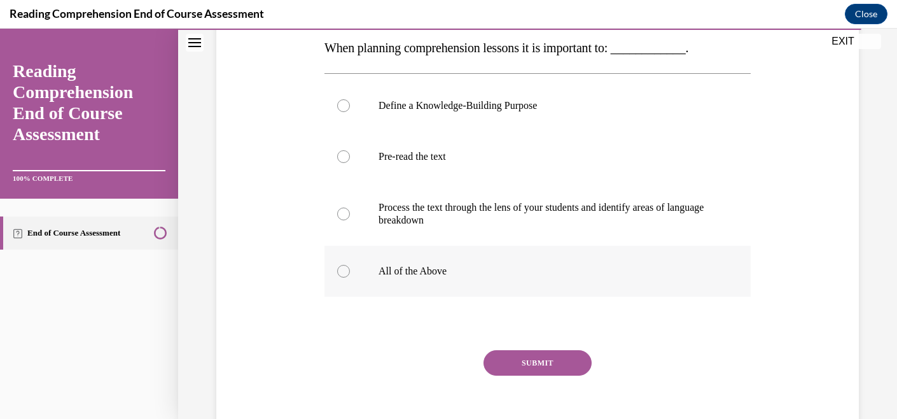
click at [517, 286] on label "All of the Above" at bounding box center [538, 271] width 426 height 51
click at [350, 278] on input "All of the Above" at bounding box center [343, 271] width 13 height 13
radio input "true"
click at [526, 364] on button "SUBMIT" at bounding box center [538, 362] width 108 height 25
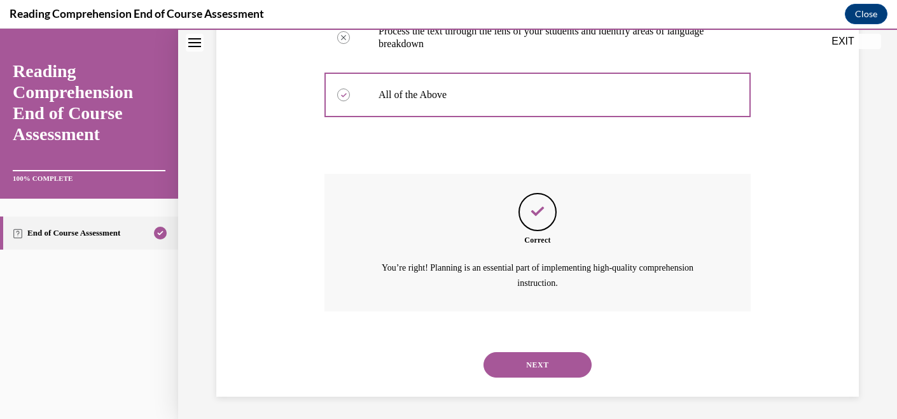
scroll to position [386, 0]
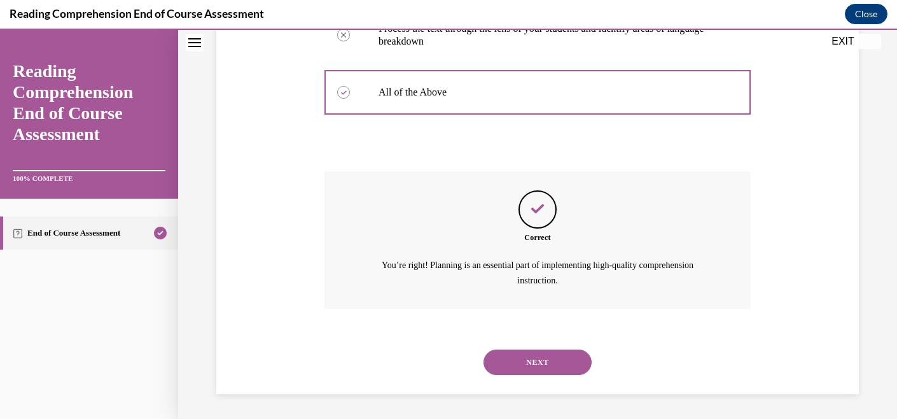
click at [540, 362] on button "NEXT" at bounding box center [538, 361] width 108 height 25
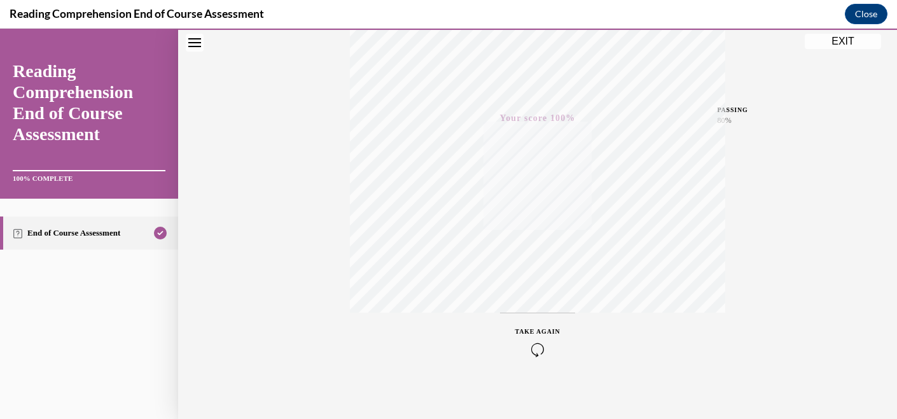
scroll to position [262, 0]
click at [838, 43] on button "EXIT" at bounding box center [843, 41] width 76 height 15
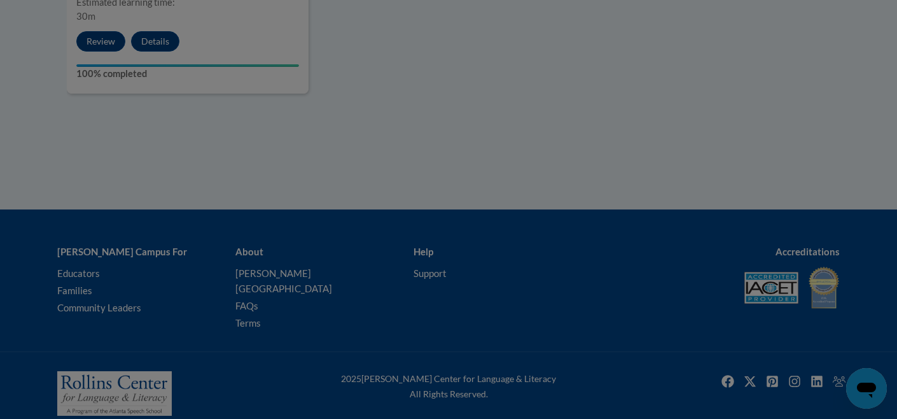
scroll to position [1650, 0]
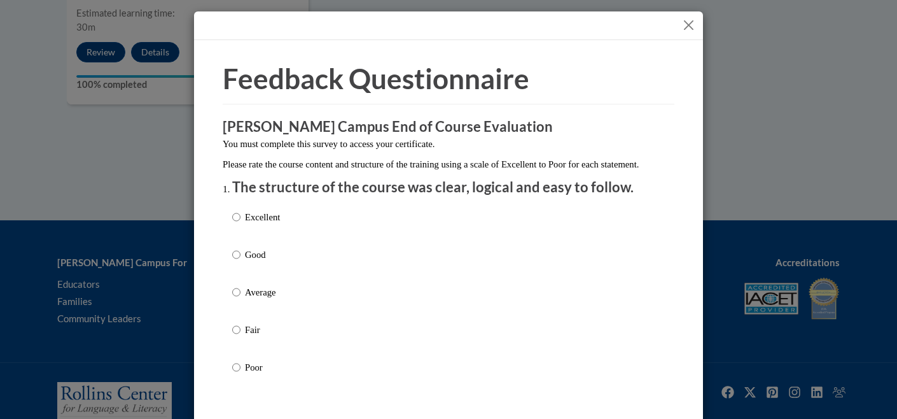
click at [334, 239] on div "Excellent Good Average Fair Poor" at bounding box center [448, 307] width 433 height 207
click at [279, 224] on p "Excellent" at bounding box center [262, 217] width 35 height 14
click at [241, 224] on input "Excellent" at bounding box center [236, 217] width 8 height 14
radio input "true"
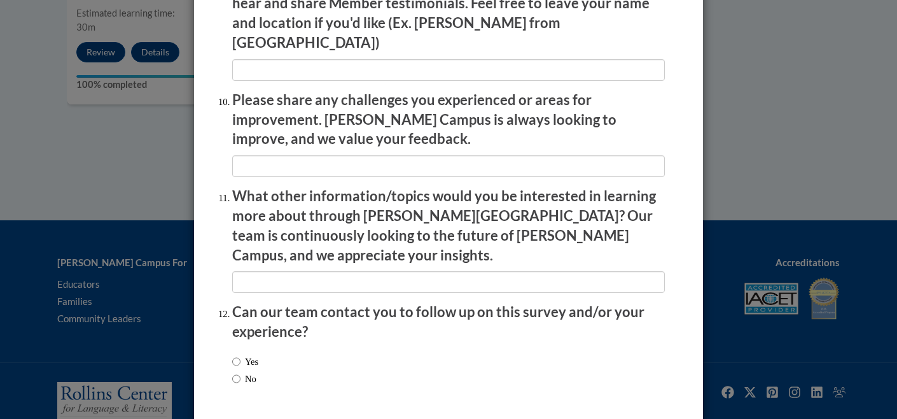
scroll to position [2229, 0]
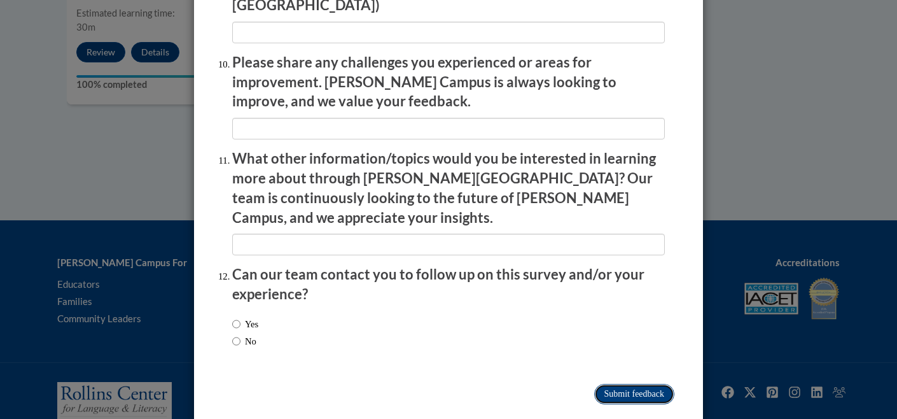
click at [626, 384] on input "Submit feedback" at bounding box center [634, 394] width 80 height 20
